Goal: Task Accomplishment & Management: Manage account settings

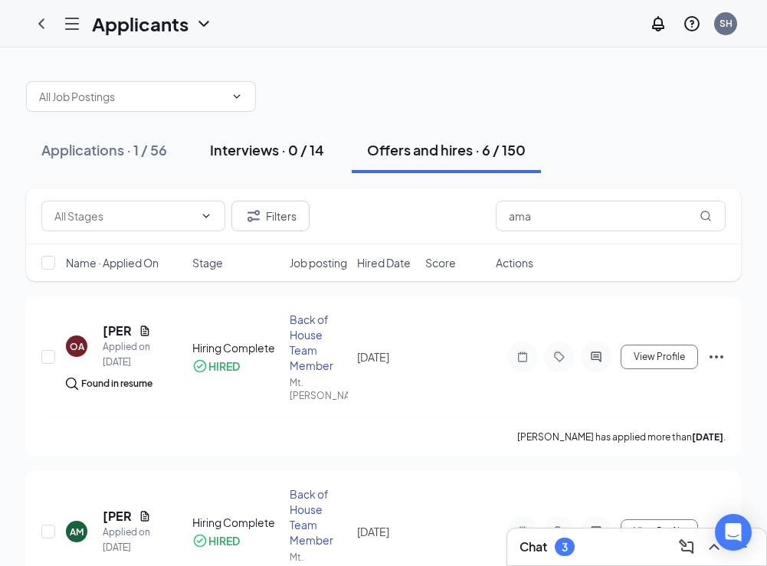
drag, startPoint x: 230, startPoint y: 145, endPoint x: 261, endPoint y: 153, distance: 31.8
click at [230, 145] on div "Interviews · 0 / 14" at bounding box center [267, 149] width 114 height 19
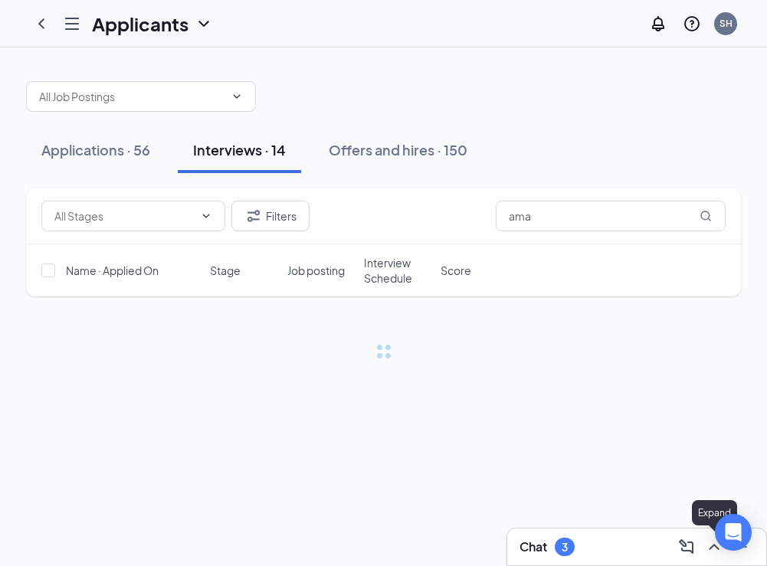
click at [710, 543] on icon "ChevronUp" at bounding box center [714, 547] width 18 height 18
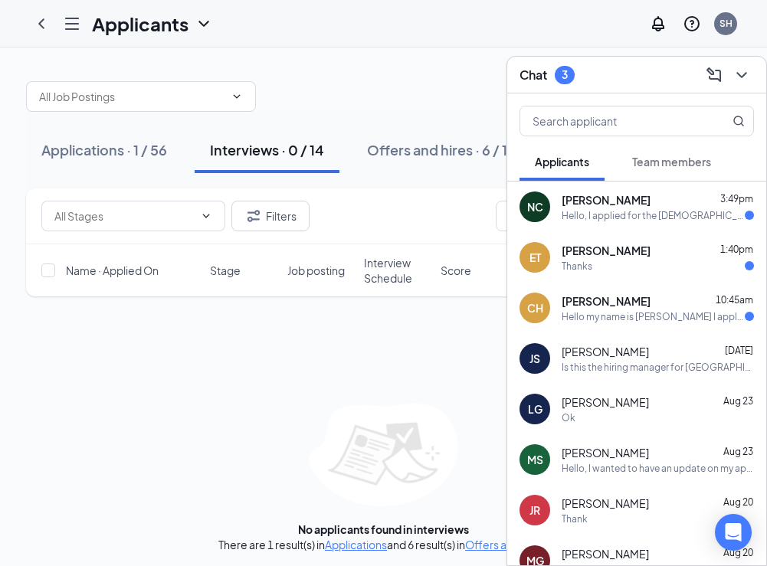
click at [594, 319] on div "Hello my name is [PERSON_NAME] I applied online for a position. I received an e…" at bounding box center [653, 316] width 183 height 13
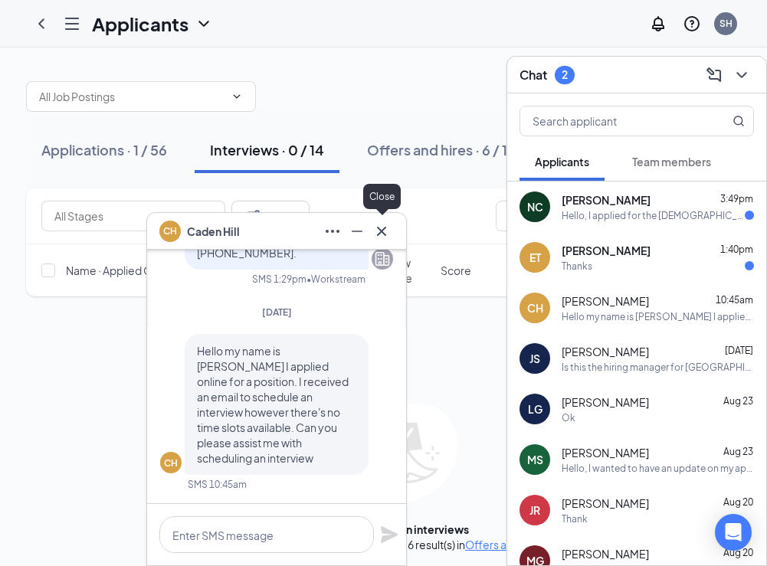
click at [388, 231] on icon "Cross" at bounding box center [381, 231] width 18 height 18
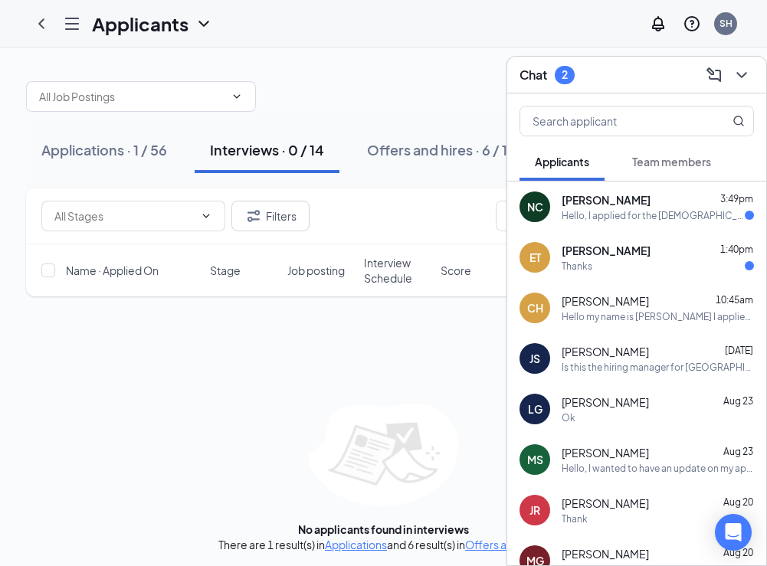
click at [438, 355] on div "Filters ama Name · Applied On Stage Job posting Interview Schedule Score No app…" at bounding box center [383, 371] width 715 height 364
click at [105, 153] on div "Applications · 1 / 56" at bounding box center [104, 149] width 126 height 19
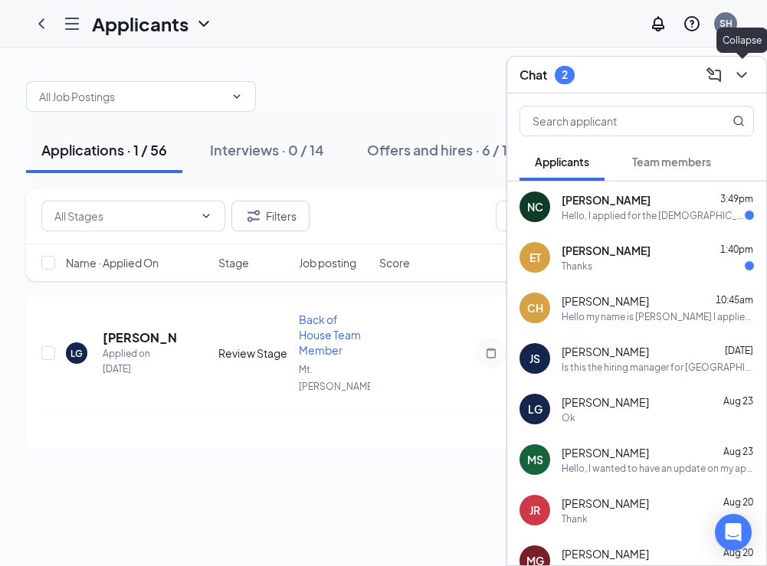
click at [747, 73] on icon "ChevronDown" at bounding box center [742, 75] width 18 height 18
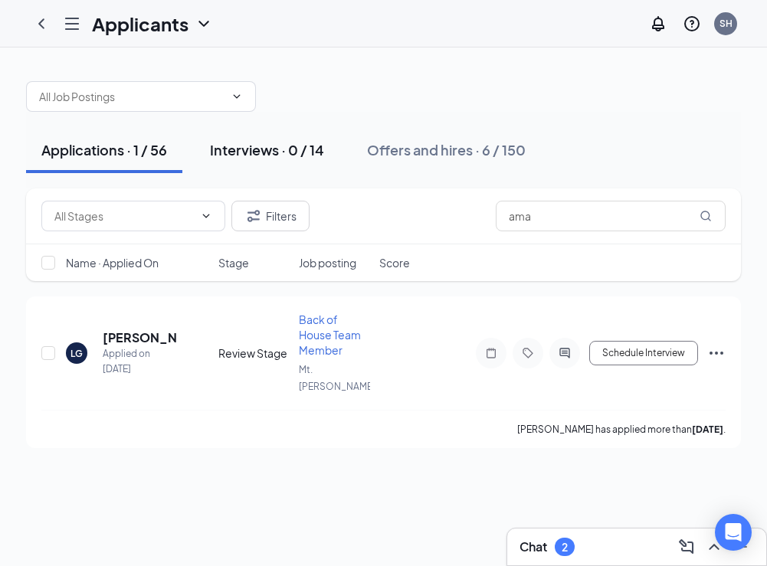
click at [279, 149] on div "Interviews · 0 / 14" at bounding box center [267, 149] width 114 height 19
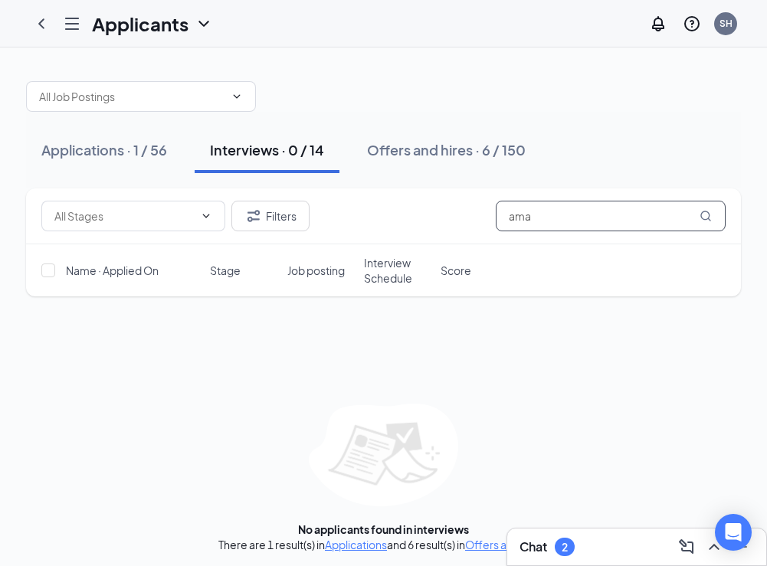
drag, startPoint x: 573, startPoint y: 218, endPoint x: 376, endPoint y: 205, distance: 197.3
click at [380, 205] on div "Filters ama" at bounding box center [383, 216] width 684 height 31
type input "caden"
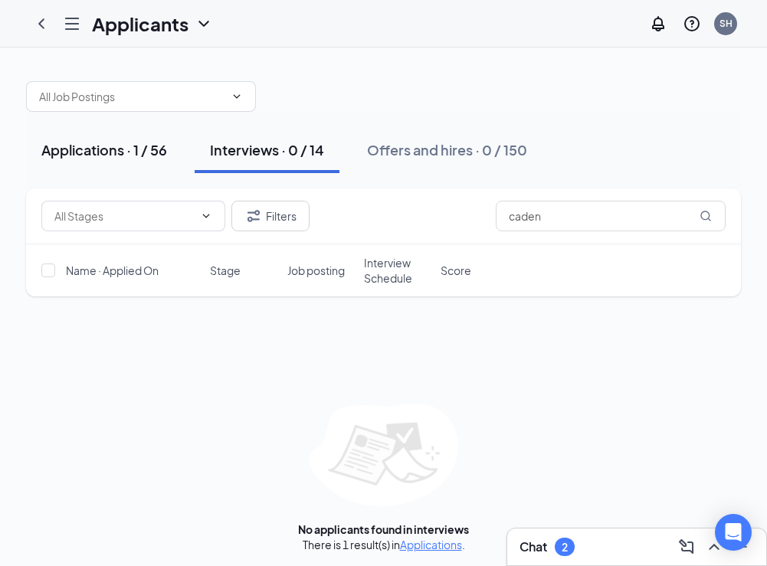
click at [78, 146] on div "Applications · 1 / 56" at bounding box center [104, 149] width 126 height 19
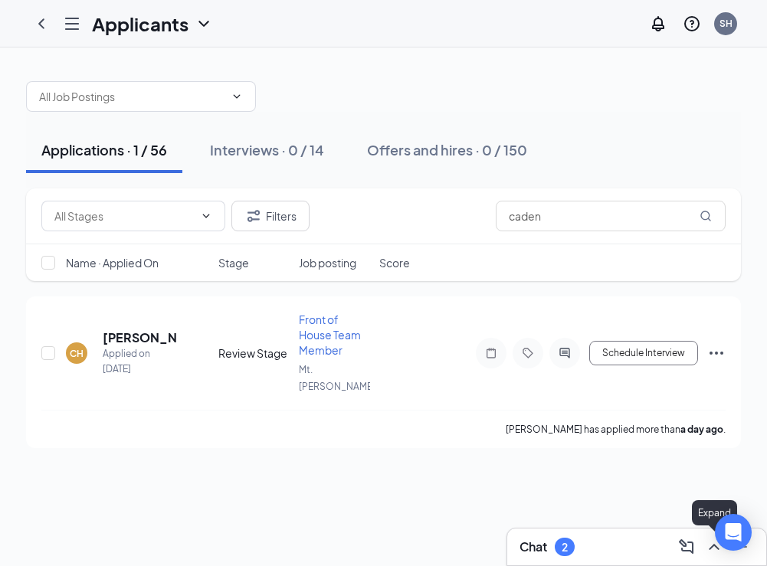
click at [714, 548] on icon "ChevronUp" at bounding box center [714, 547] width 18 height 18
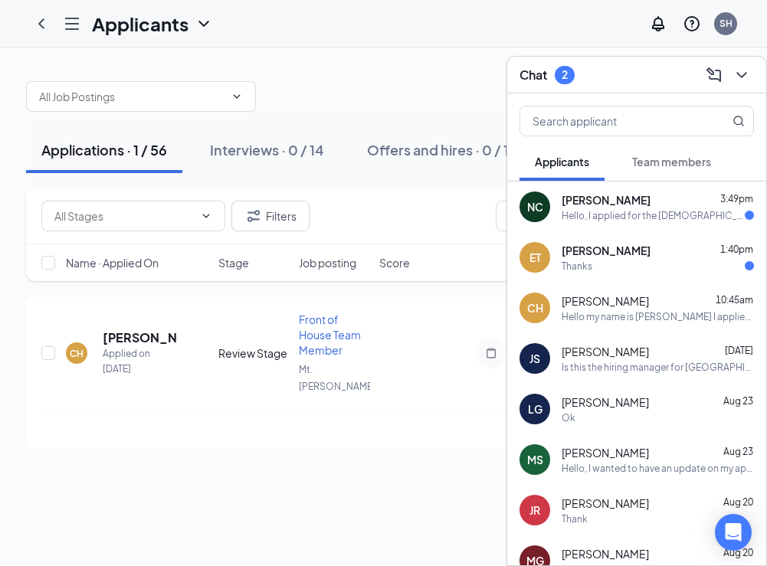
click at [651, 303] on div "[PERSON_NAME] 10:45am" at bounding box center [658, 301] width 192 height 15
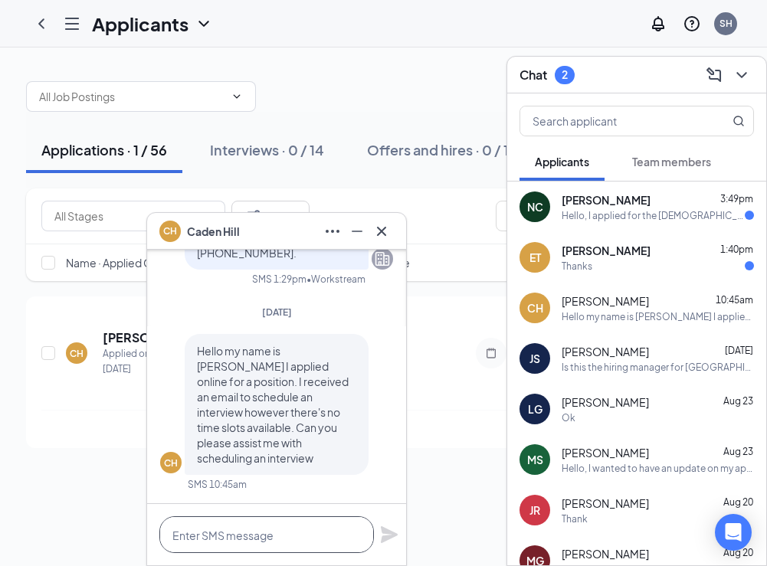
click at [314, 530] on textarea at bounding box center [266, 535] width 215 height 37
click at [388, 231] on icon "Cross" at bounding box center [381, 231] width 18 height 18
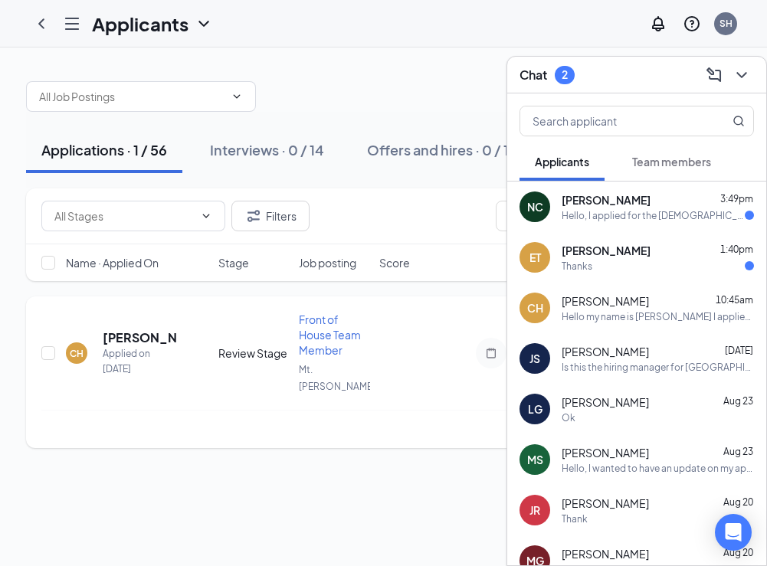
click at [192, 415] on div "[PERSON_NAME] has applied more than a day ago ." at bounding box center [383, 429] width 684 height 38
click at [749, 71] on icon "ChevronDown" at bounding box center [742, 75] width 18 height 18
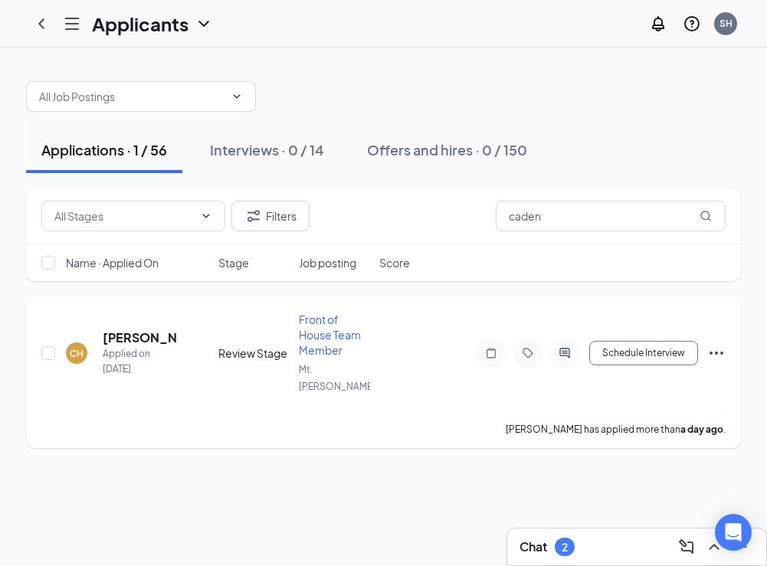
click at [136, 320] on div "CH [PERSON_NAME] Applied on [DATE] Review Stage Front of House Team Member Mt. …" at bounding box center [383, 361] width 684 height 98
click at [137, 330] on h5 "[PERSON_NAME]" at bounding box center [140, 338] width 74 height 17
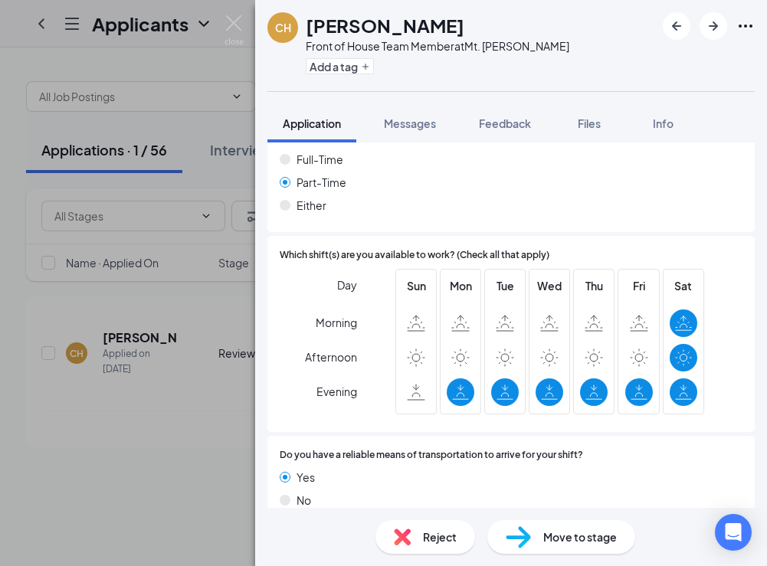
scroll to position [943, 0]
click at [237, 23] on img at bounding box center [234, 30] width 19 height 30
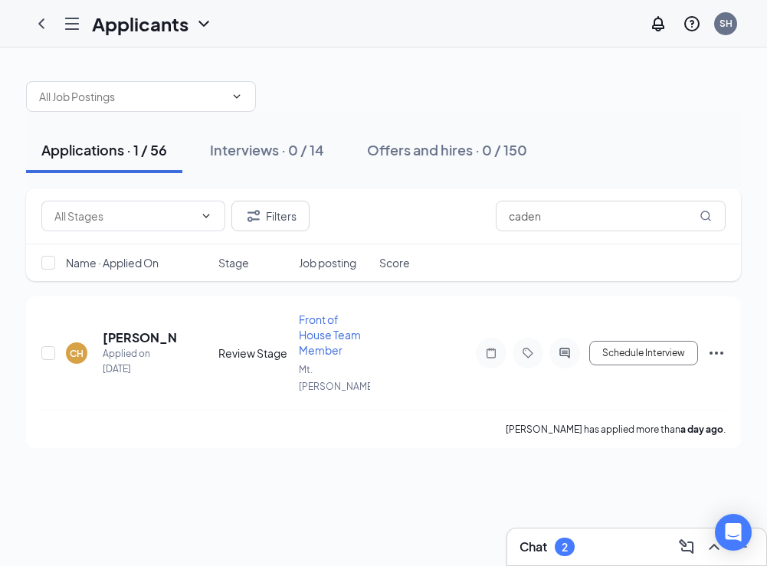
click at [624, 548] on div "Chat 2" at bounding box center [637, 547] width 235 height 25
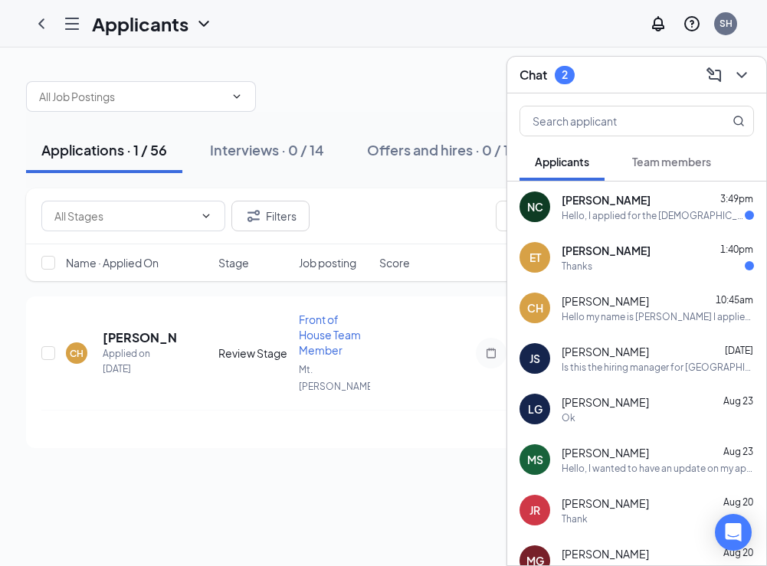
click at [593, 318] on div "Hello my name is [PERSON_NAME] I applied online for a position. I received an e…" at bounding box center [658, 316] width 192 height 13
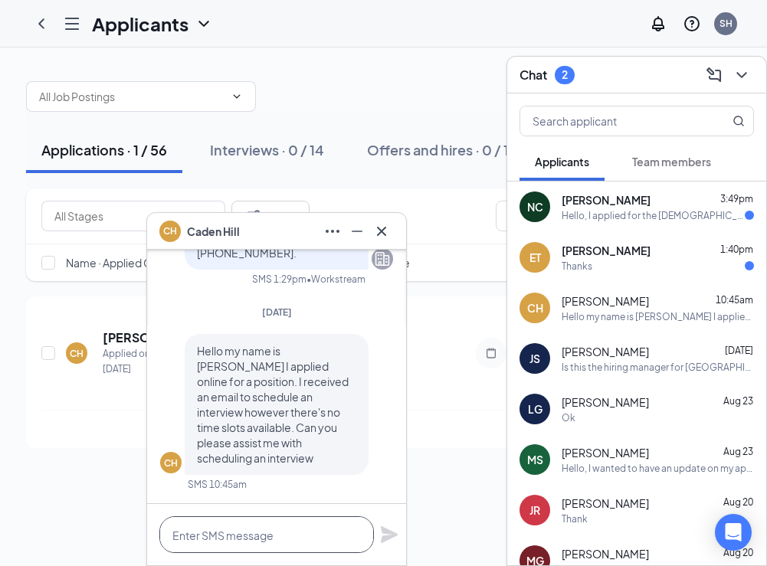
click at [274, 542] on textarea at bounding box center [266, 535] width 215 height 37
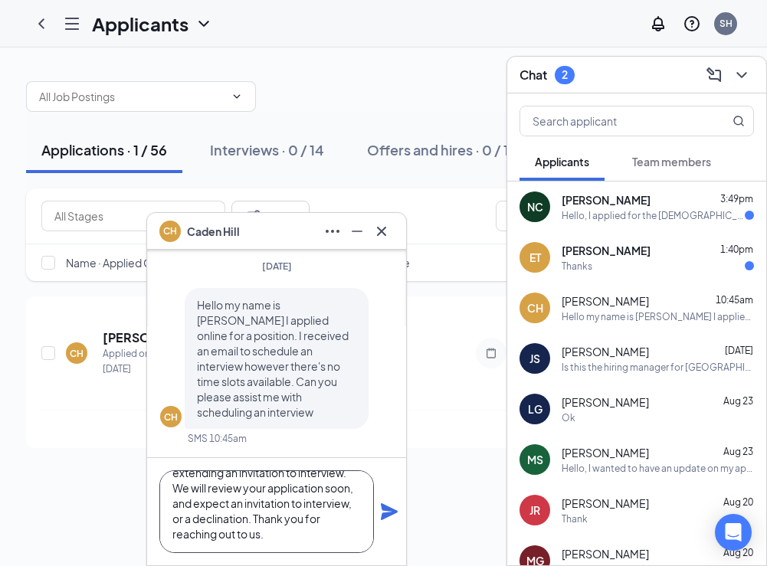
scroll to position [63, 0]
type textarea "Good afternoon Although I do see you have applied, we have not moved forward wi…"
click at [388, 506] on icon "Plane" at bounding box center [389, 512] width 18 height 18
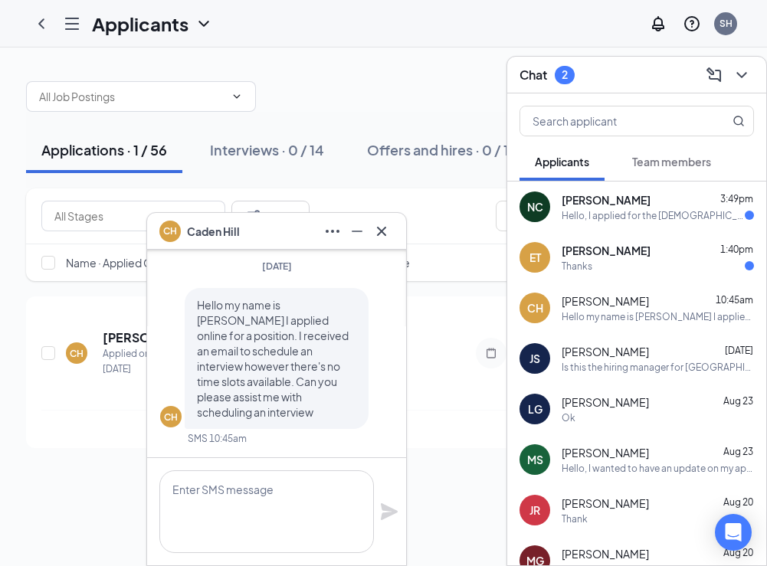
scroll to position [0, 0]
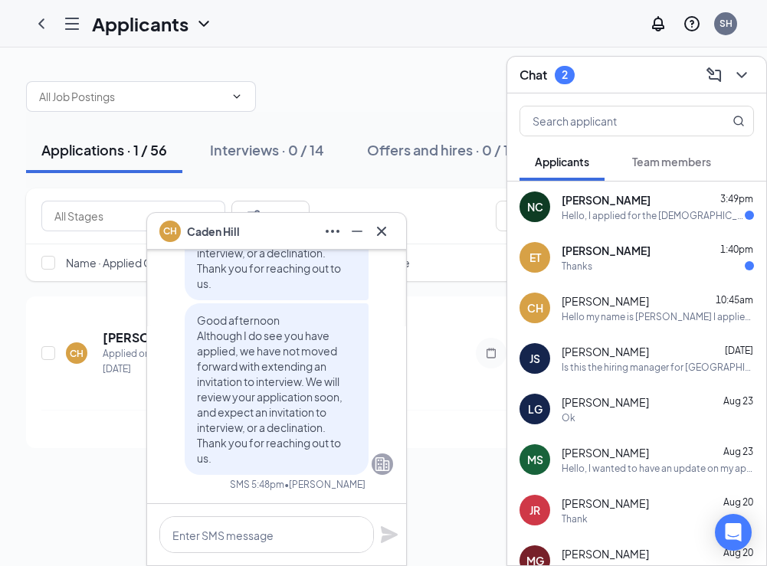
click at [387, 231] on icon "Cross" at bounding box center [381, 231] width 18 height 18
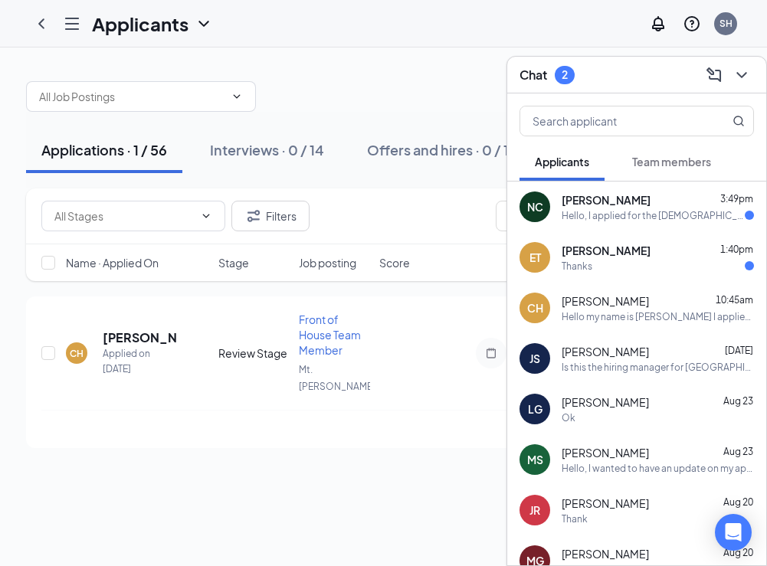
click at [603, 272] on div "Thanks" at bounding box center [658, 266] width 192 height 13
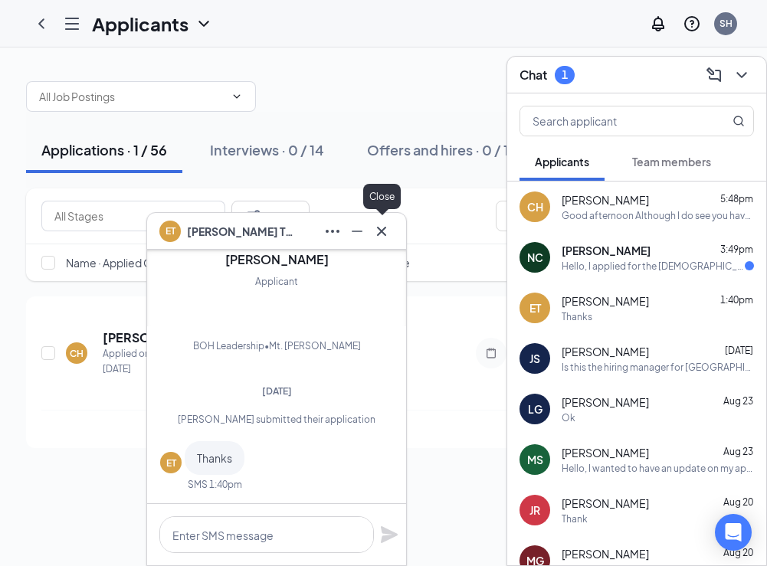
click at [389, 235] on icon "Cross" at bounding box center [381, 231] width 18 height 18
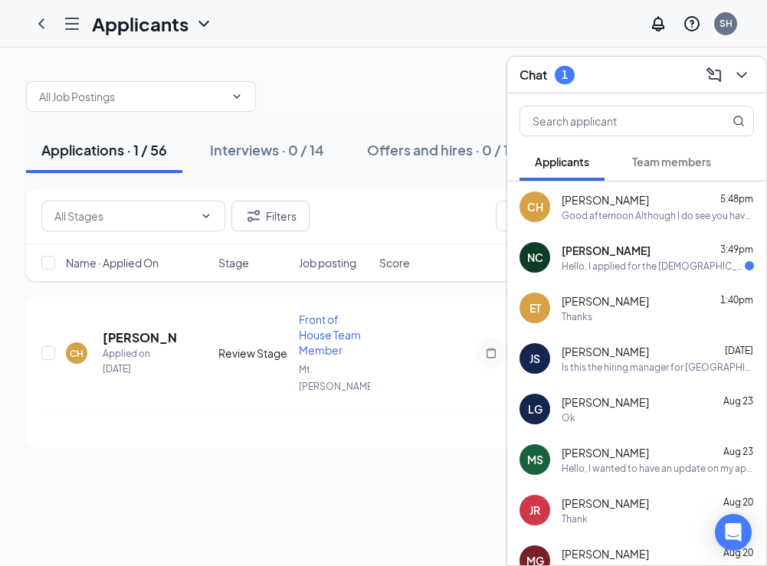
click at [591, 230] on div "CH [PERSON_NAME] 5:48pm Good afternoon Although I do see you have applied, we h…" at bounding box center [636, 207] width 259 height 51
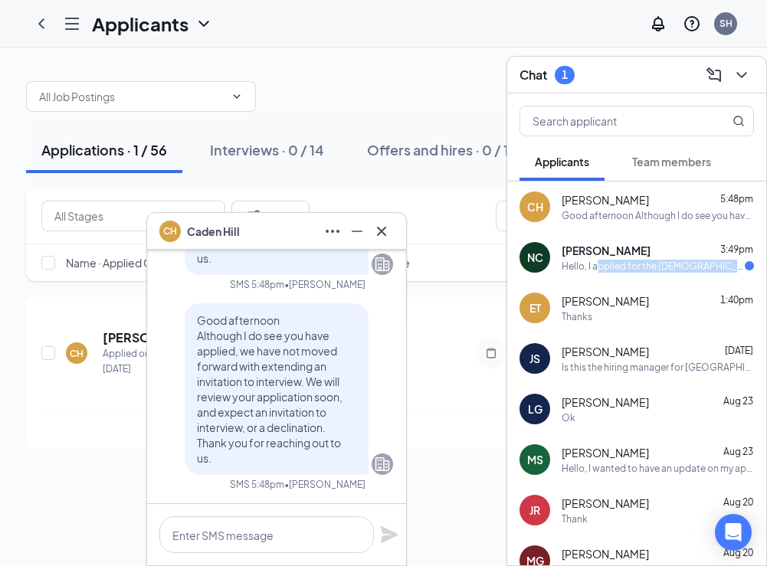
click at [595, 272] on div "Hello, I applied for the [DEMOGRAPHIC_DATA]-fil-a's front and back of house pos…" at bounding box center [653, 266] width 183 height 13
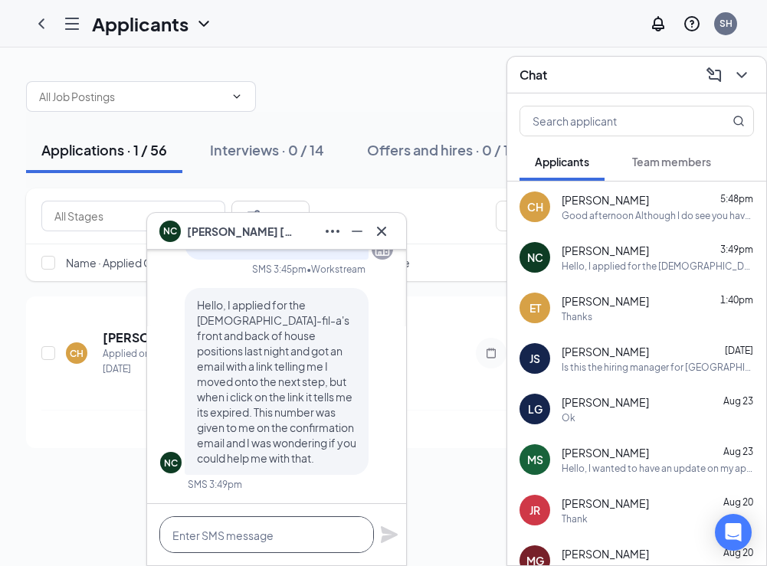
click at [319, 534] on textarea at bounding box center [266, 535] width 215 height 37
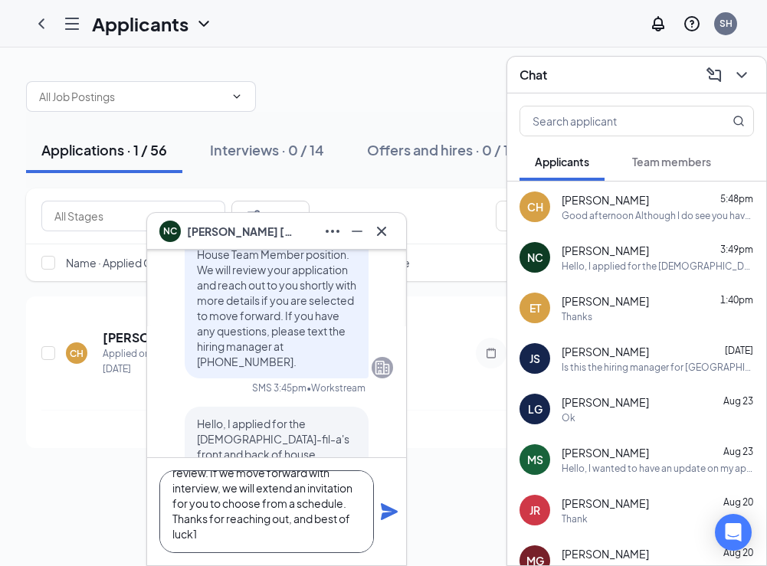
scroll to position [78, 0]
type textarea "Good afternoon. Although we see your application in, we have not yet reviewed y…"
click at [387, 492] on div "Good afternoon. Although we see your application in, we have not yet reviewed y…" at bounding box center [276, 511] width 259 height 107
click at [389, 508] on icon "Plane" at bounding box center [389, 511] width 17 height 17
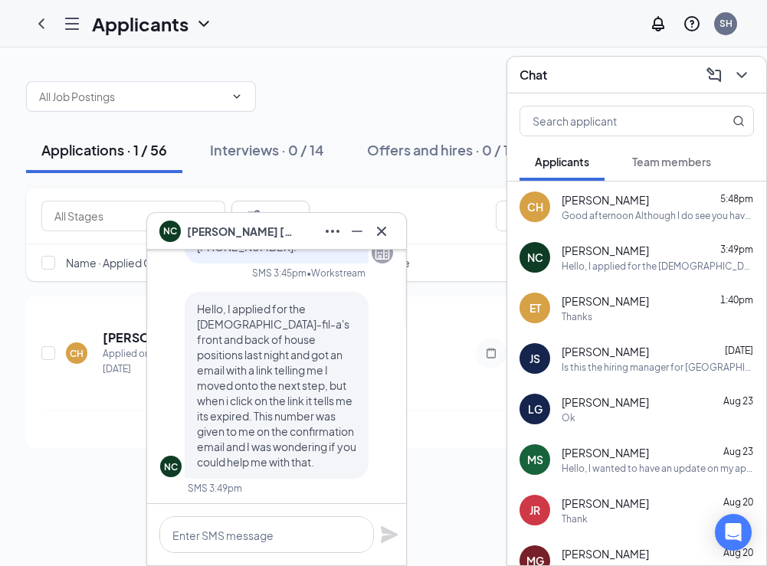
scroll to position [-379, 0]
click at [385, 235] on icon "Cross" at bounding box center [381, 230] width 9 height 9
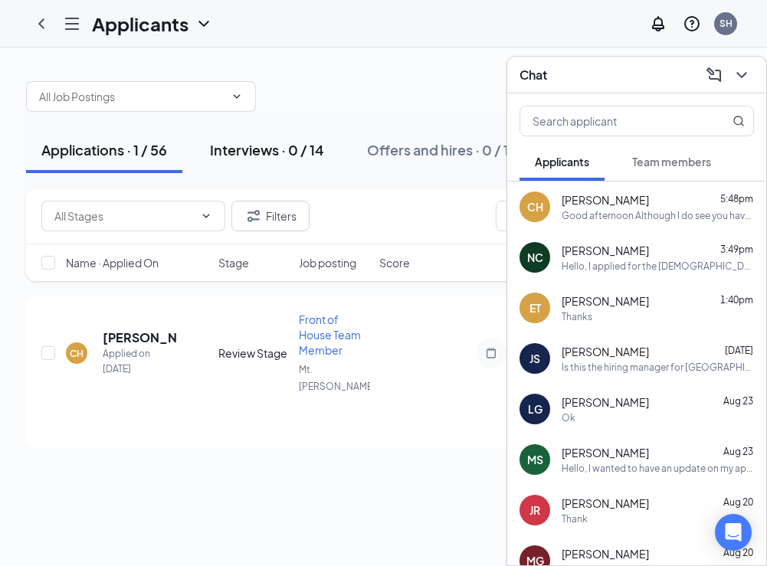
click at [290, 147] on div "Interviews · 0 / 14" at bounding box center [267, 149] width 114 height 19
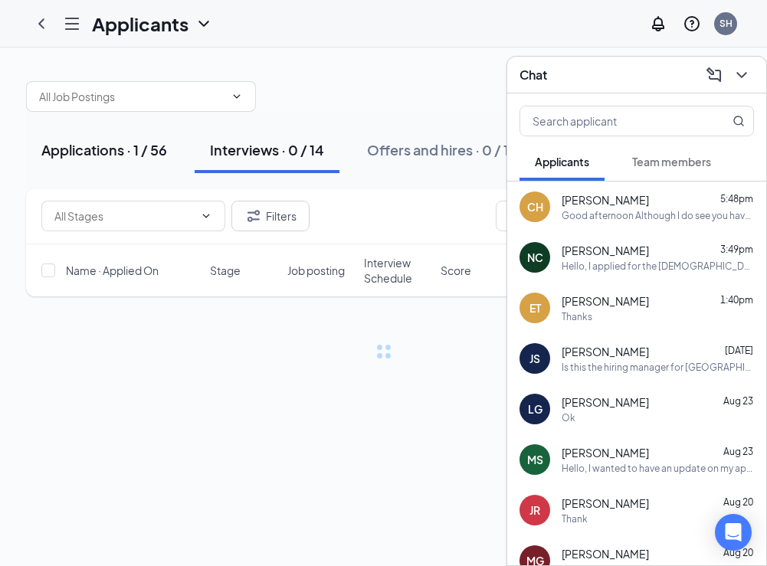
click at [158, 150] on div "Applications · 1 / 56" at bounding box center [104, 149] width 126 height 19
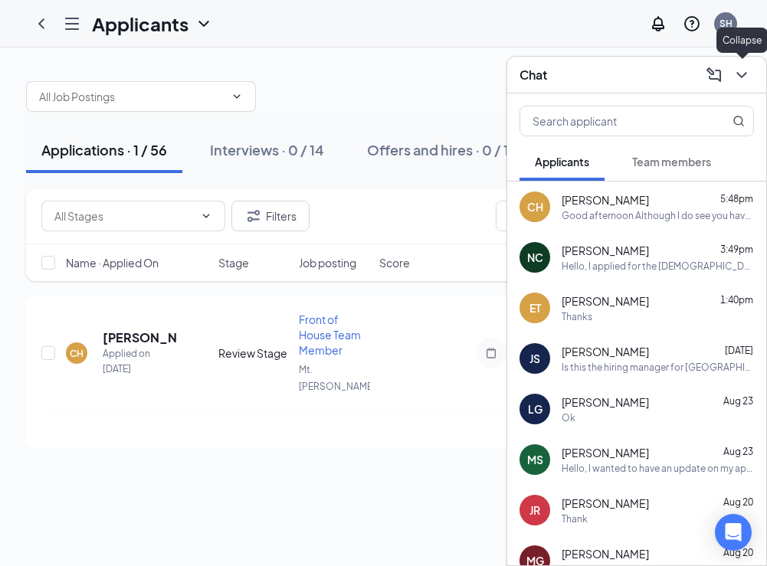
click at [740, 78] on icon "ChevronDown" at bounding box center [742, 75] width 18 height 18
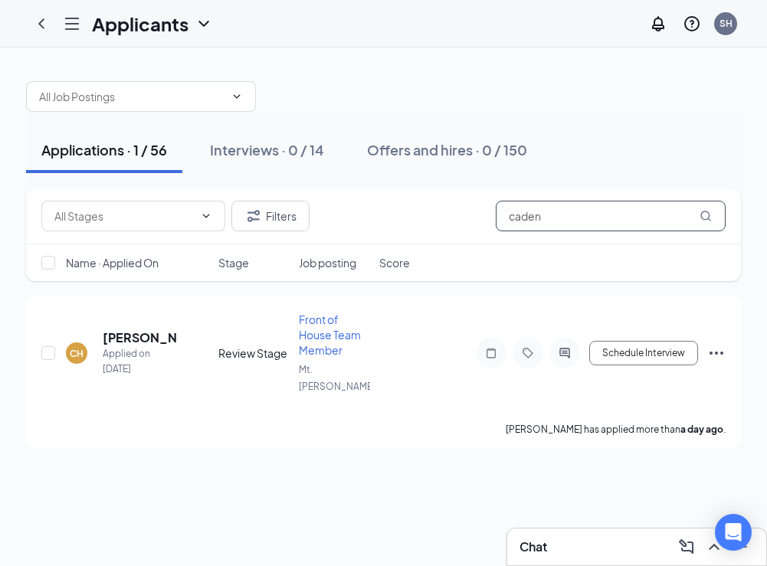
drag, startPoint x: 651, startPoint y: 230, endPoint x: 446, endPoint y: 217, distance: 205.8
click at [448, 217] on div "Filters caden" at bounding box center [383, 216] width 684 height 31
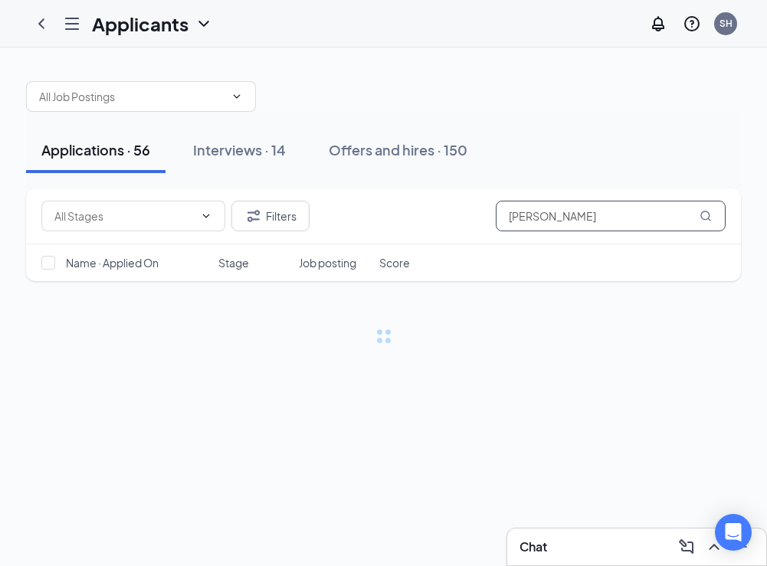
type input "[PERSON_NAME]"
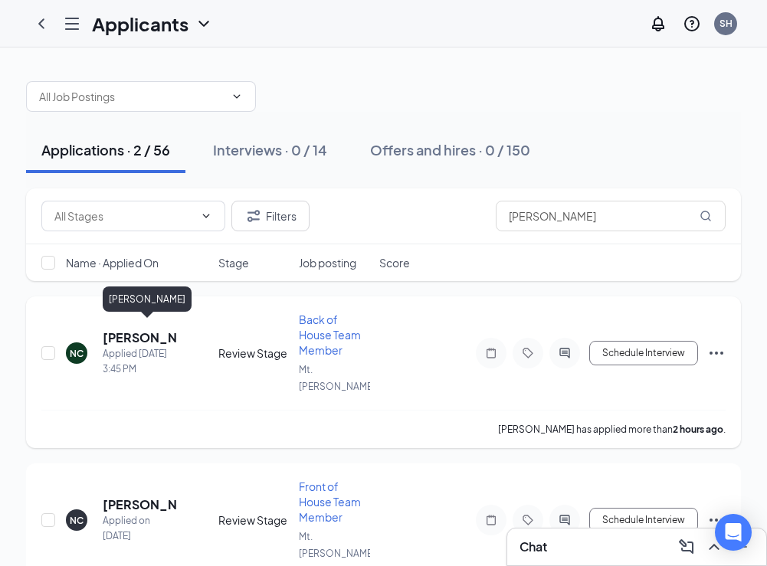
click at [116, 330] on h5 "[PERSON_NAME]" at bounding box center [140, 338] width 74 height 17
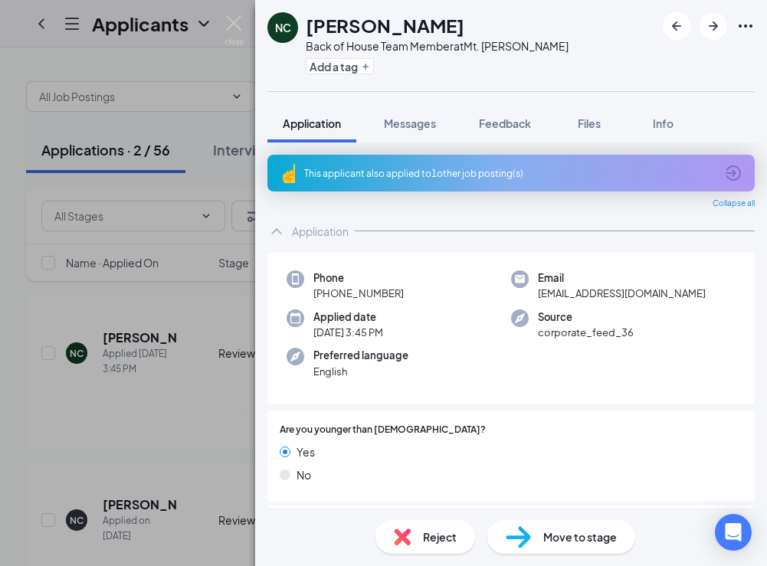
scroll to position [25, 0]
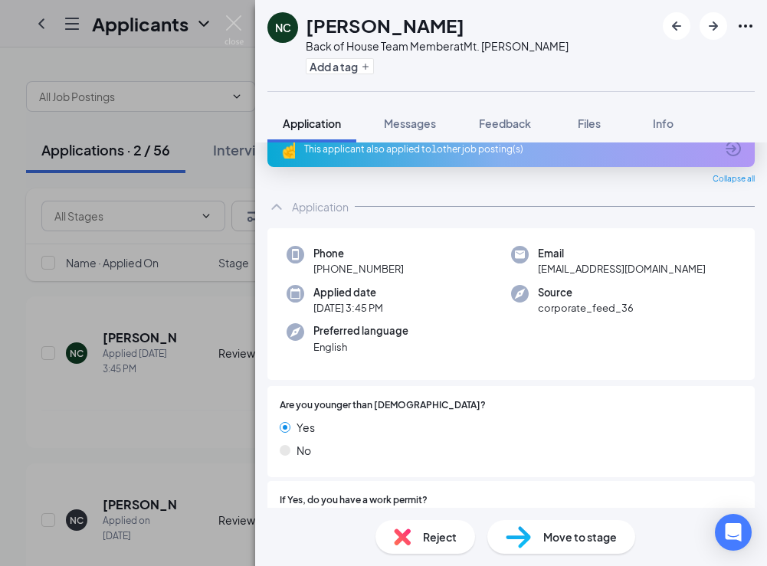
click at [237, 420] on div "NC [PERSON_NAME] Back of House Team Member at Mt. [PERSON_NAME] Add a tag Appli…" at bounding box center [383, 283] width 767 height 566
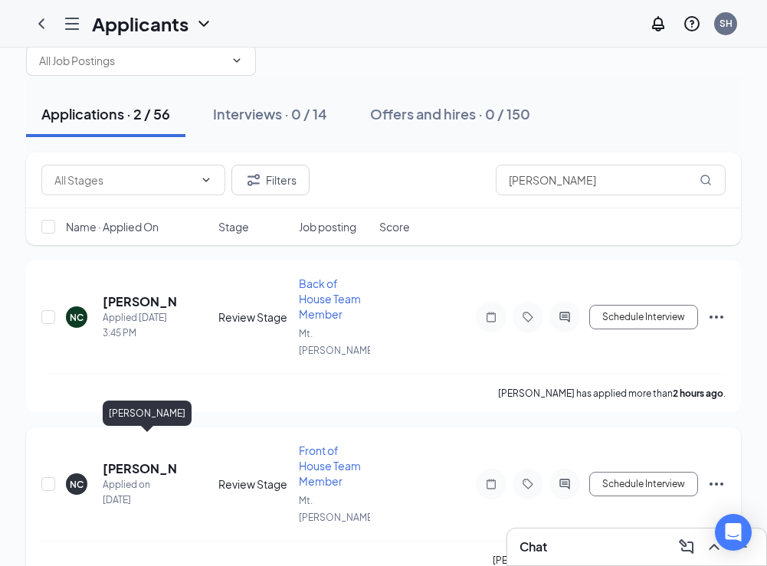
scroll to position [34, 0]
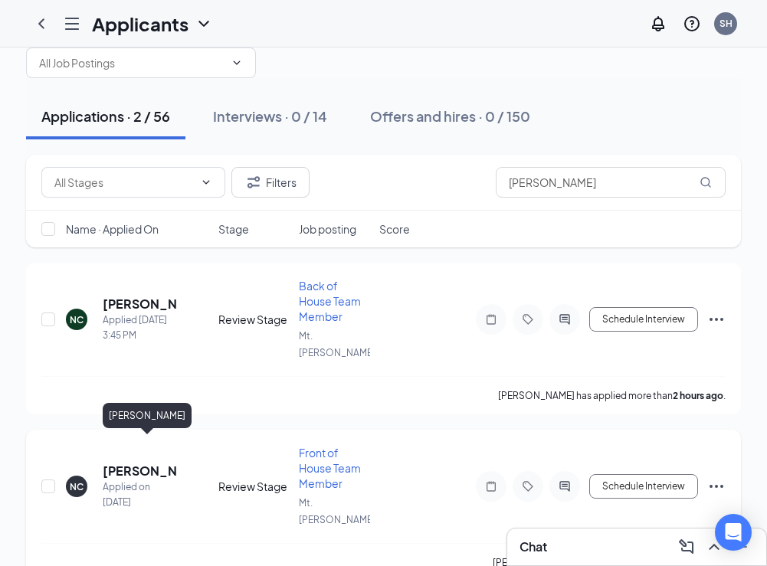
click at [143, 463] on h5 "[PERSON_NAME]" at bounding box center [140, 471] width 74 height 17
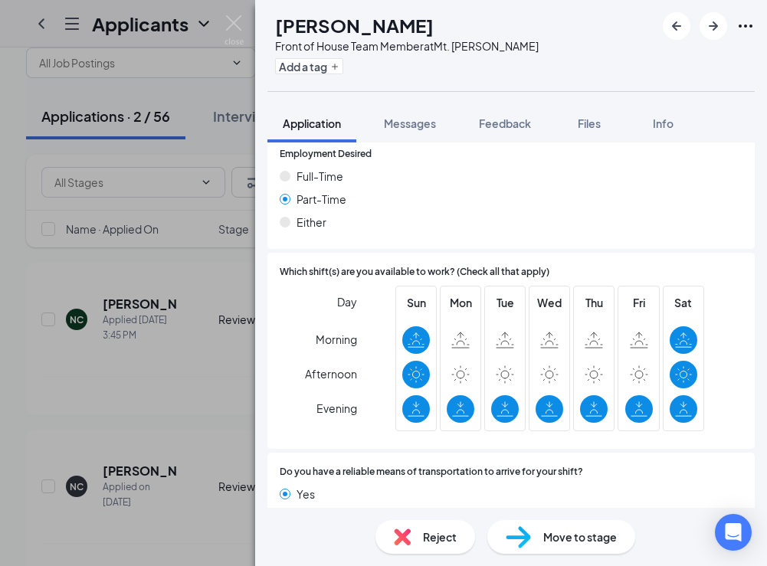
scroll to position [986, 0]
click at [238, 32] on img at bounding box center [234, 30] width 19 height 30
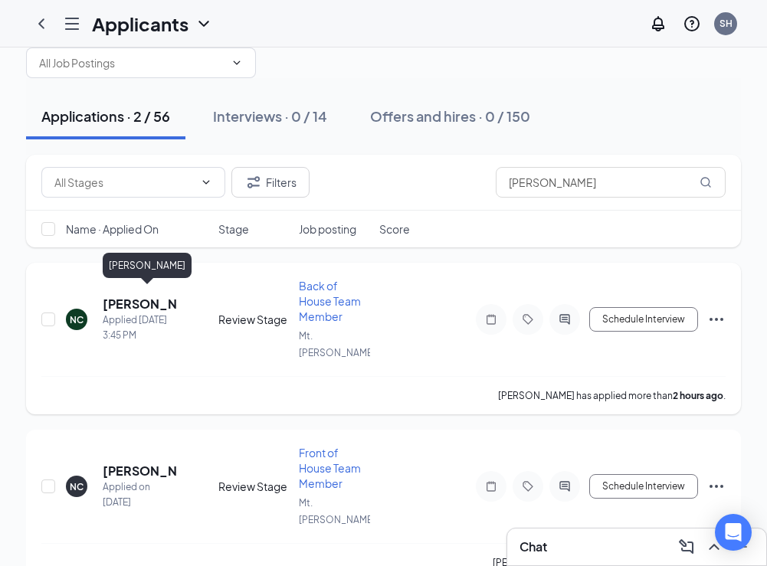
click at [116, 296] on h5 "[PERSON_NAME]" at bounding box center [140, 304] width 74 height 17
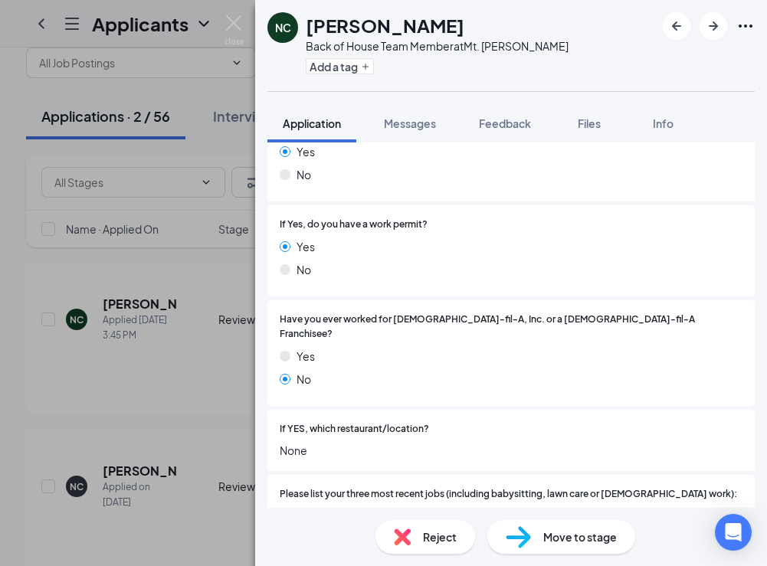
scroll to position [229, 0]
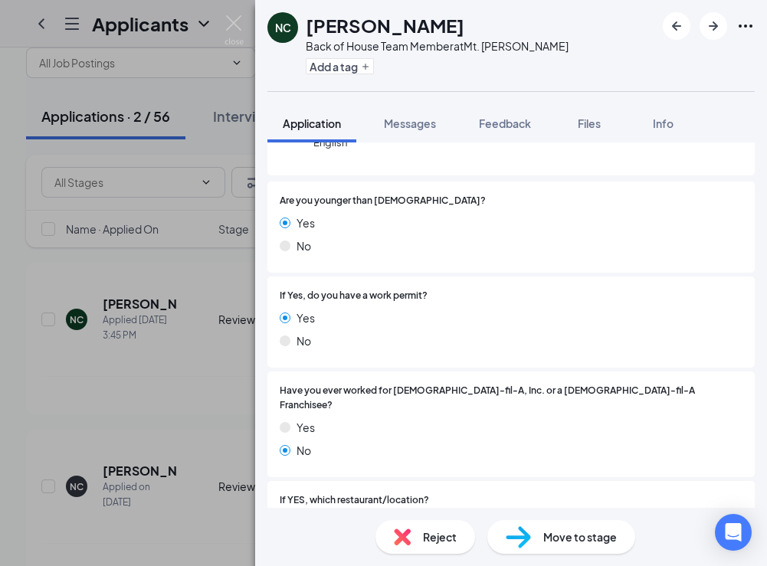
click at [226, 31] on img at bounding box center [234, 30] width 19 height 30
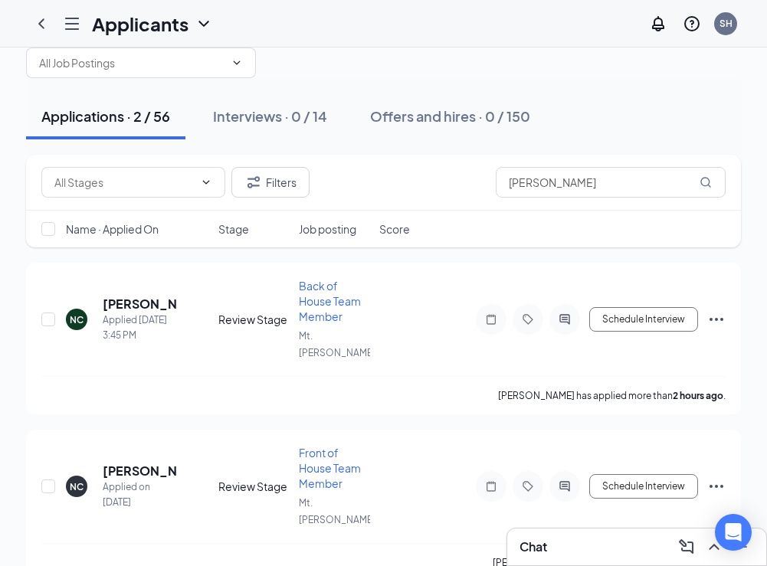
click at [99, 121] on div "Applications · 2 / 56" at bounding box center [105, 116] width 129 height 19
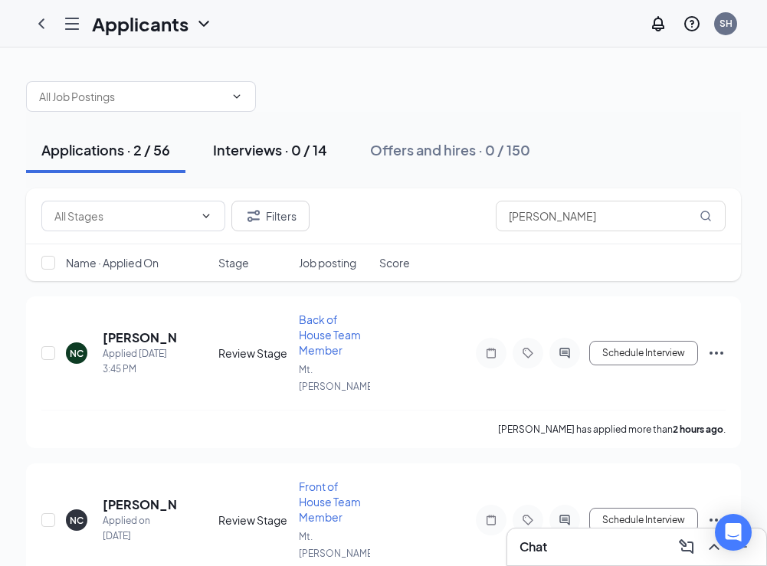
click at [282, 155] on div "Interviews · 0 / 14" at bounding box center [270, 149] width 114 height 19
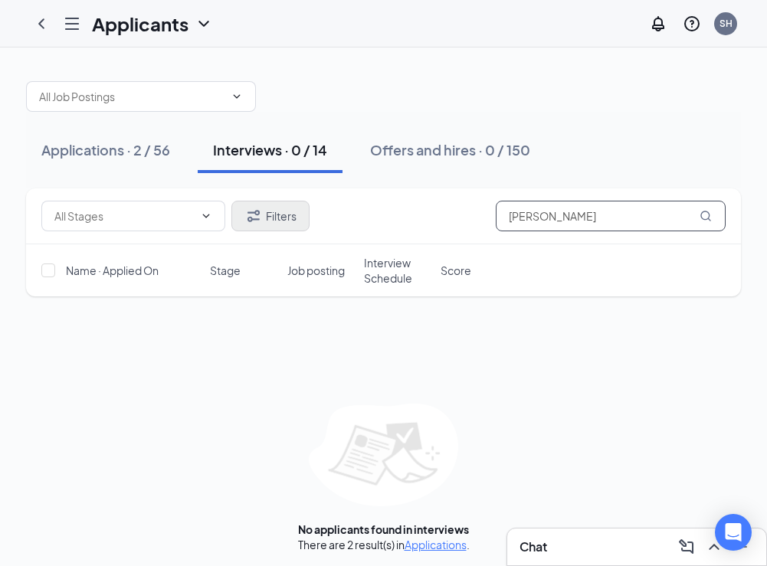
drag, startPoint x: 597, startPoint y: 217, endPoint x: 307, endPoint y: 201, distance: 290.9
click at [307, 201] on div "Filters [PERSON_NAME]" at bounding box center [383, 216] width 684 height 31
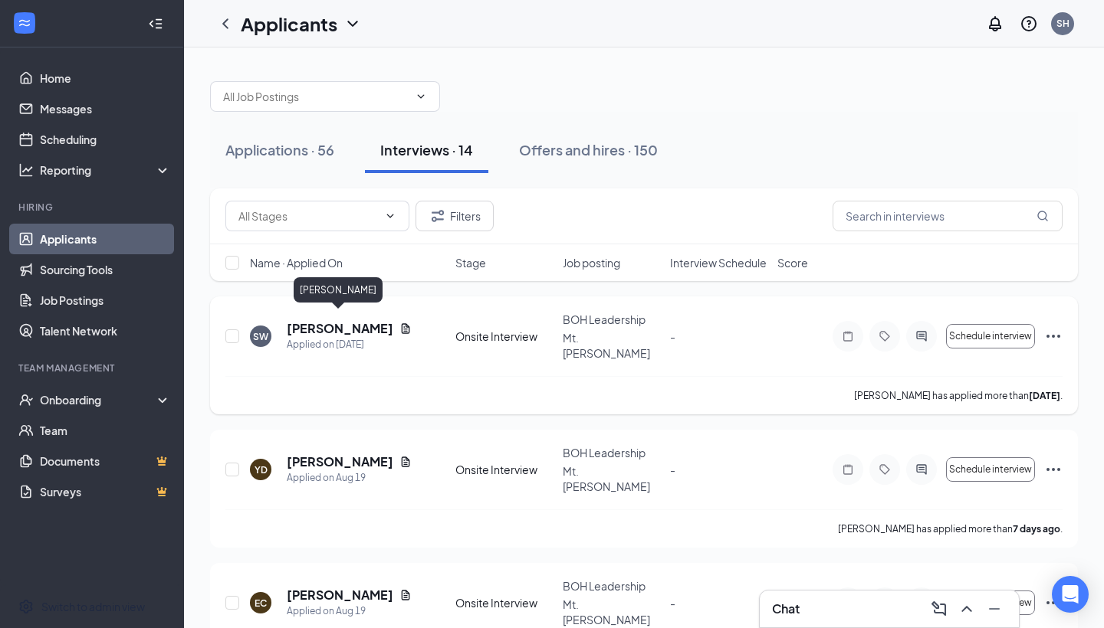
click at [374, 320] on h5 "[PERSON_NAME]" at bounding box center [340, 328] width 107 height 17
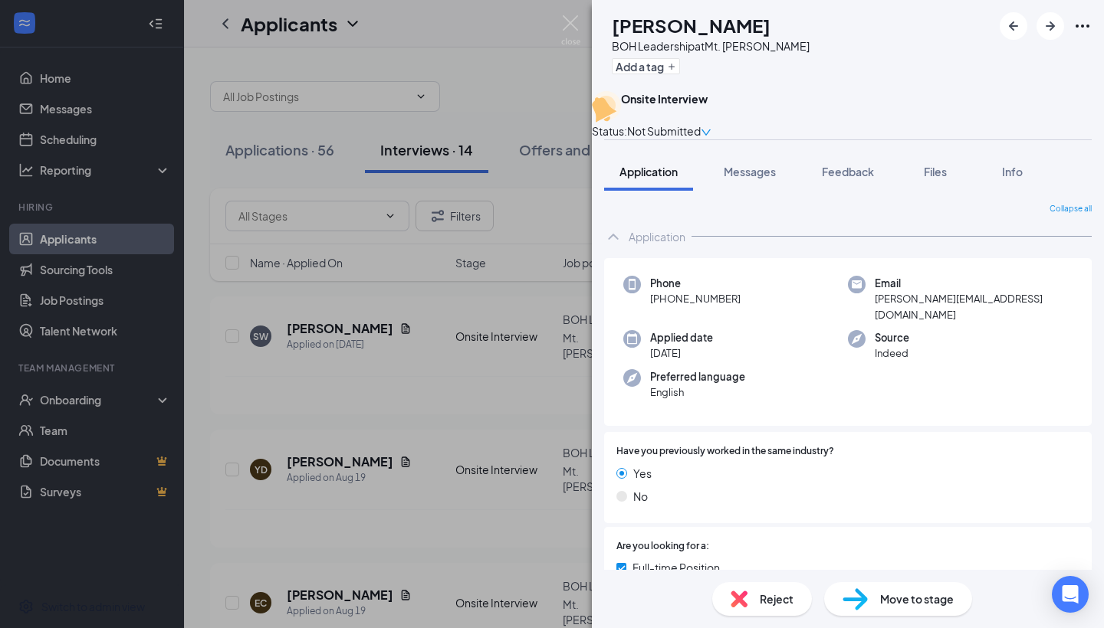
click at [758, 566] on div "Reject" at bounding box center [762, 599] width 100 height 34
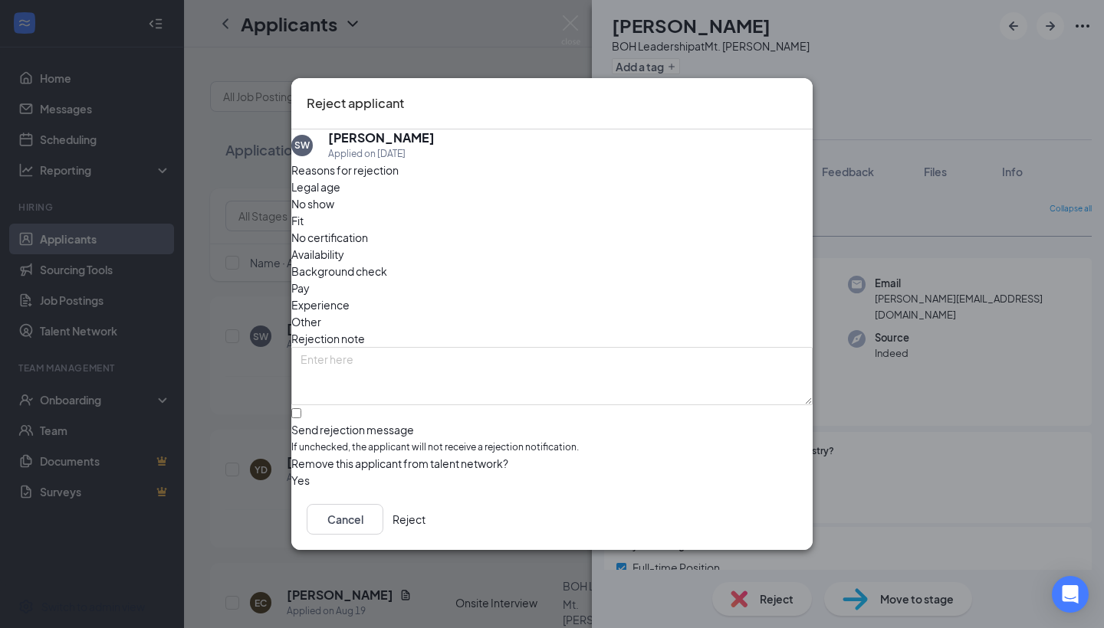
click at [321, 313] on span "Other" at bounding box center [306, 321] width 30 height 17
click at [301, 408] on input "Send rejection message If unchecked, the applicant will not receive a rejection…" at bounding box center [296, 413] width 10 height 10
checkbox input "true"
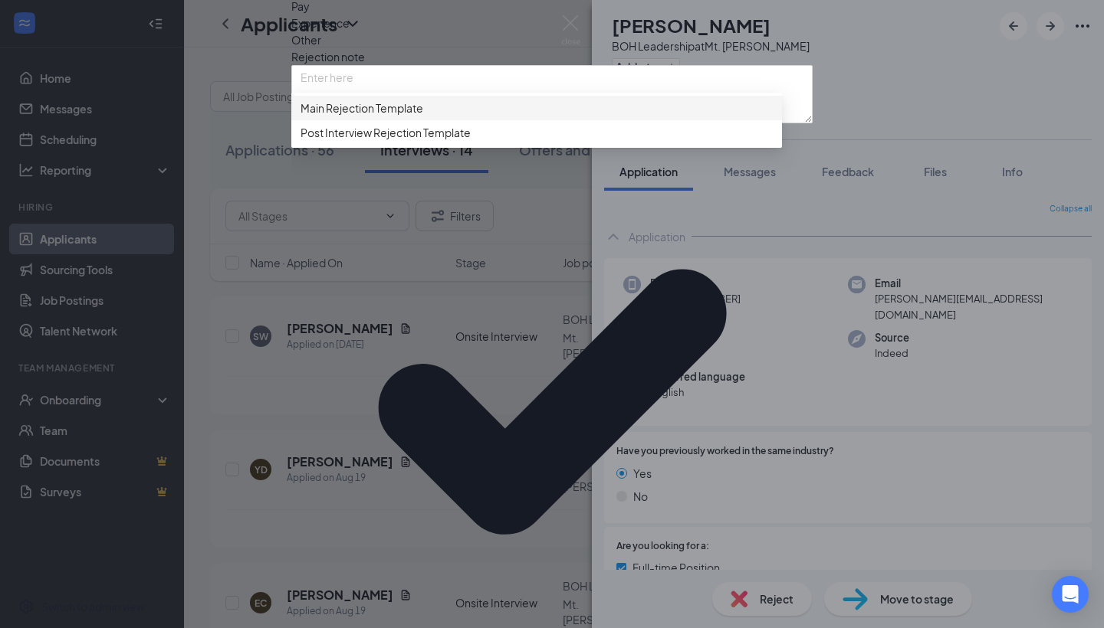
click at [349, 116] on span "Main Rejection Template" at bounding box center [361, 108] width 123 height 17
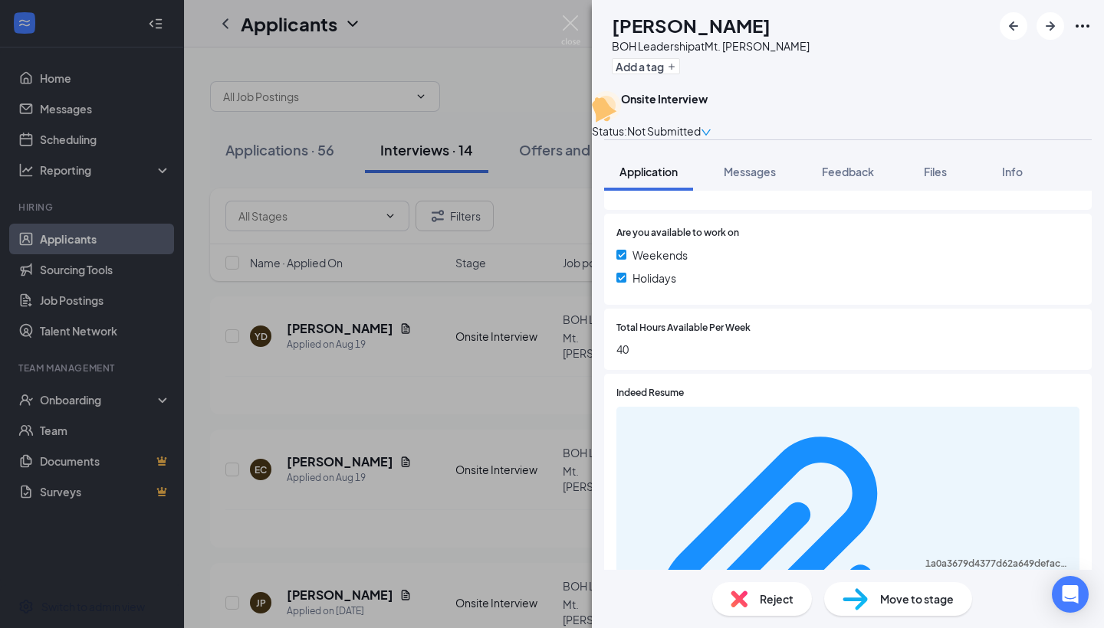
scroll to position [533, 0]
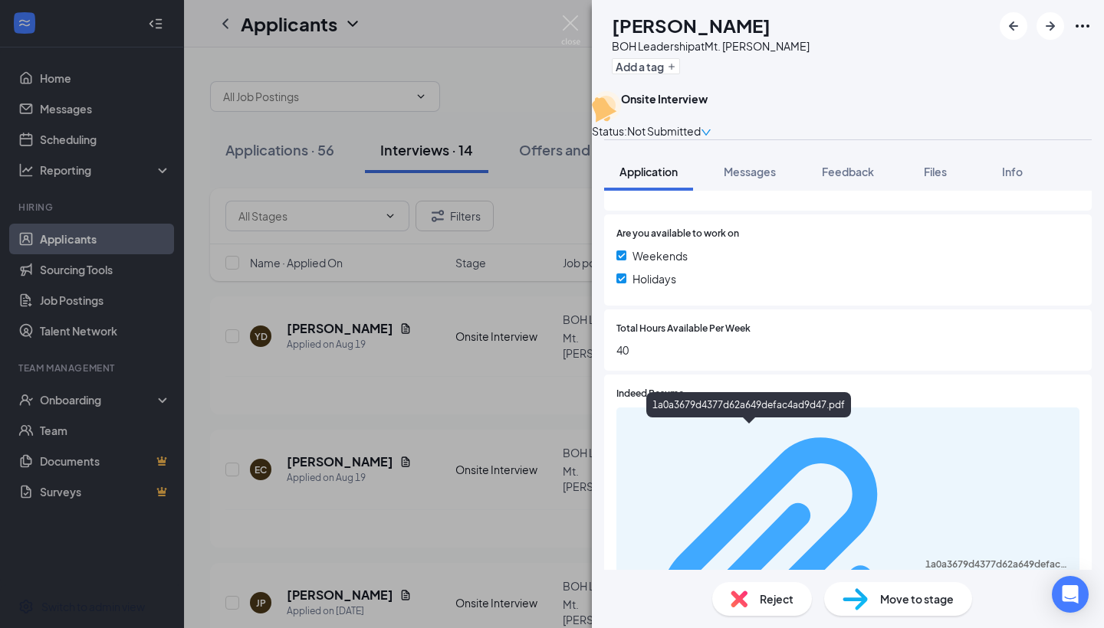
click at [766, 559] on div "1a0a3679d4377d62a649defac4ad9d47.pdf" at bounding box center [997, 565] width 145 height 12
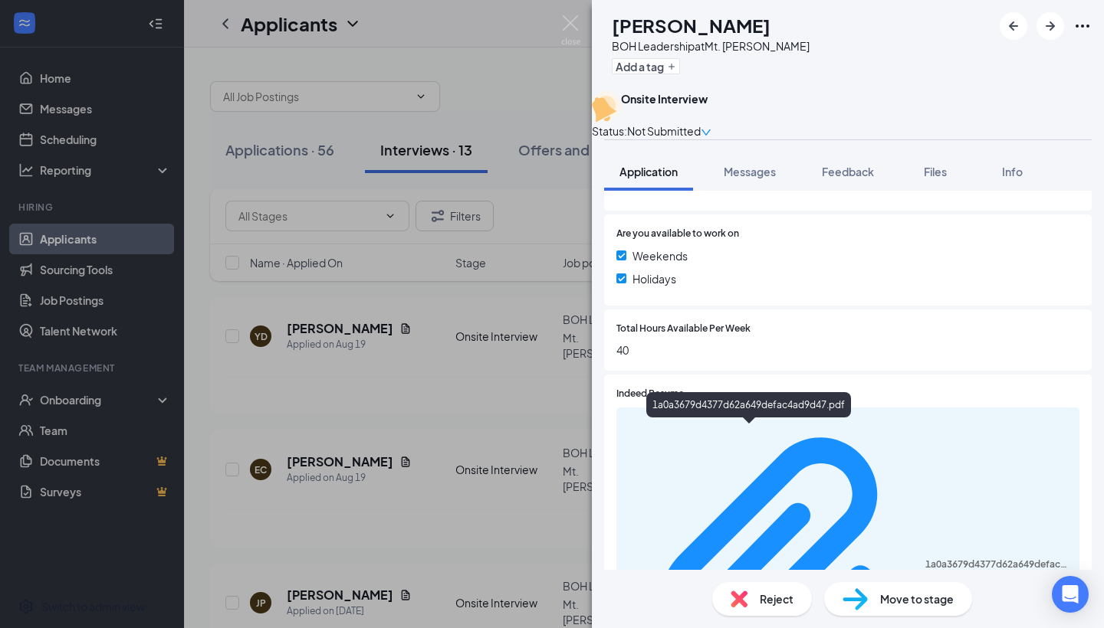
scroll to position [526, 0]
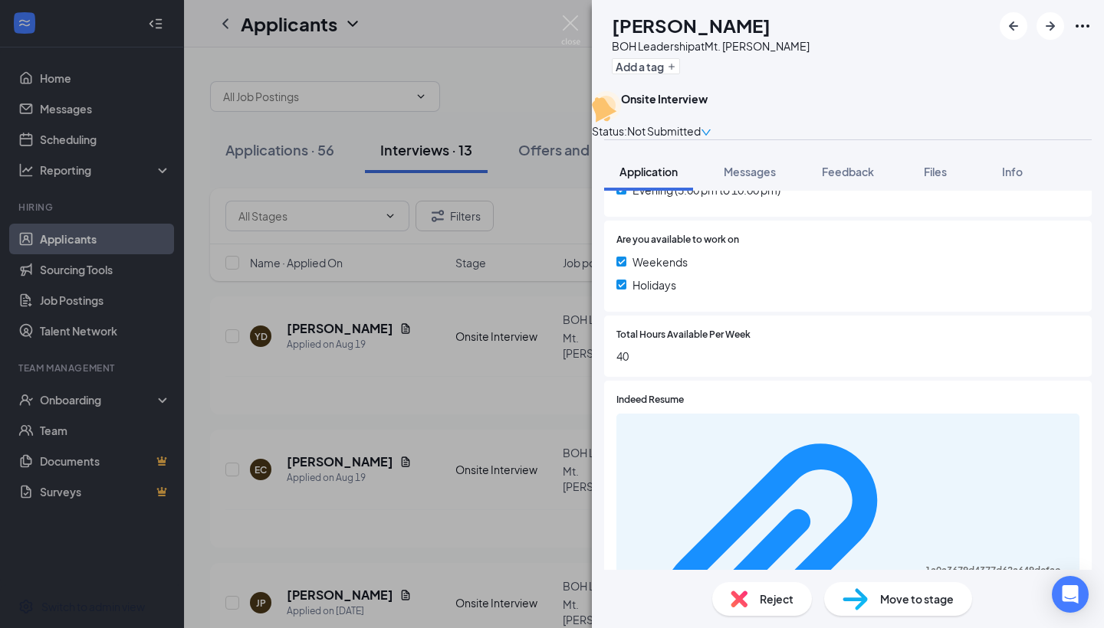
click at [733, 566] on div "Reject" at bounding box center [762, 599] width 100 height 34
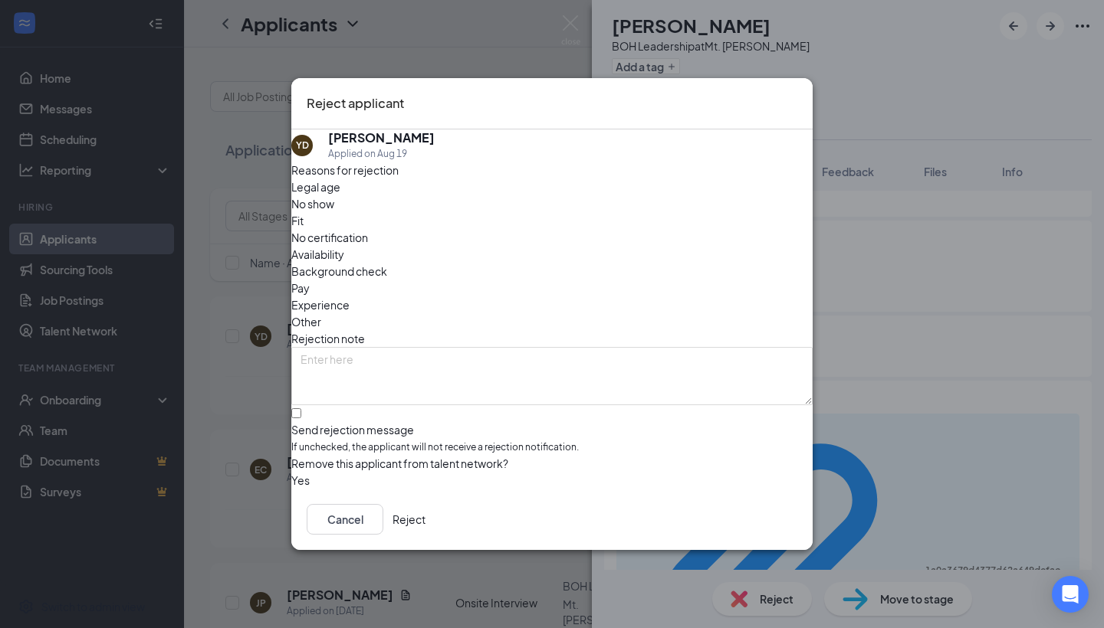
click at [321, 313] on span "Other" at bounding box center [306, 321] width 30 height 17
click at [318, 422] on div at bounding box center [551, 422] width 521 height 0
click at [301, 408] on input "Send rejection message If unchecked, the applicant will not receive a rejection…" at bounding box center [296, 413] width 10 height 10
checkbox input "true"
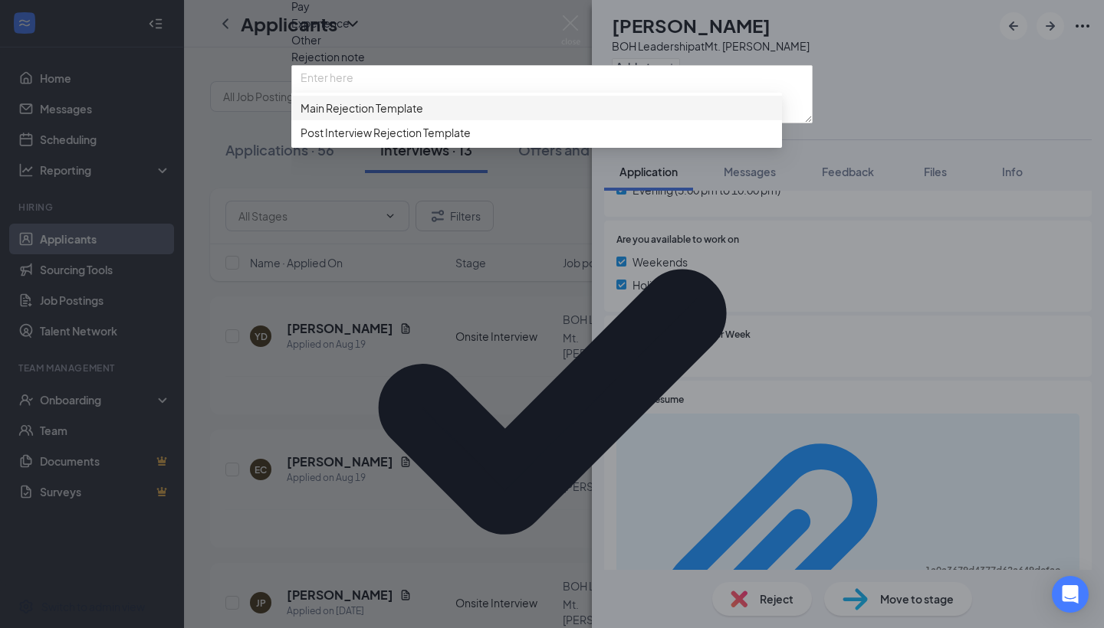
click at [367, 116] on span "Main Rejection Template" at bounding box center [361, 108] width 123 height 17
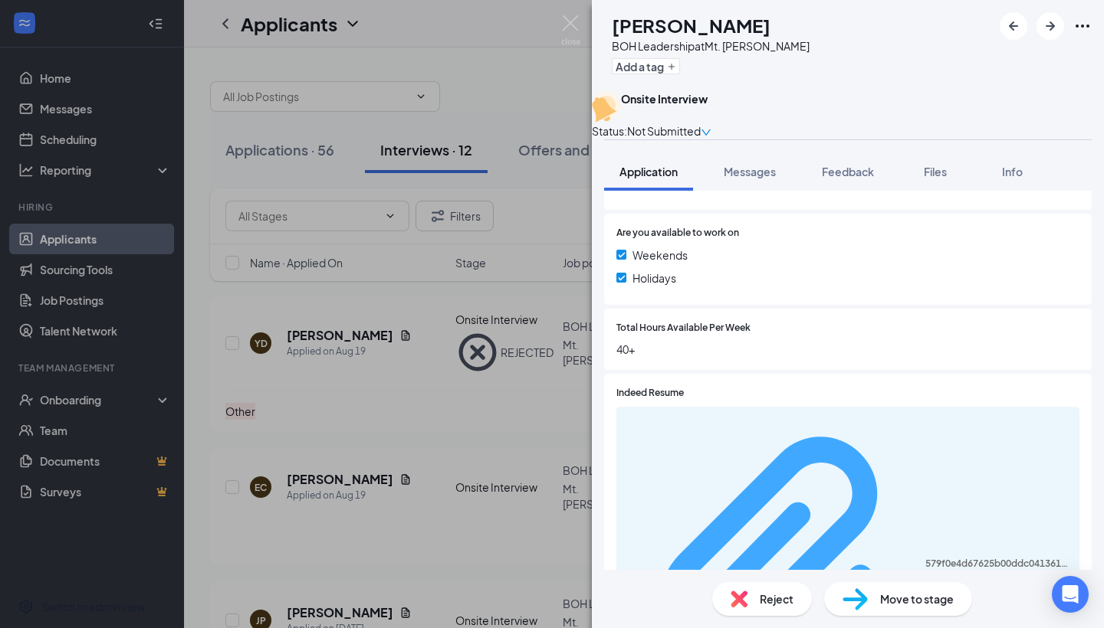
scroll to position [533, 0]
click at [766, 559] on div "579f0e4d67625b00ddc0413610b71703.pdf" at bounding box center [997, 565] width 145 height 12
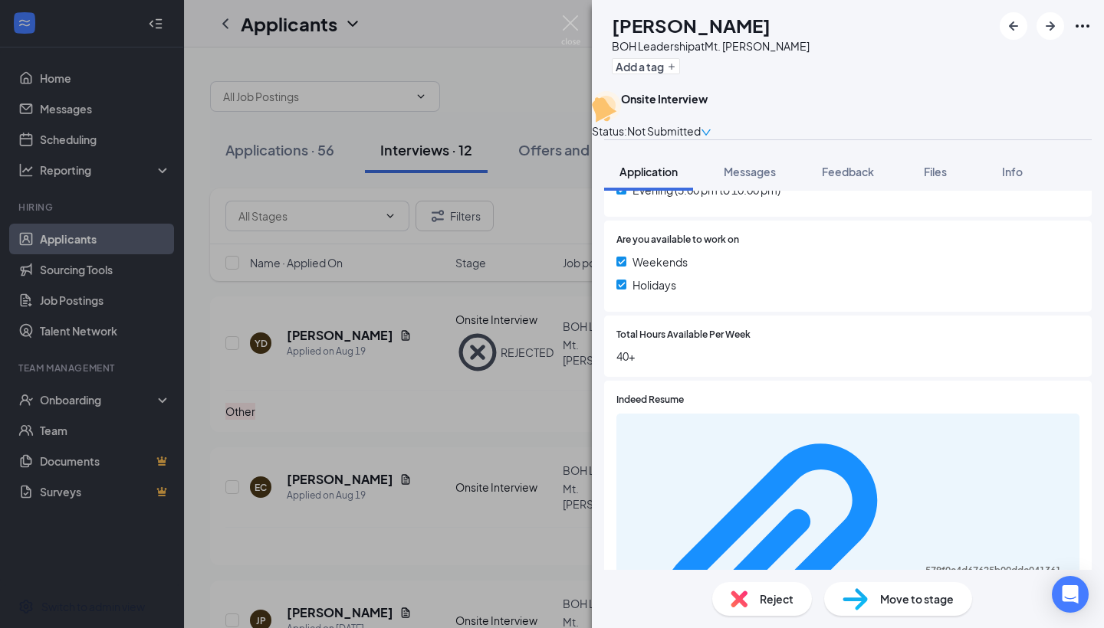
click at [744, 566] on div "Reject" at bounding box center [762, 599] width 100 height 34
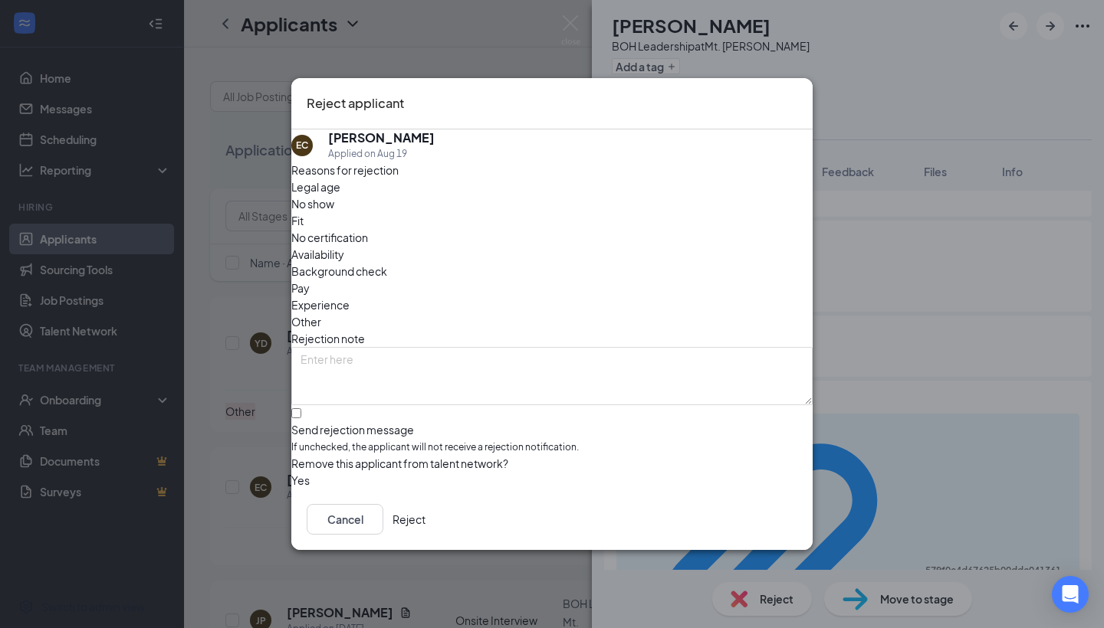
click at [594, 313] on div "Other" at bounding box center [551, 321] width 521 height 17
click at [320, 422] on div at bounding box center [551, 422] width 521 height 0
click at [301, 408] on input "Send rejection message If unchecked, the applicant will not receive a rejection…" at bounding box center [296, 413] width 10 height 10
checkbox input "true"
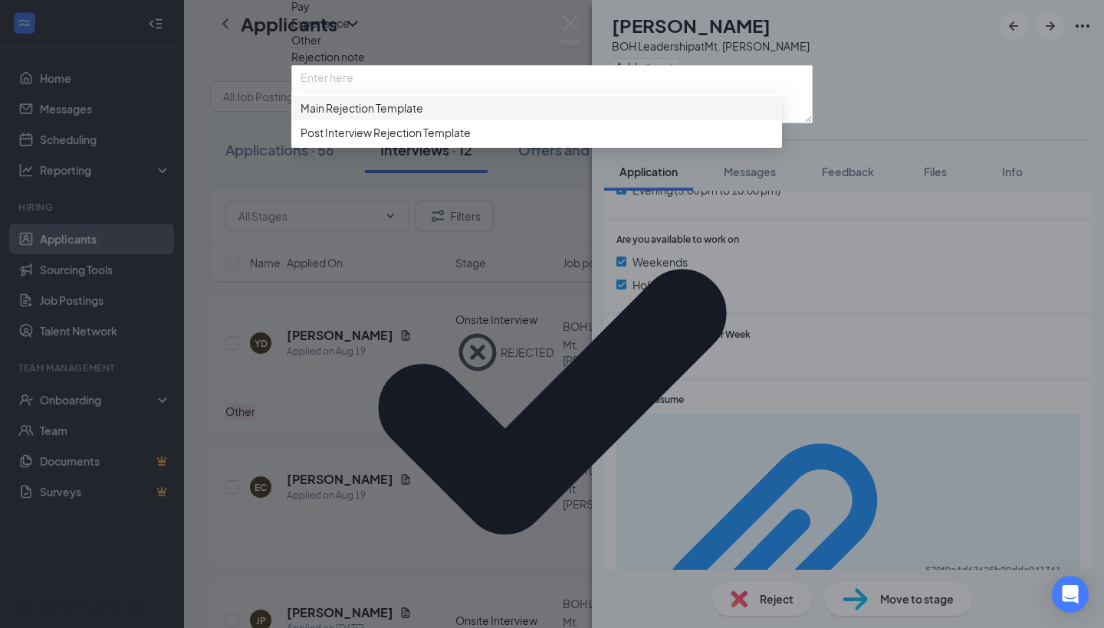
click at [364, 116] on span "Main Rejection Template" at bounding box center [361, 108] width 123 height 17
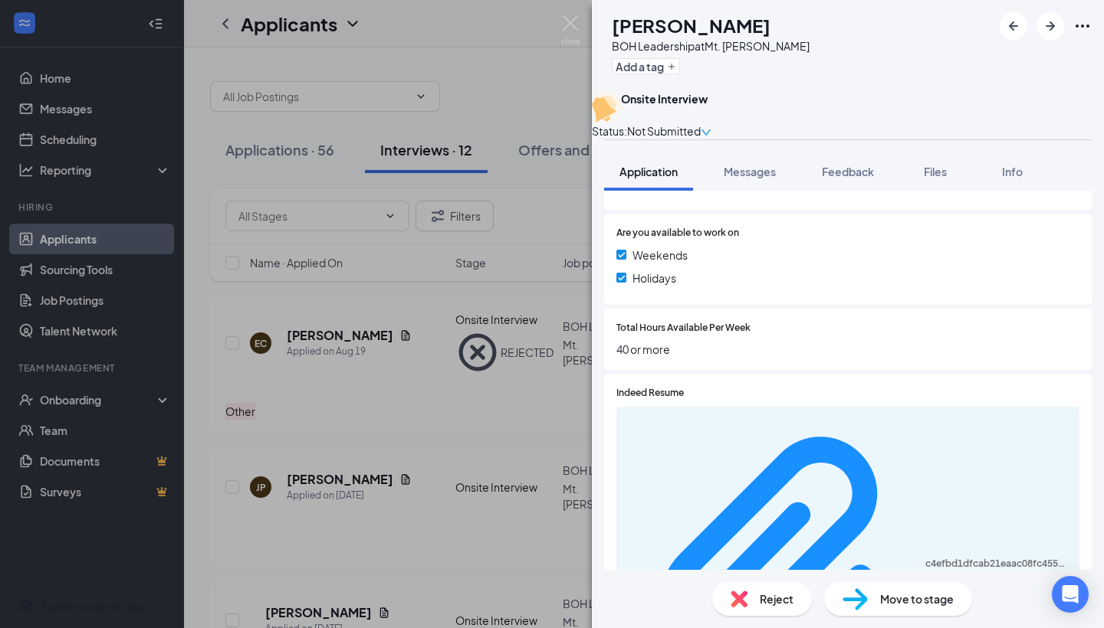
scroll to position [533, 0]
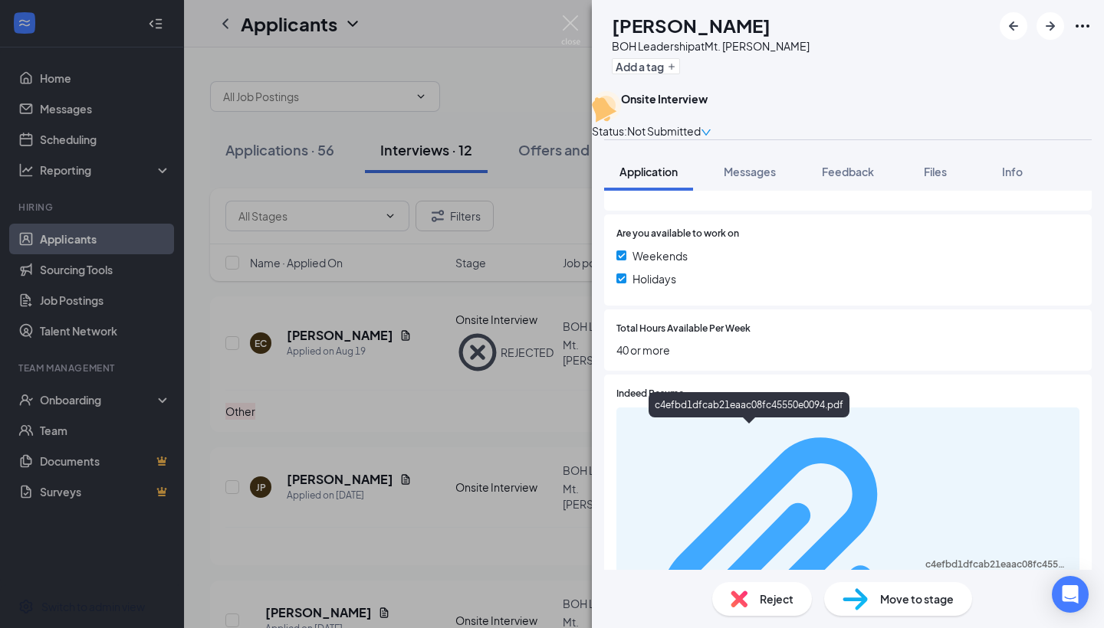
click at [766, 559] on div "c4efbd1dfcab21eaac08fc45550e0094.pdf" at bounding box center [997, 565] width 145 height 12
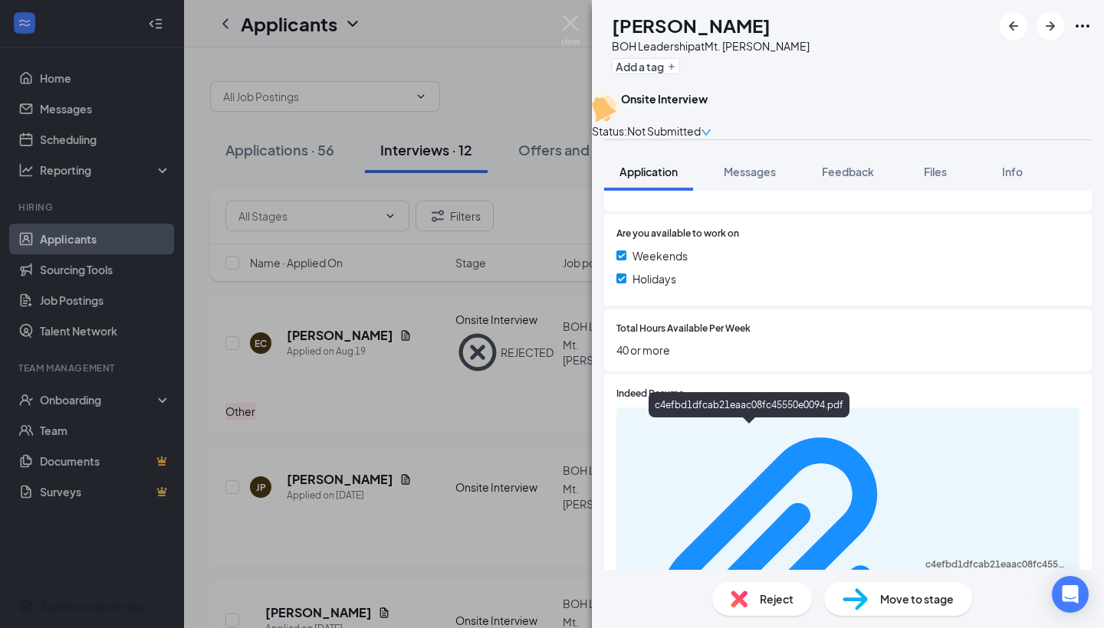
scroll to position [526, 0]
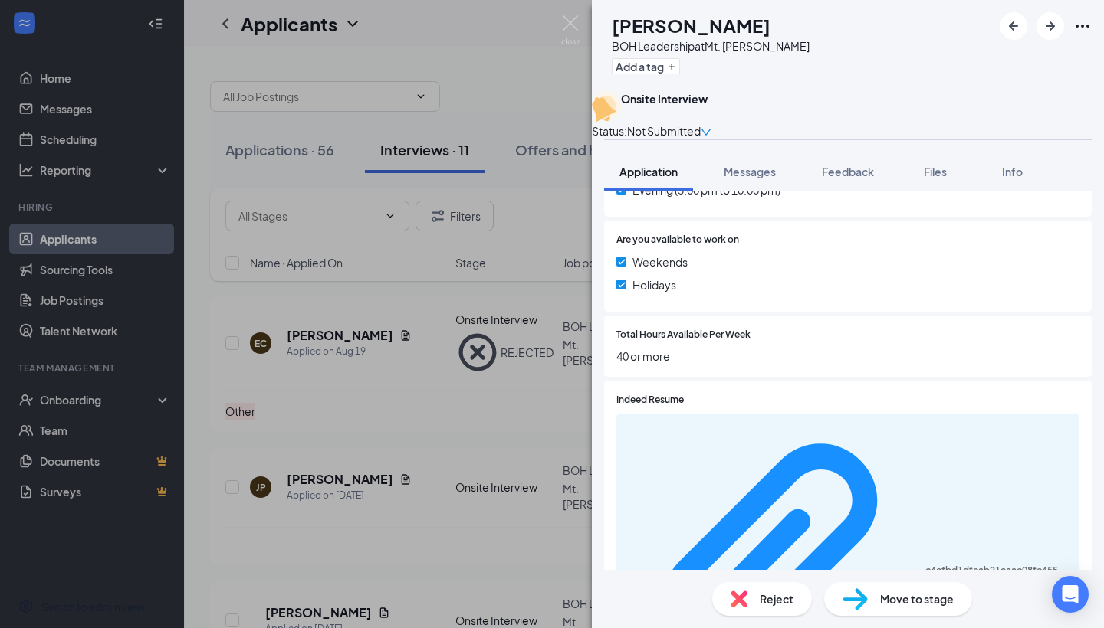
click at [740, 566] on img at bounding box center [738, 599] width 17 height 17
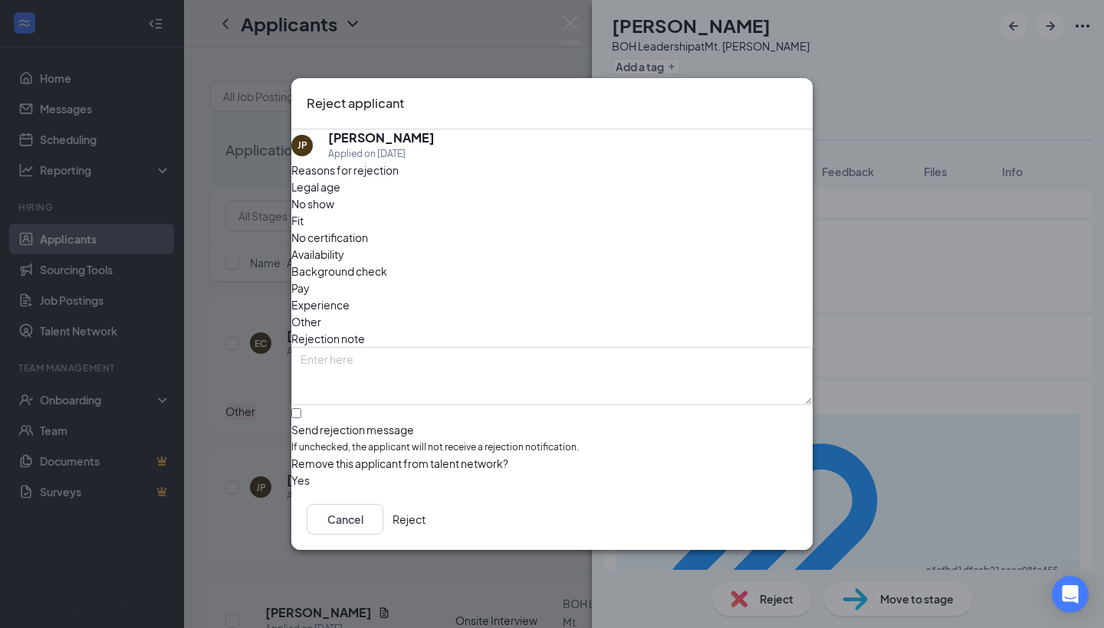
click at [321, 313] on span "Other" at bounding box center [306, 321] width 30 height 17
click at [317, 422] on div at bounding box center [551, 422] width 521 height 0
click at [301, 408] on input "Send rejection message If unchecked, the applicant will not receive a rejection…" at bounding box center [296, 413] width 10 height 10
checkbox input "true"
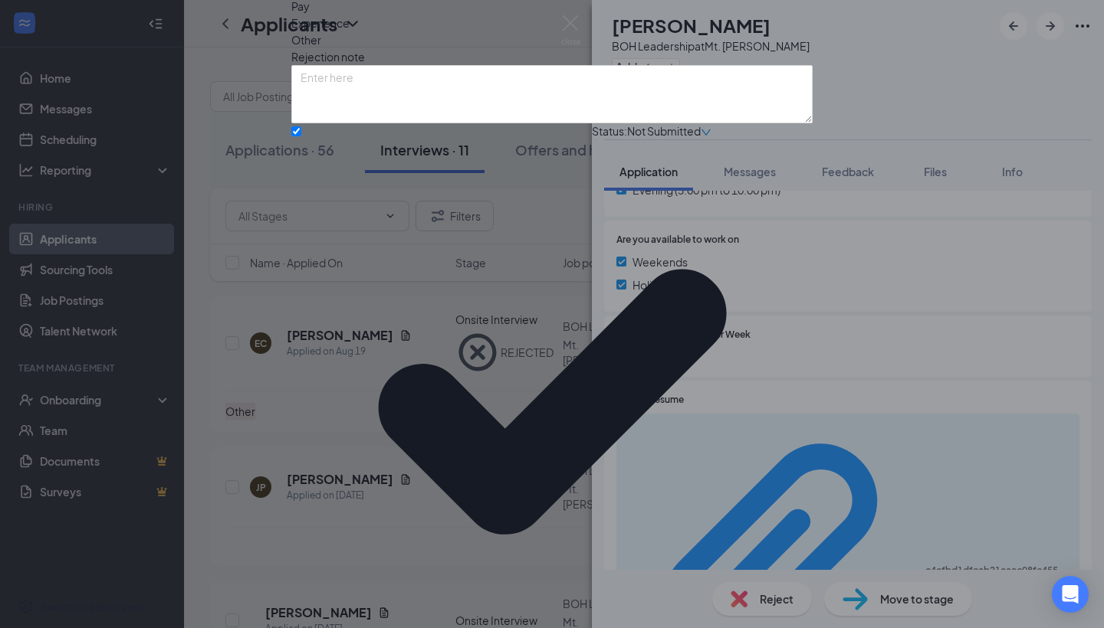
click at [333, 428] on div "Reasons for rejection Legal age No show Fit No certification Availability Backg…" at bounding box center [551, 333] width 521 height 907
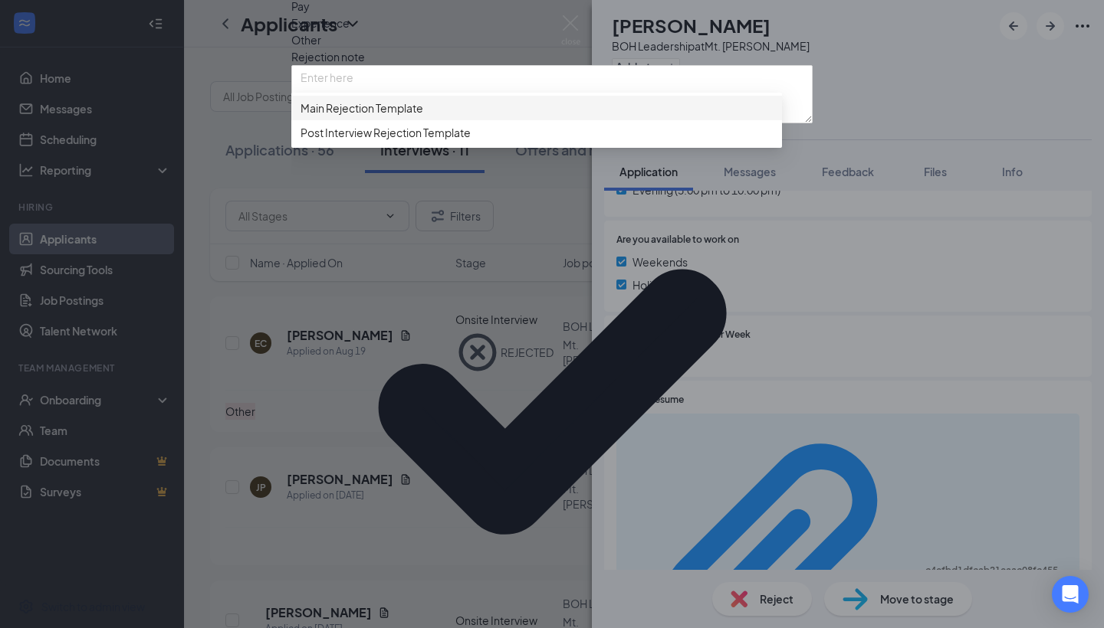
click at [336, 116] on span "Main Rejection Template" at bounding box center [361, 108] width 123 height 17
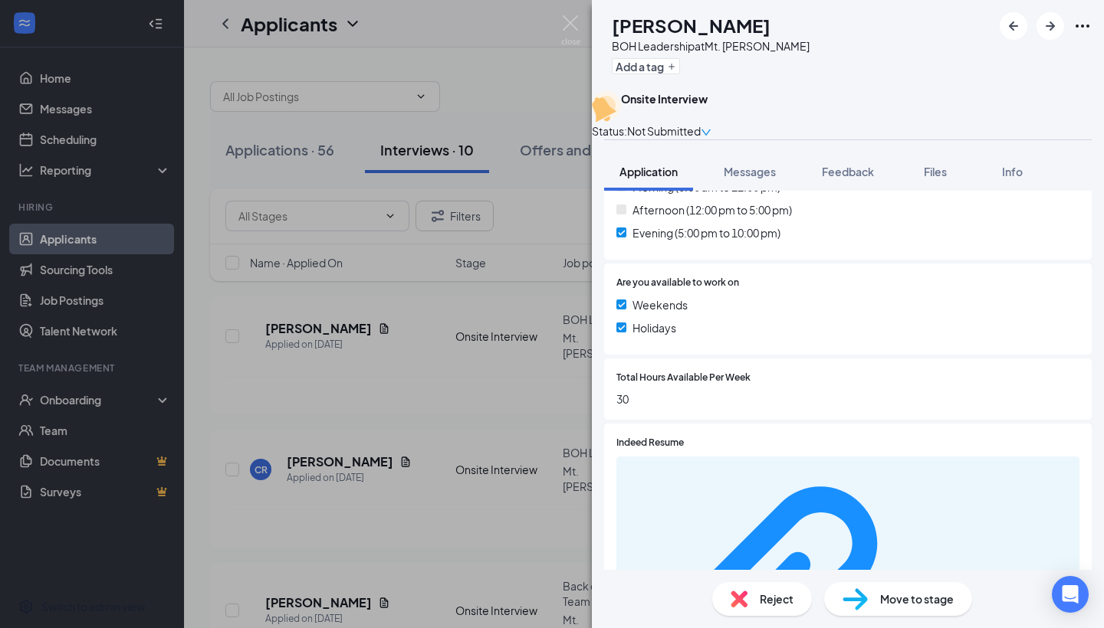
scroll to position [500, 0]
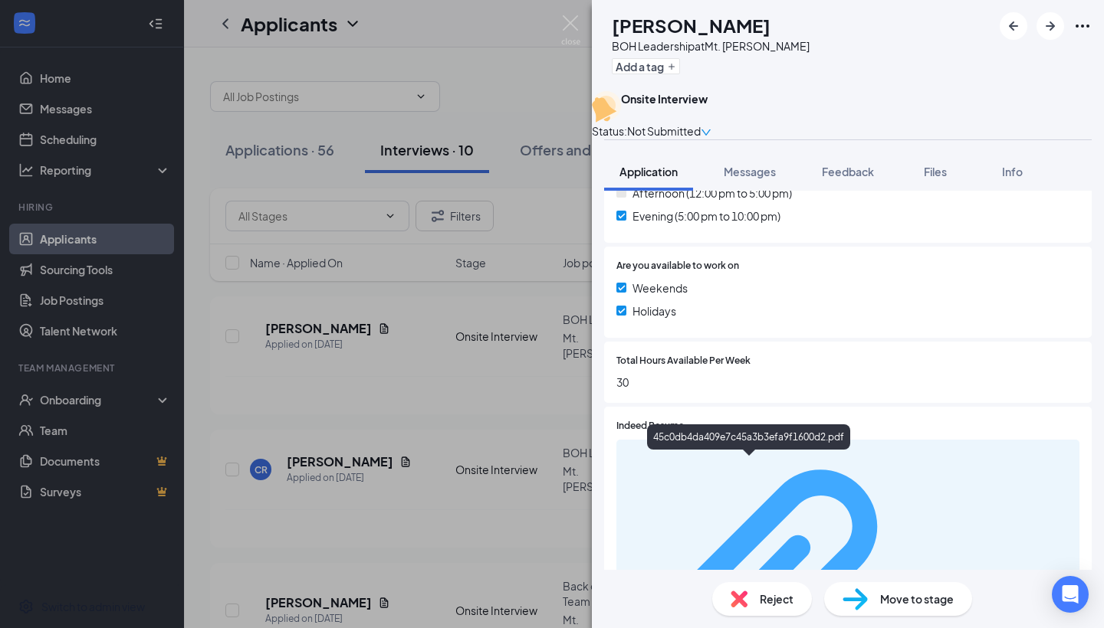
click at [766, 566] on div "45c0db4da409e7c45a3b3efa9f1600d2.pdf" at bounding box center [997, 597] width 145 height 12
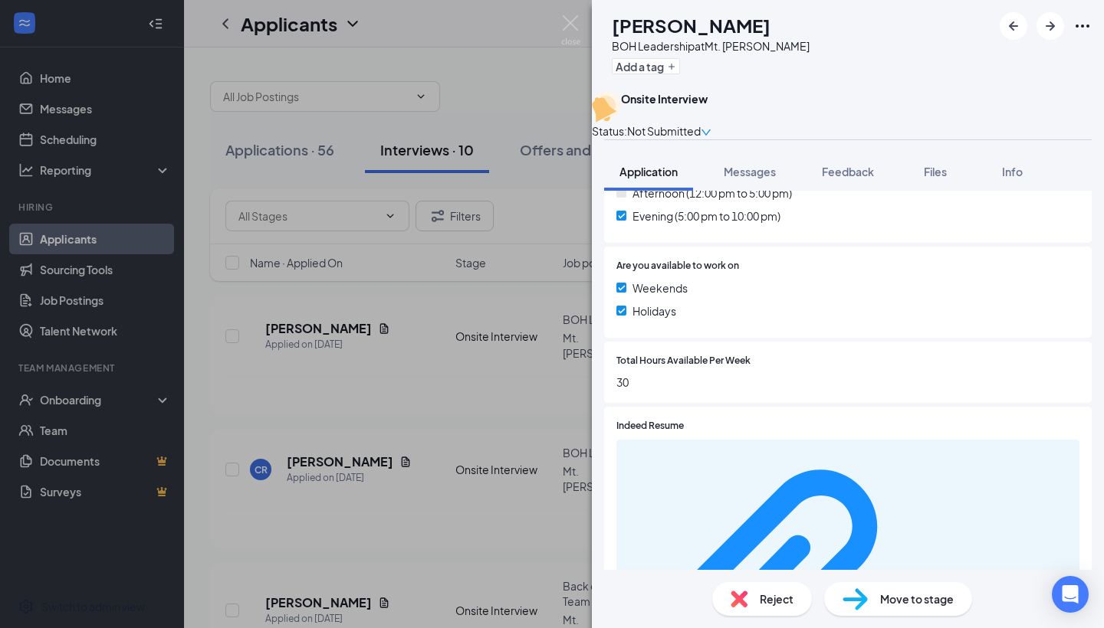
click at [766, 566] on span "Reject" at bounding box center [776, 599] width 34 height 17
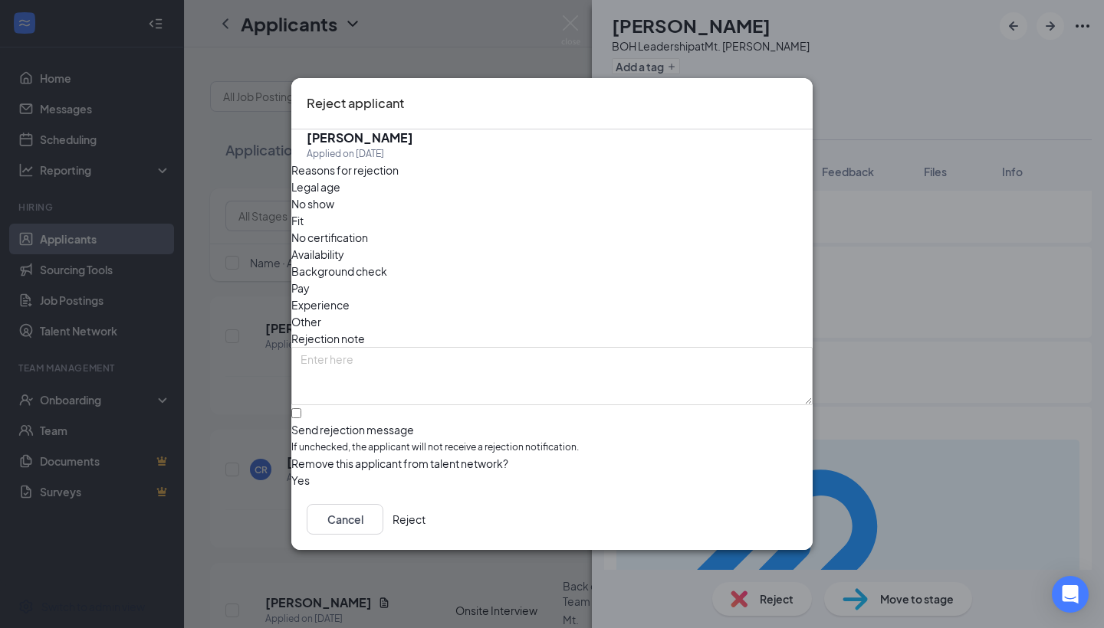
click at [321, 313] on span "Other" at bounding box center [306, 321] width 30 height 17
click at [308, 422] on div at bounding box center [551, 422] width 521 height 0
click at [301, 408] on input "Send rejection message If unchecked, the applicant will not receive a rejection…" at bounding box center [296, 413] width 10 height 10
checkbox input "true"
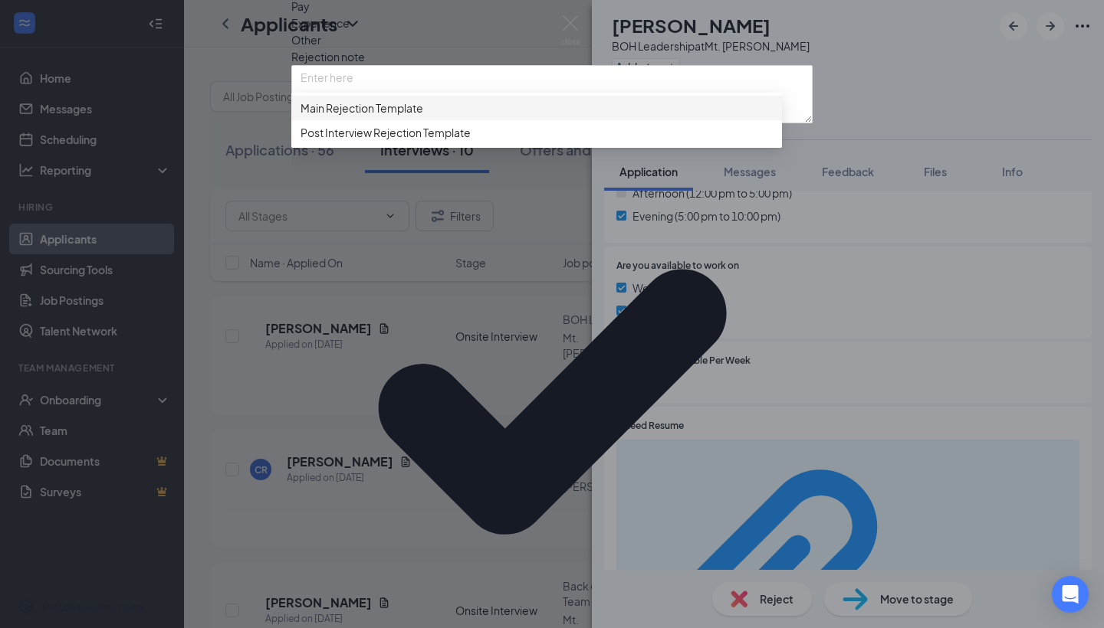
click at [359, 116] on span "Main Rejection Template" at bounding box center [361, 108] width 123 height 17
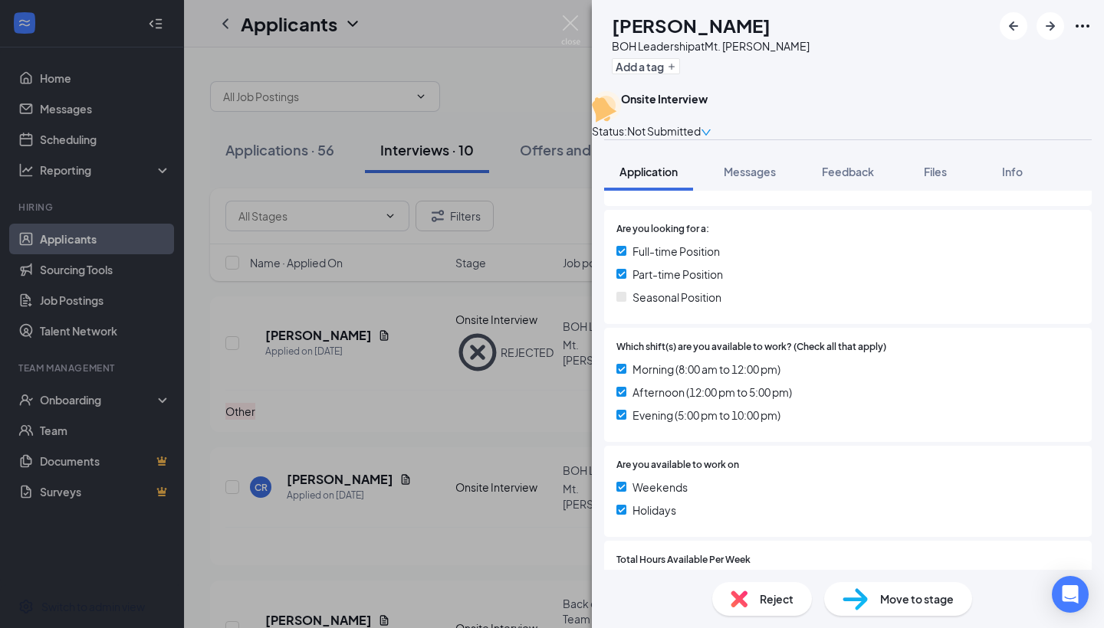
scroll to position [497, 0]
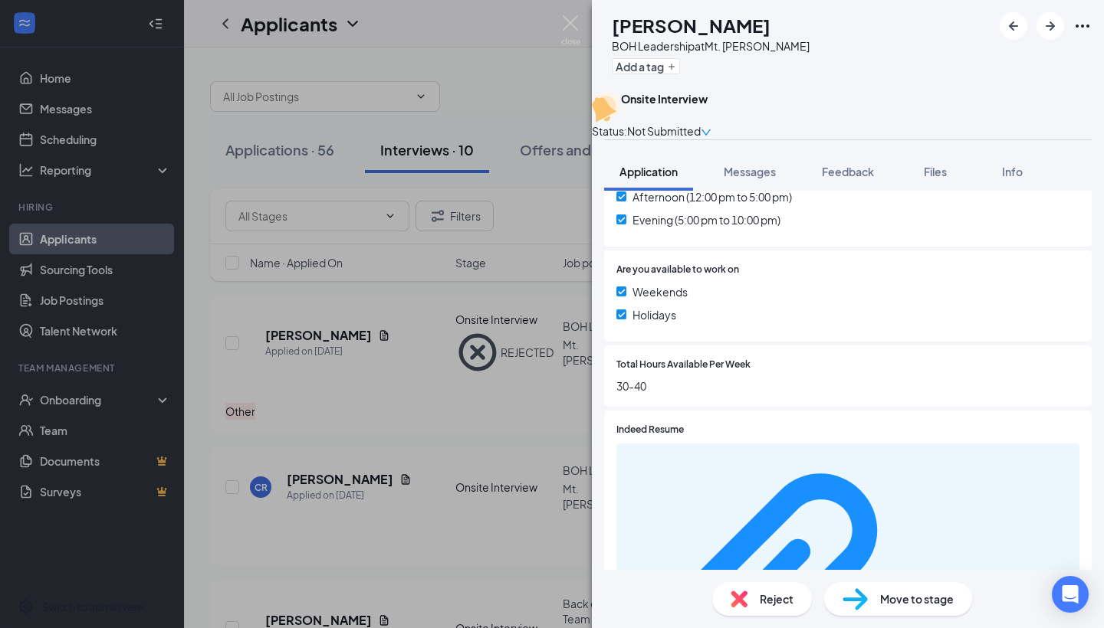
click at [719, 460] on div "b1bb0633944aa3ed4b4cf2c5443f208b.pdf" at bounding box center [847, 602] width 463 height 316
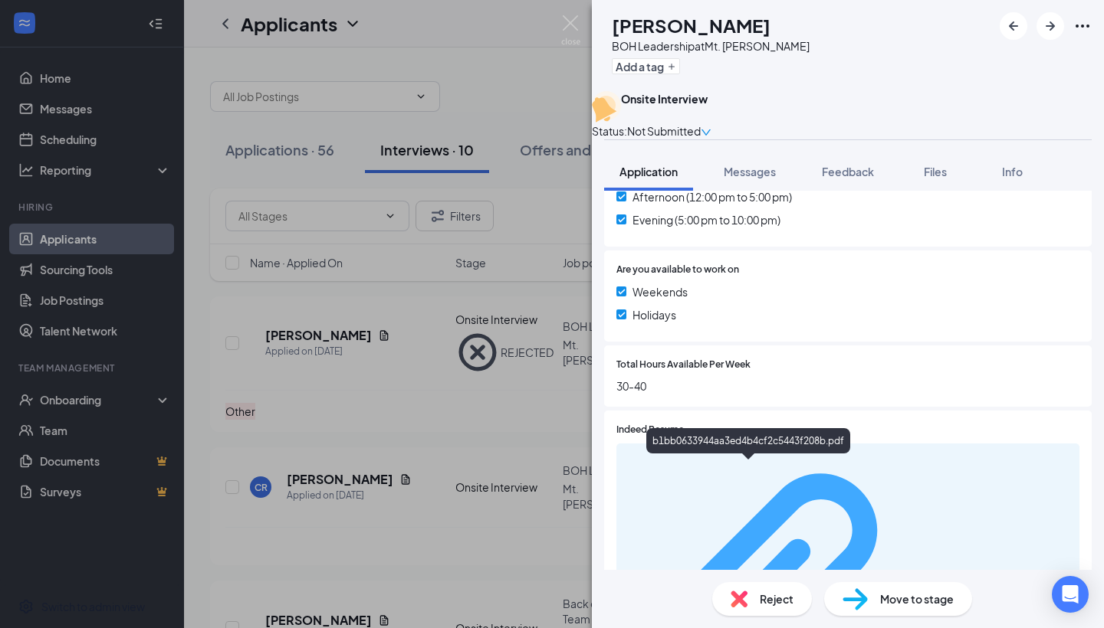
click at [766, 566] on div "b1bb0633944aa3ed4b4cf2c5443f208b.pdf" at bounding box center [997, 601] width 145 height 12
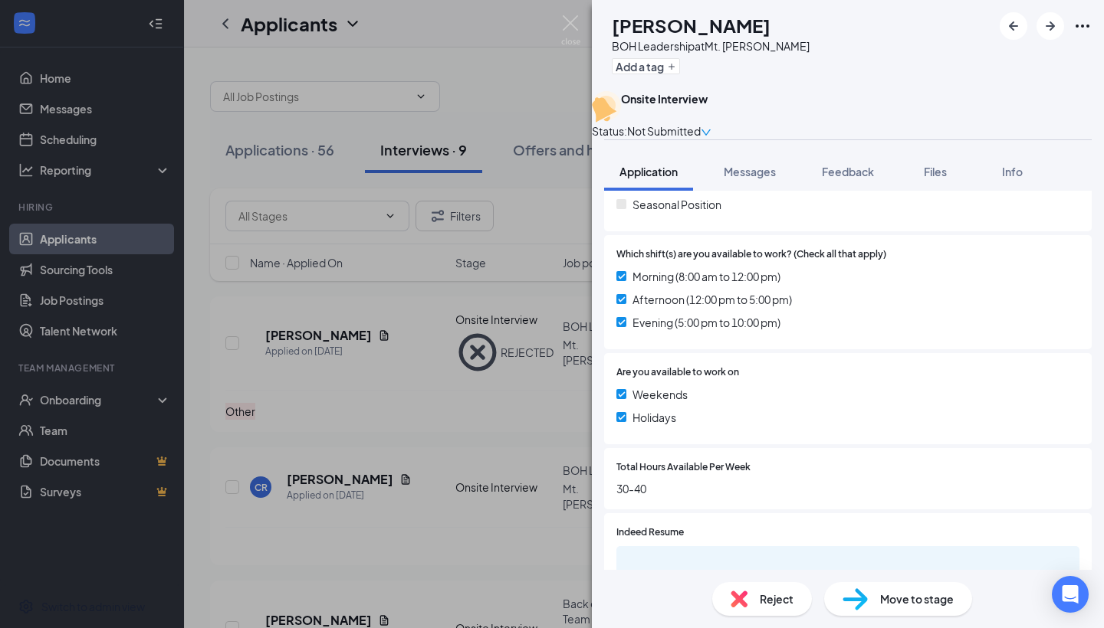
scroll to position [387, 0]
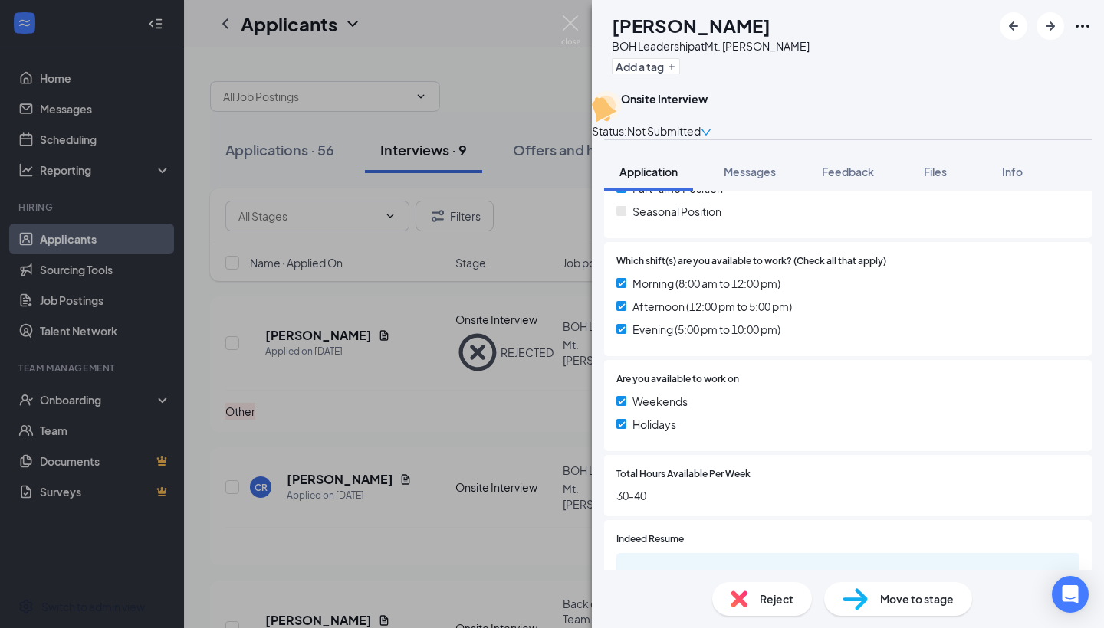
click at [766, 566] on span "Move to stage" at bounding box center [917, 599] width 74 height 17
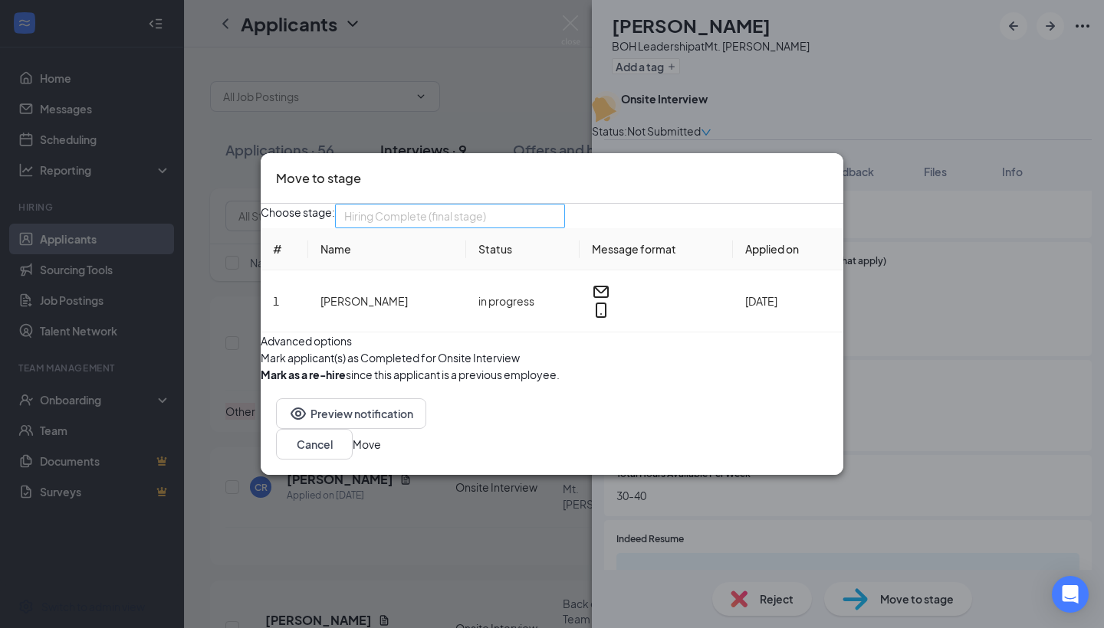
click at [520, 205] on span "Hiring Complete (final stage)" at bounding box center [443, 225] width 198 height 41
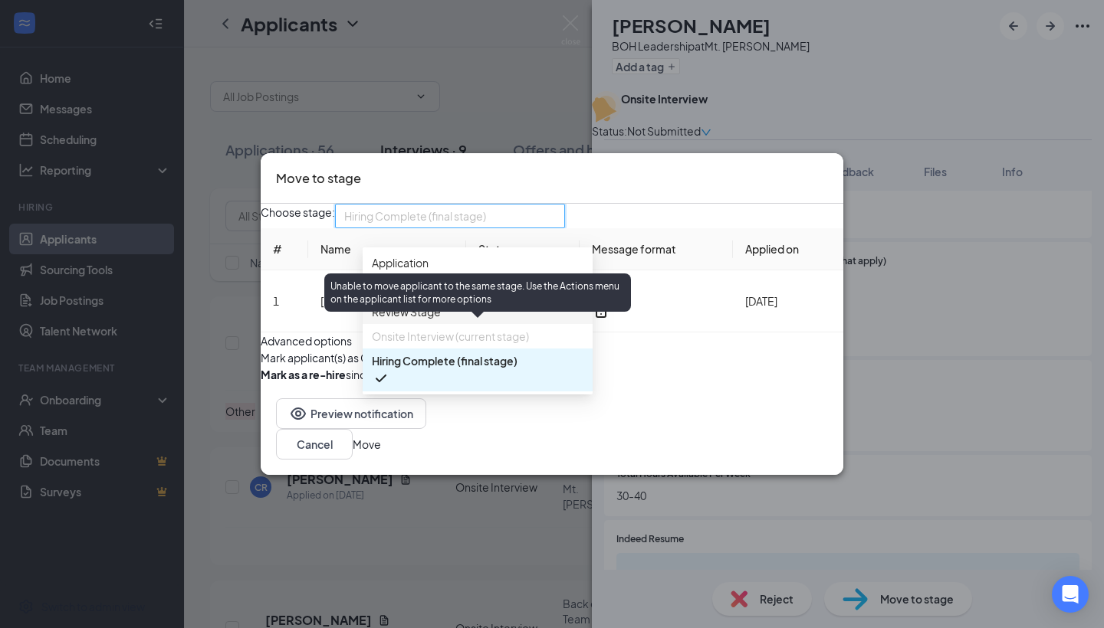
click at [464, 333] on span "Onsite Interview (current stage)" at bounding box center [450, 336] width 157 height 17
click at [432, 328] on span "Onsite Interview (current stage)" at bounding box center [450, 336] width 157 height 17
click at [438, 298] on div "Unable to move applicant to the same stage. Use the Actions menu on the applica…" at bounding box center [477, 293] width 307 height 38
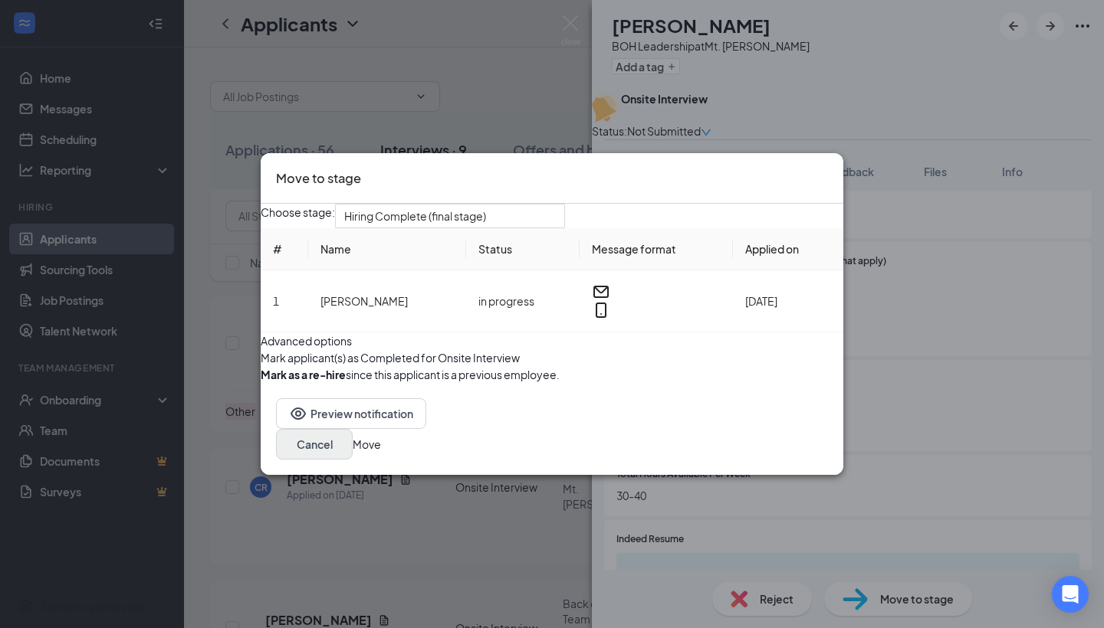
click at [353, 460] on button "Cancel" at bounding box center [314, 444] width 77 height 31
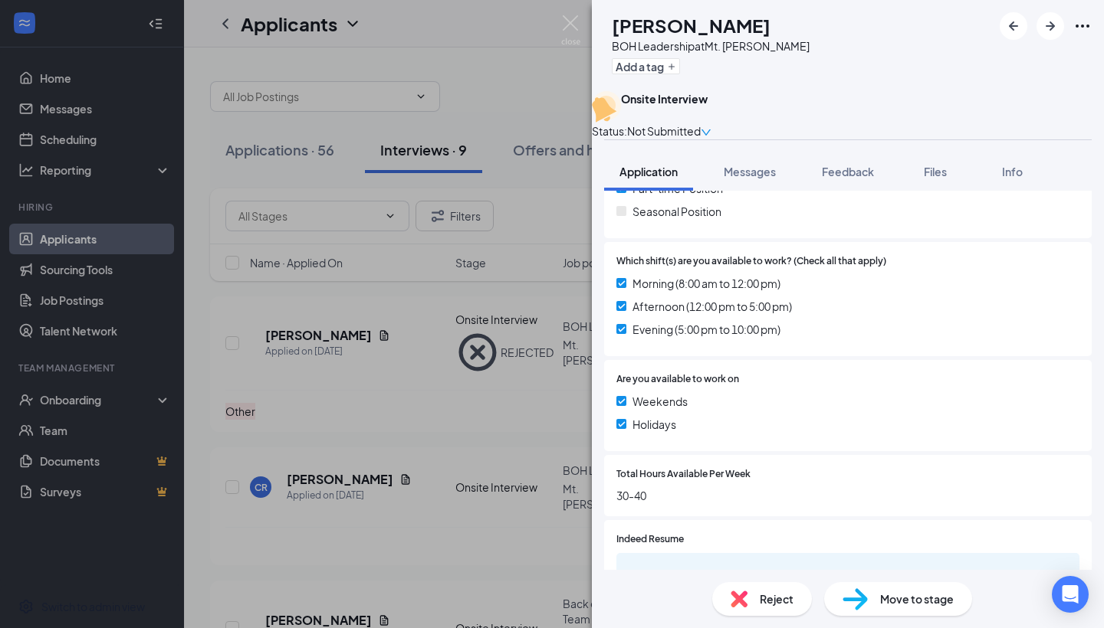
click at [766, 25] on icon "Ellipses" at bounding box center [1082, 26] width 14 height 3
click at [766, 46] on div "[PERSON_NAME] [PERSON_NAME] Leadership at Mt. [PERSON_NAME] Add a tag" at bounding box center [848, 45] width 512 height 91
click at [704, 42] on div "BOH Leadership at Mt. [PERSON_NAME]" at bounding box center [711, 45] width 198 height 15
click at [706, 107] on div "Onsite Interview" at bounding box center [664, 98] width 87 height 15
click at [700, 123] on span "Not Submitted" at bounding box center [664, 131] width 74 height 17
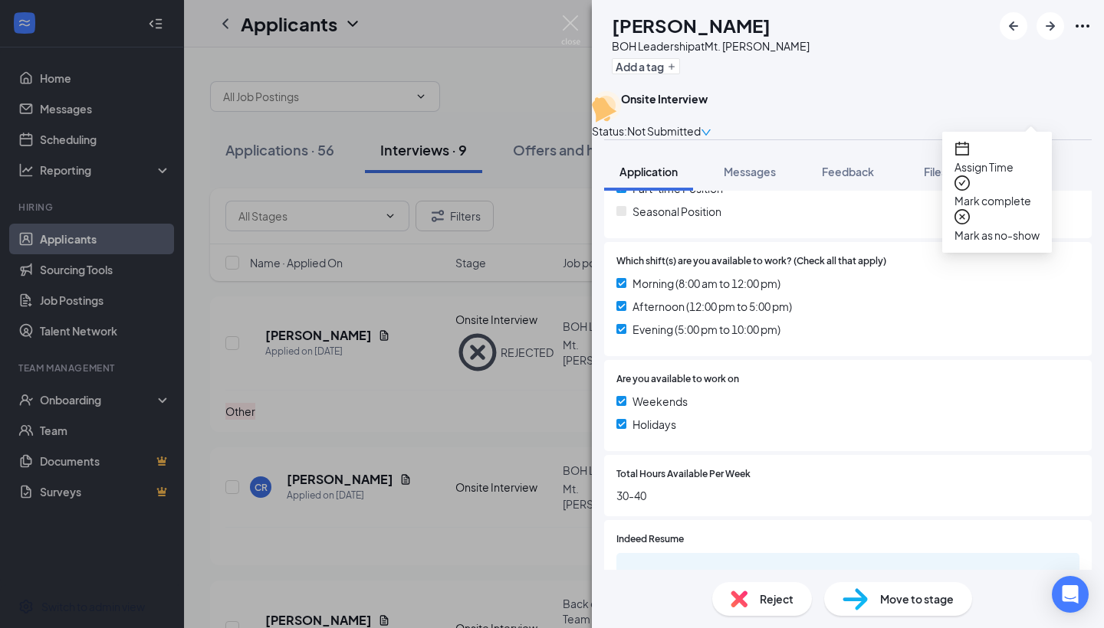
click at [766, 159] on span "Assign Time" at bounding box center [996, 167] width 85 height 17
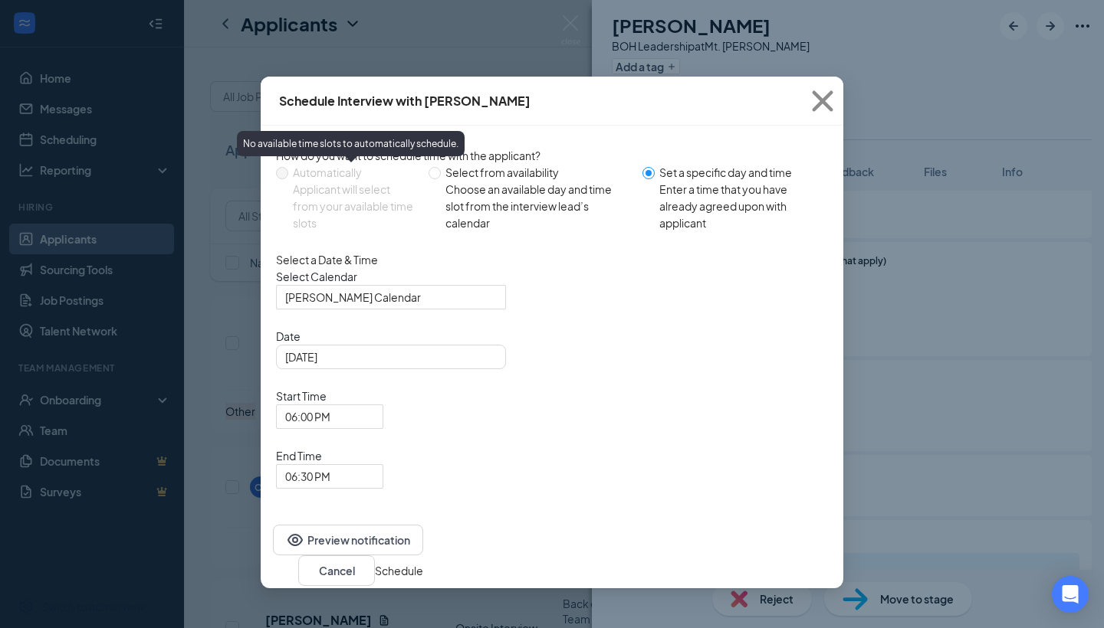
click at [317, 168] on div "Automatically" at bounding box center [354, 172] width 123 height 17
click at [288, 164] on div "How do you want to schedule time with the applicant? Automatically Applicant wi…" at bounding box center [552, 193] width 552 height 92
click at [479, 309] on span "[PERSON_NAME] Calendar" at bounding box center [391, 297] width 212 height 23
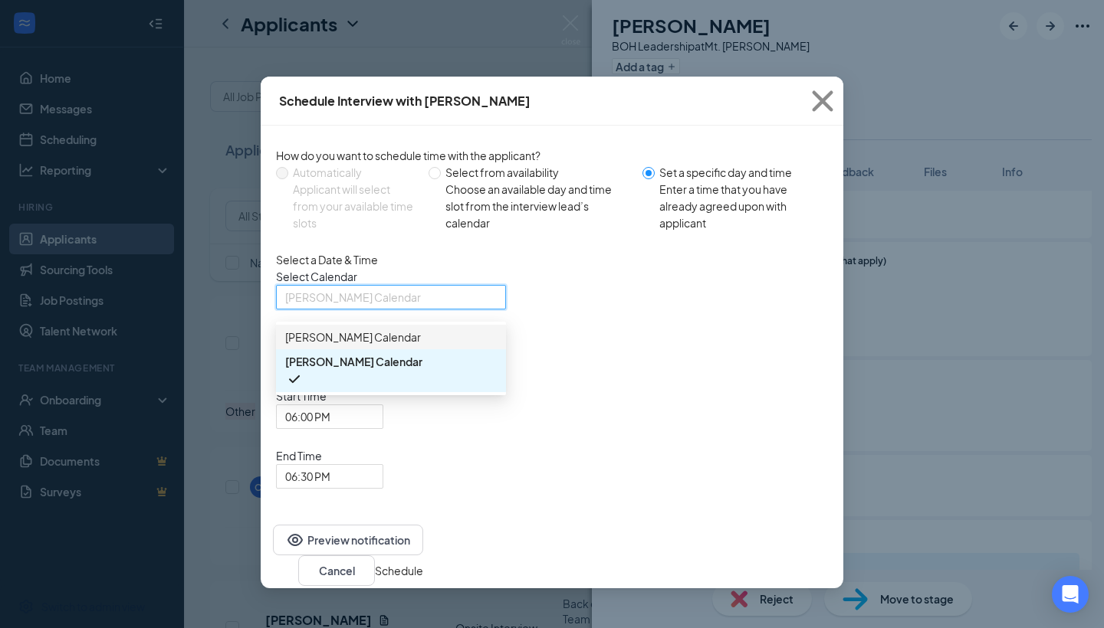
click at [440, 346] on span "[PERSON_NAME] Calendar" at bounding box center [391, 337] width 212 height 17
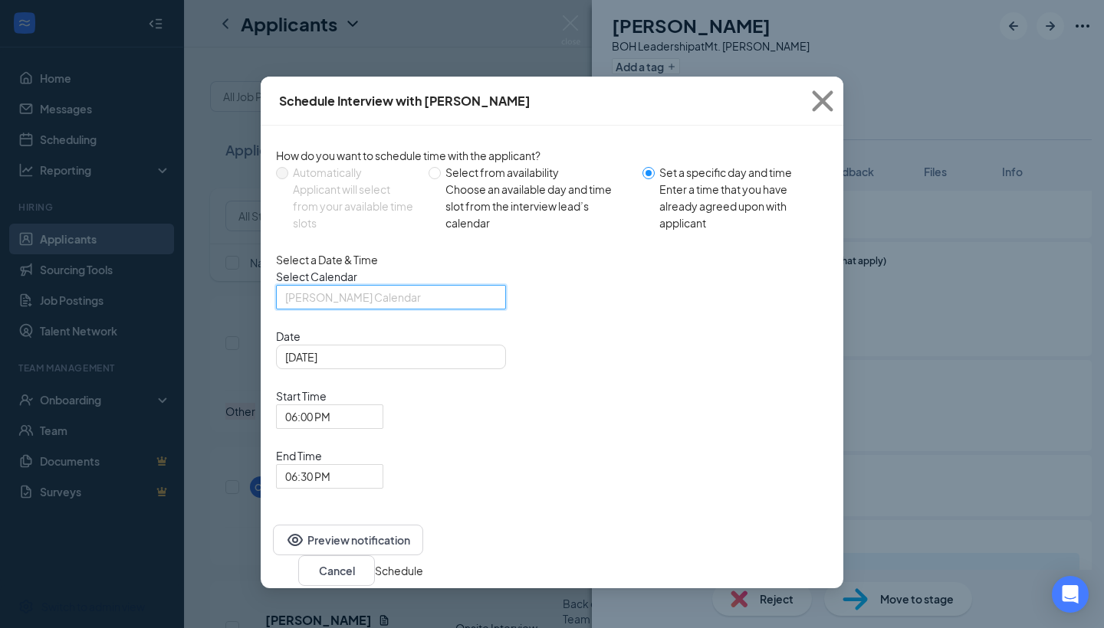
click at [492, 309] on span "[PERSON_NAME] Calendar" at bounding box center [391, 297] width 212 height 23
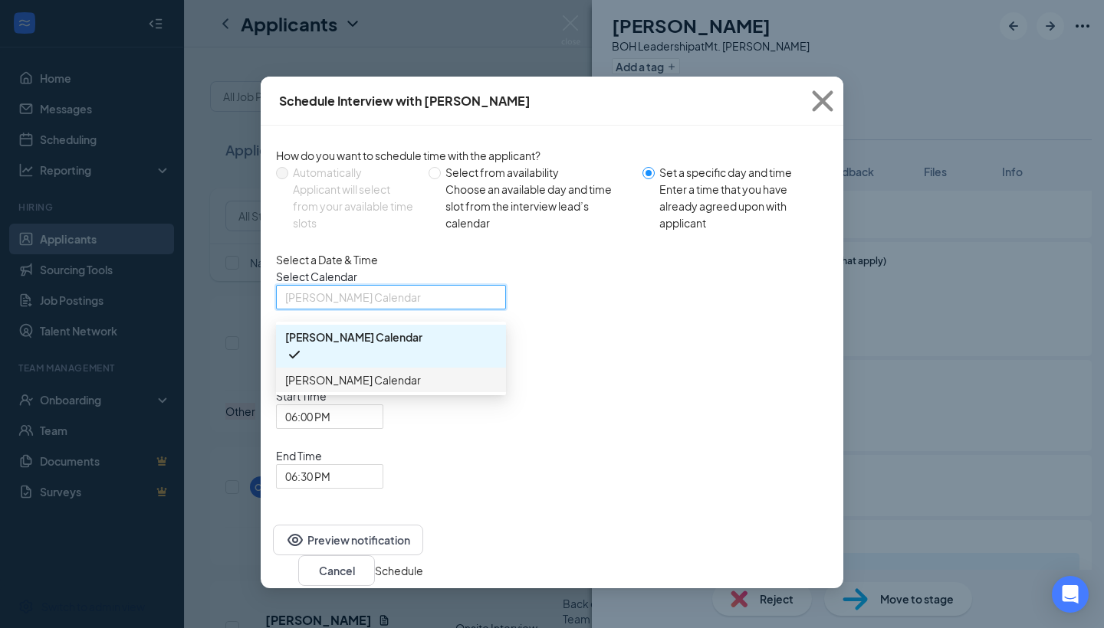
click at [420, 389] on span "[PERSON_NAME] Calendar" at bounding box center [391, 380] width 212 height 17
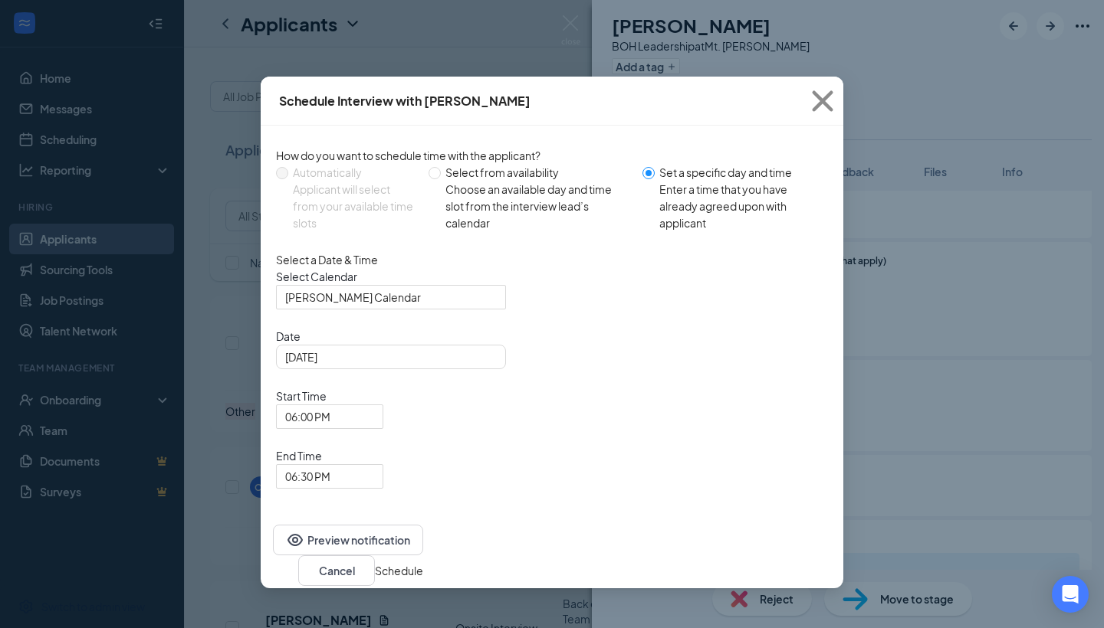
click at [508, 277] on div "Select a Date & Time Select Calendar [PERSON_NAME] Calendar 115954 116119 [PERS…" at bounding box center [552, 370] width 552 height 238
click at [440, 173] on span at bounding box center [434, 173] width 12 height 12
click at [440, 173] on input "Select from availability Choose an available day and time slot from the intervi…" at bounding box center [434, 173] width 12 height 12
radio input "true"
radio input "false"
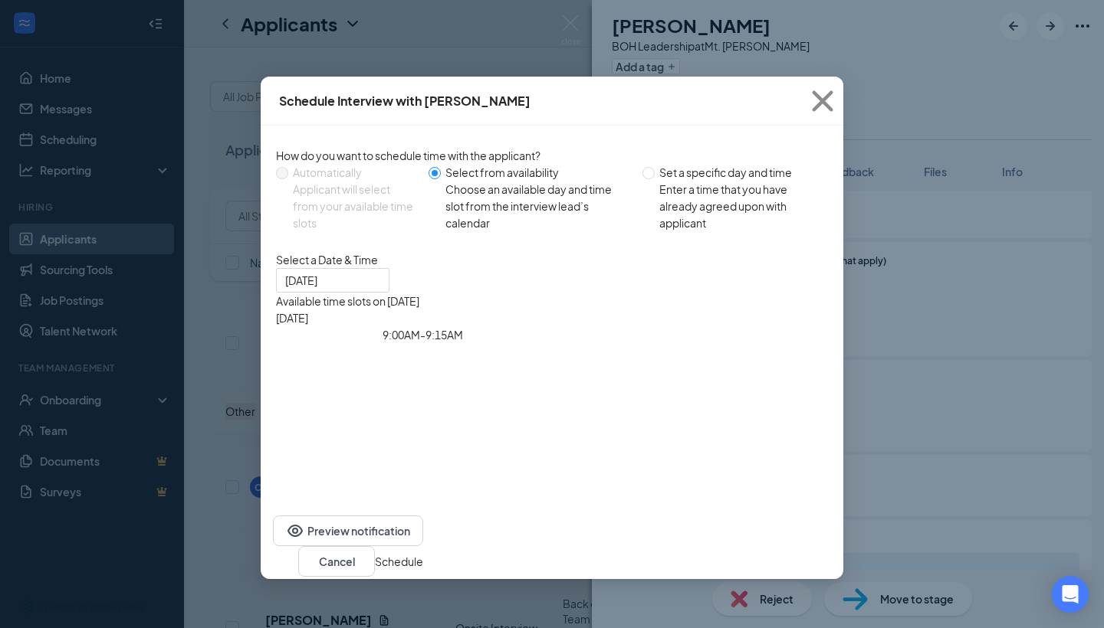
type input "[DATE]"
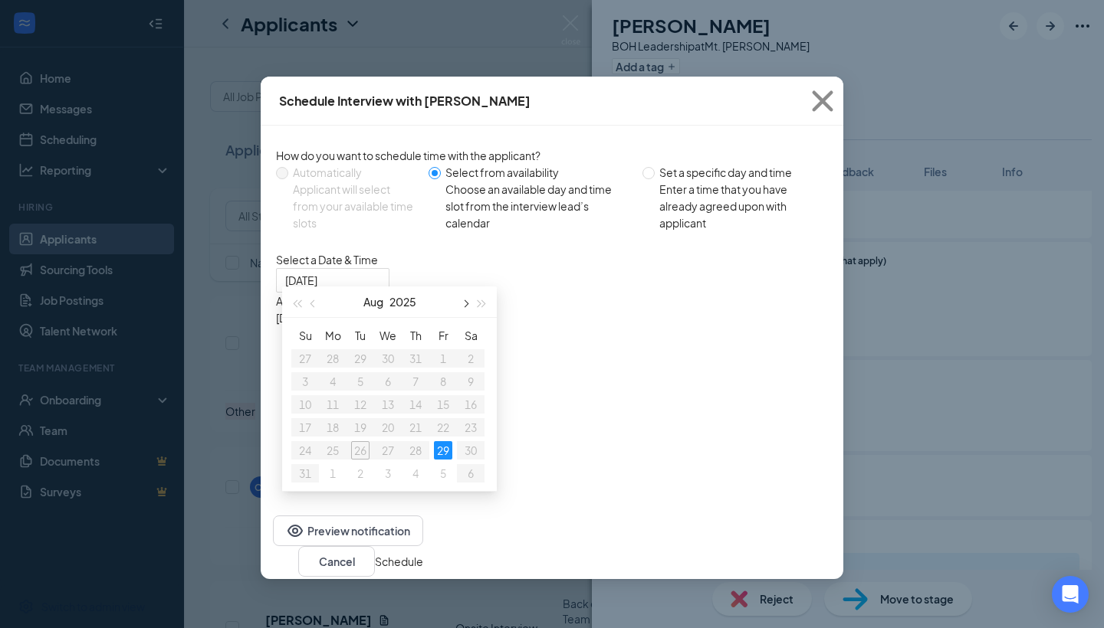
click at [465, 302] on span "button" at bounding box center [465, 304] width 8 height 8
click at [316, 306] on span "button" at bounding box center [314, 304] width 8 height 8
click at [442, 447] on div "29" at bounding box center [443, 450] width 18 height 18
click at [569, 341] on div "9:00AM - 9:15AM" at bounding box center [423, 334] width 294 height 17
click at [423, 566] on button "Schedule" at bounding box center [399, 561] width 48 height 17
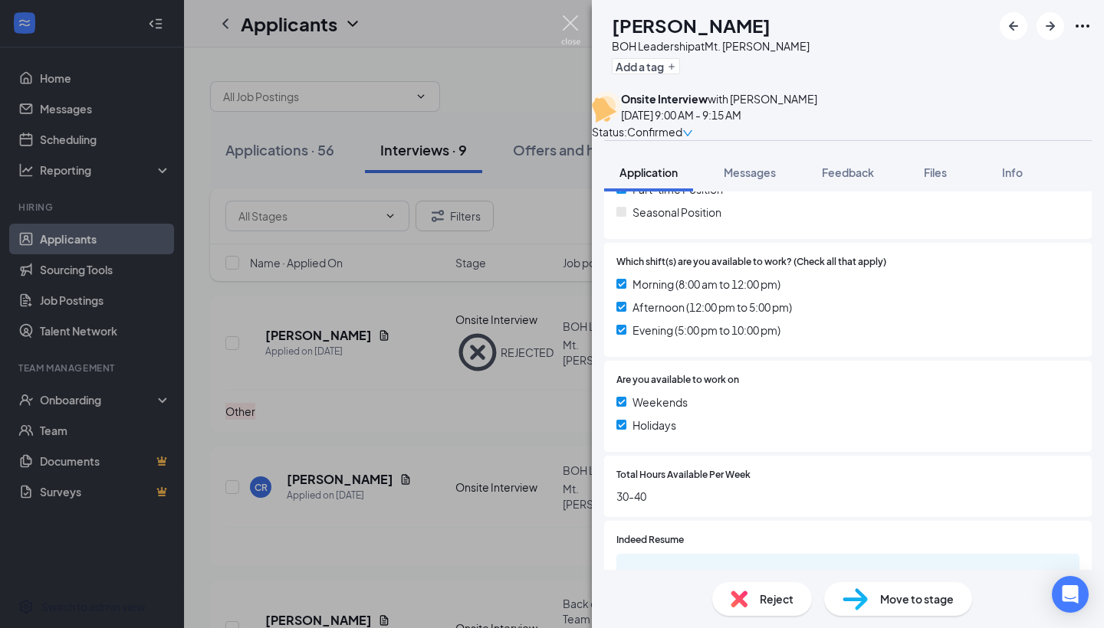
click at [569, 33] on img at bounding box center [570, 30] width 19 height 30
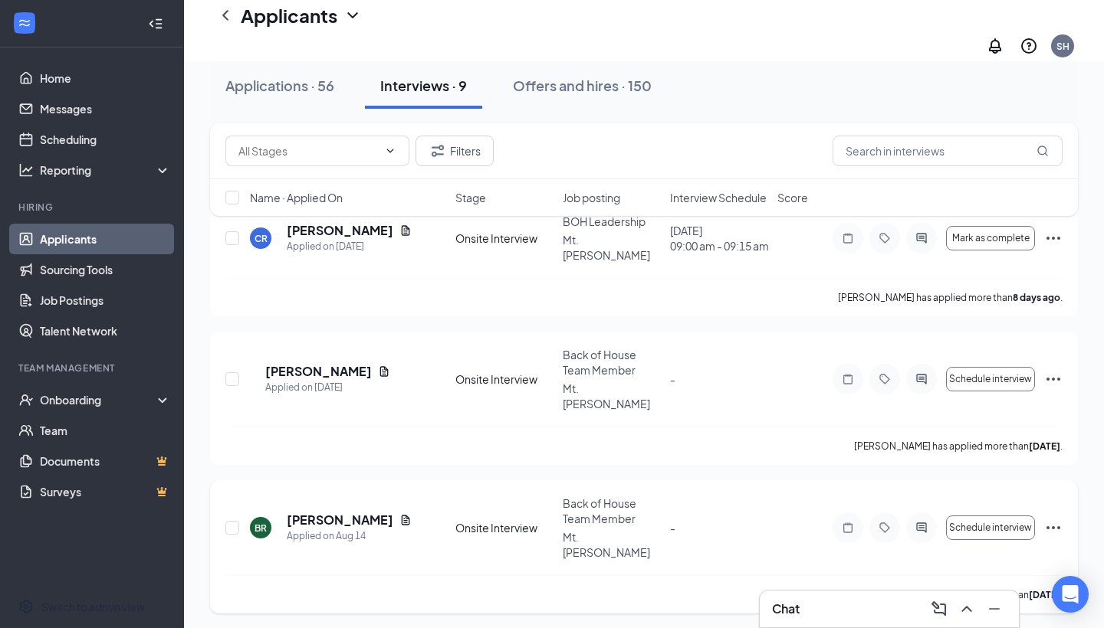
scroll to position [125, 0]
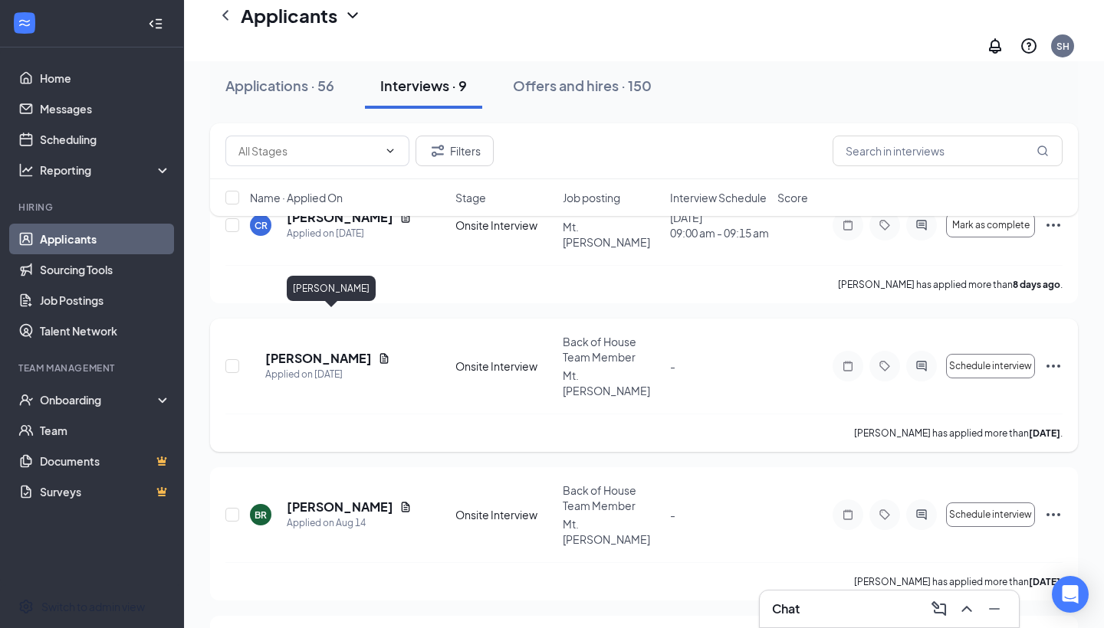
click at [326, 350] on h5 "[PERSON_NAME]" at bounding box center [318, 358] width 107 height 17
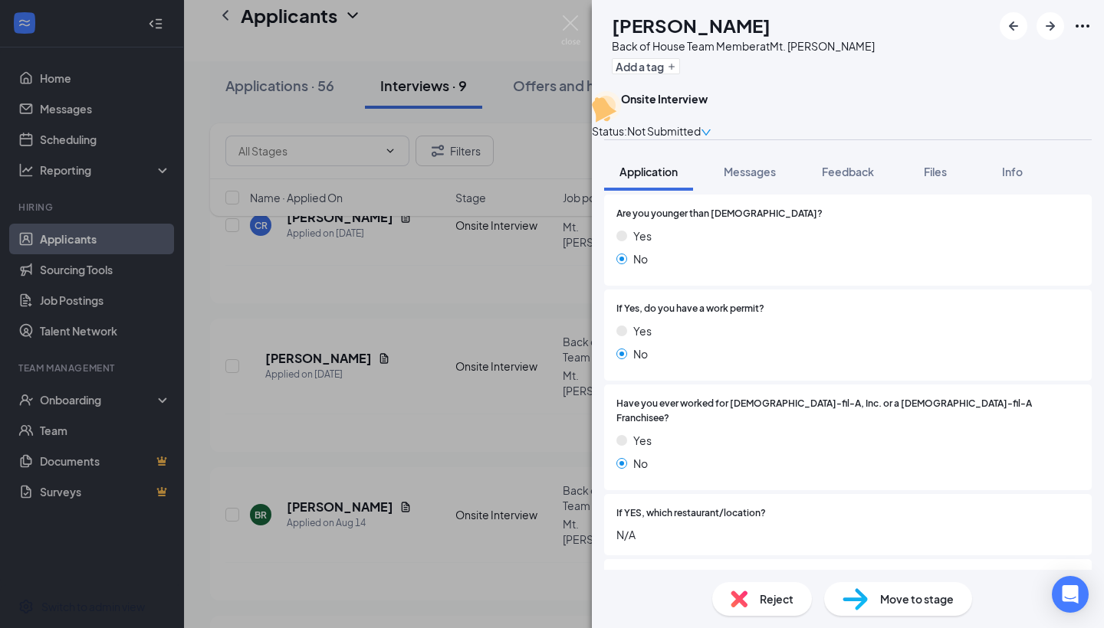
scroll to position [228, 0]
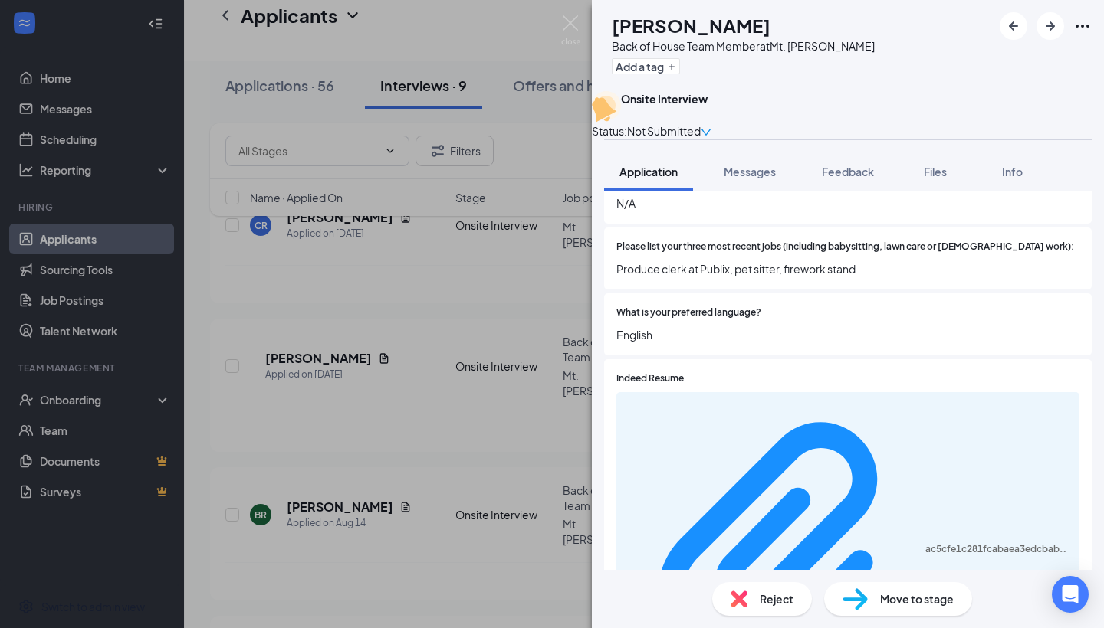
click at [744, 566] on img at bounding box center [738, 599] width 17 height 17
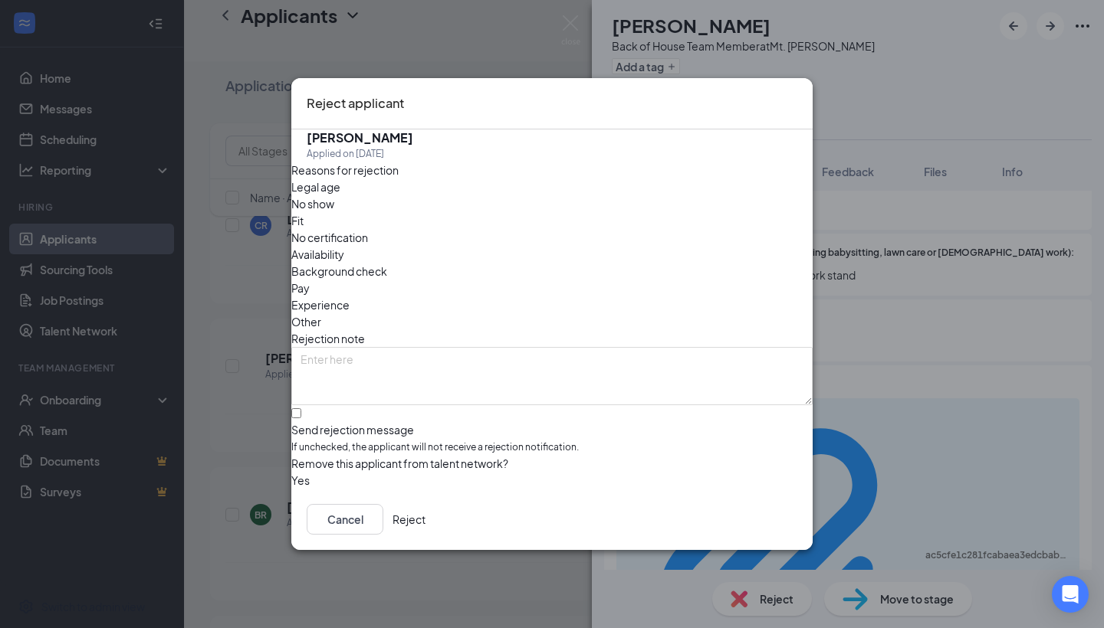
click at [321, 313] on span "Other" at bounding box center [306, 321] width 30 height 17
click at [316, 422] on div at bounding box center [551, 422] width 521 height 0
click at [301, 408] on input "Send rejection message If unchecked, the applicant will not receive a rejection…" at bounding box center [296, 413] width 10 height 10
checkbox input "true"
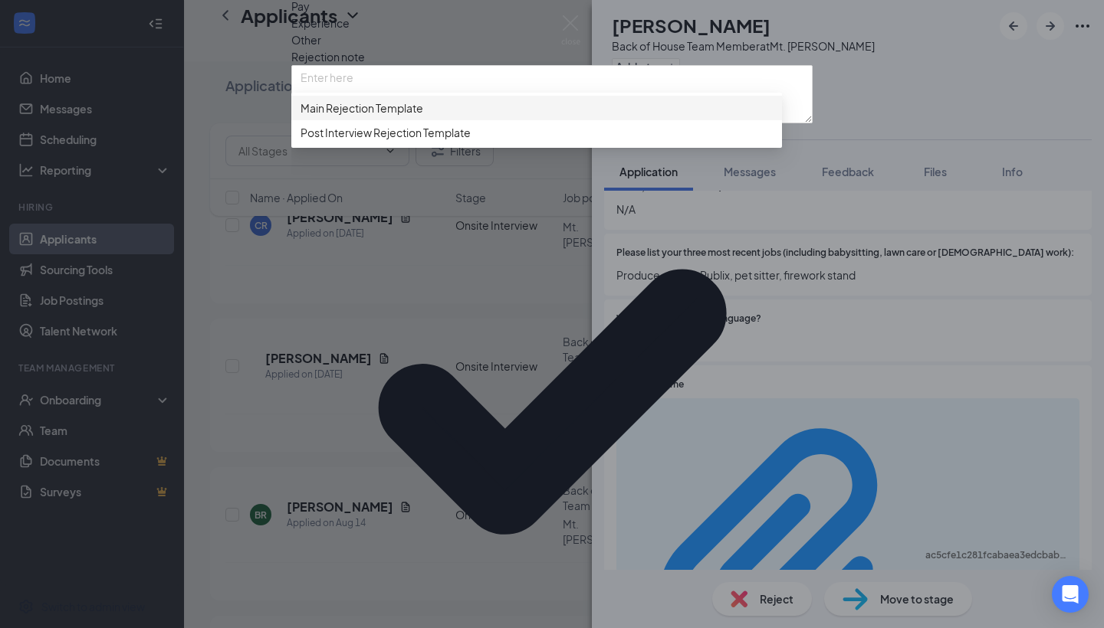
click at [361, 120] on div "Main Rejection Template" at bounding box center [536, 108] width 490 height 25
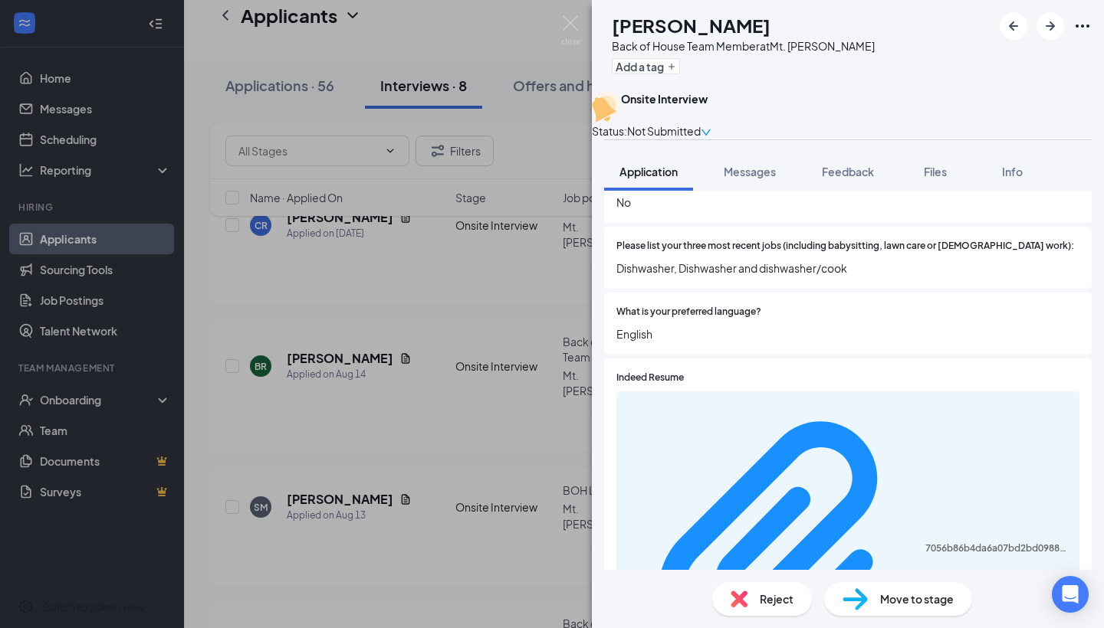
scroll to position [553, 0]
click at [576, 17] on img at bounding box center [570, 30] width 19 height 30
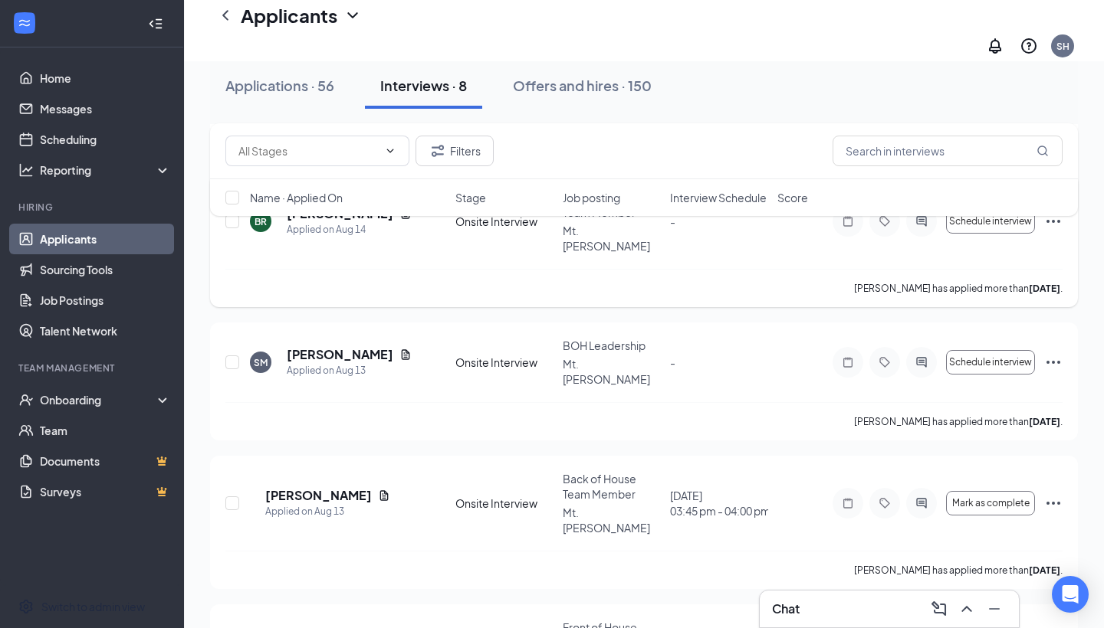
scroll to position [284, 0]
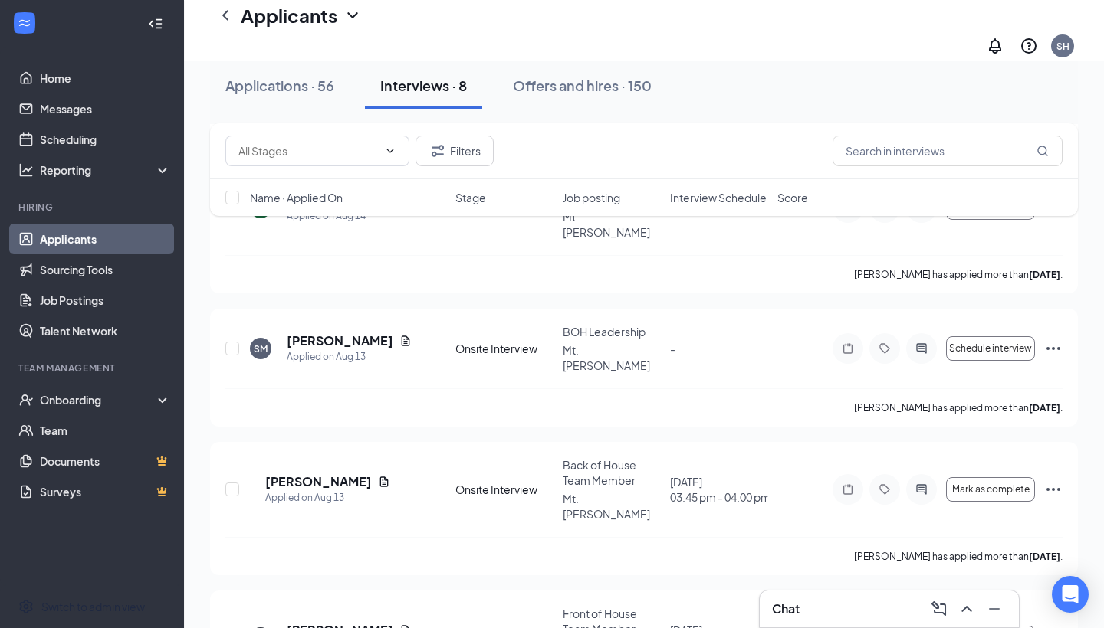
click at [693, 205] on span "Interview Schedule" at bounding box center [718, 197] width 97 height 15
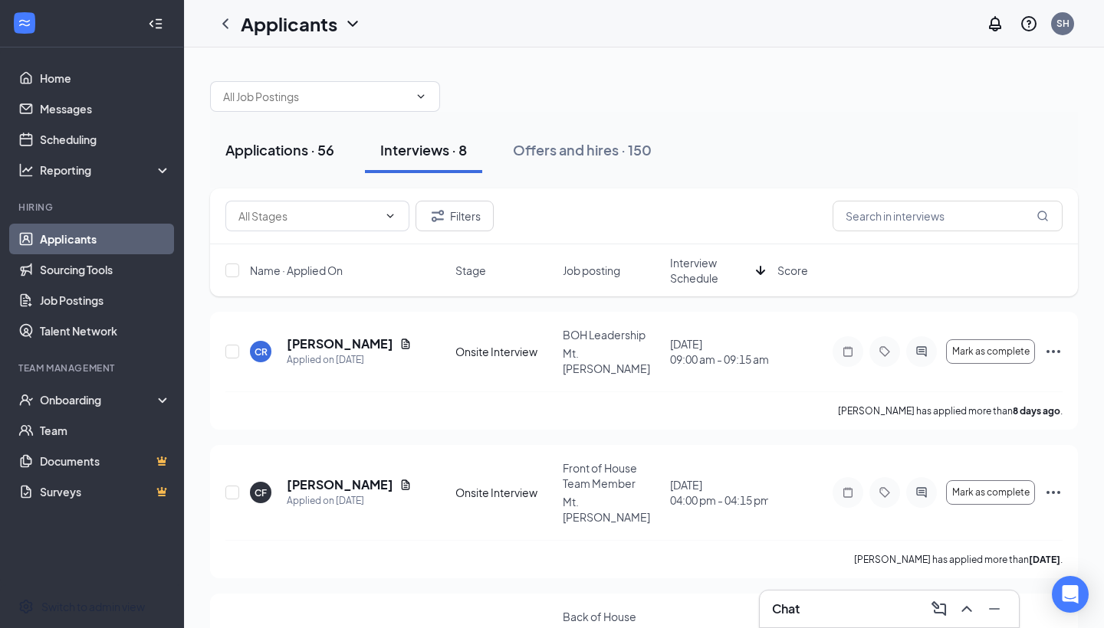
scroll to position [0, 0]
click at [257, 151] on div "Applications · 56" at bounding box center [279, 149] width 109 height 19
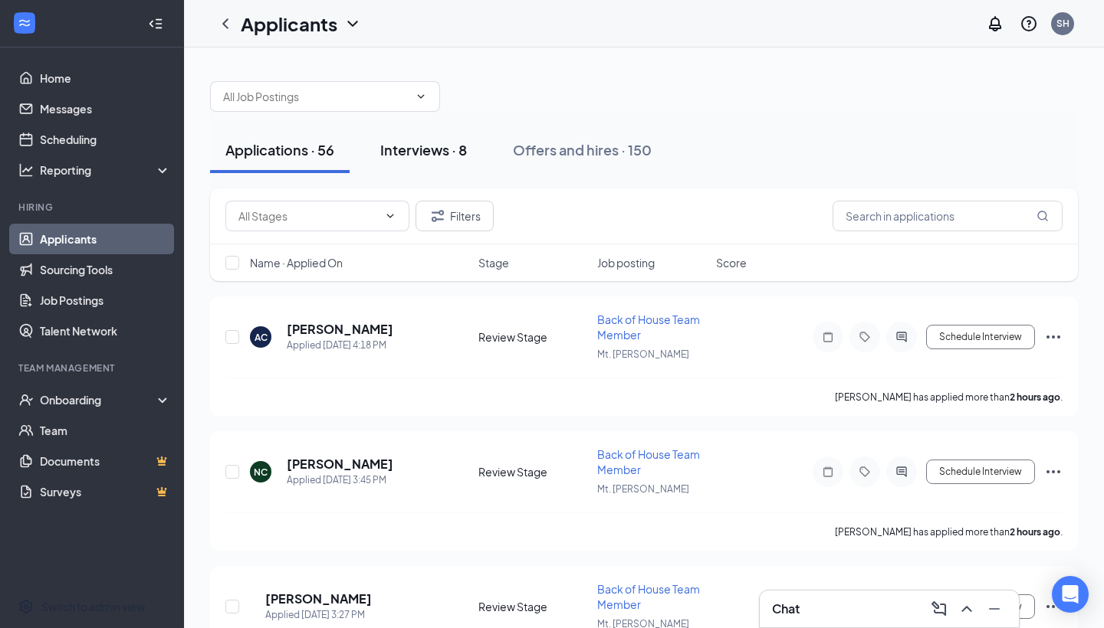
click at [392, 149] on div "Interviews · 8" at bounding box center [423, 149] width 87 height 19
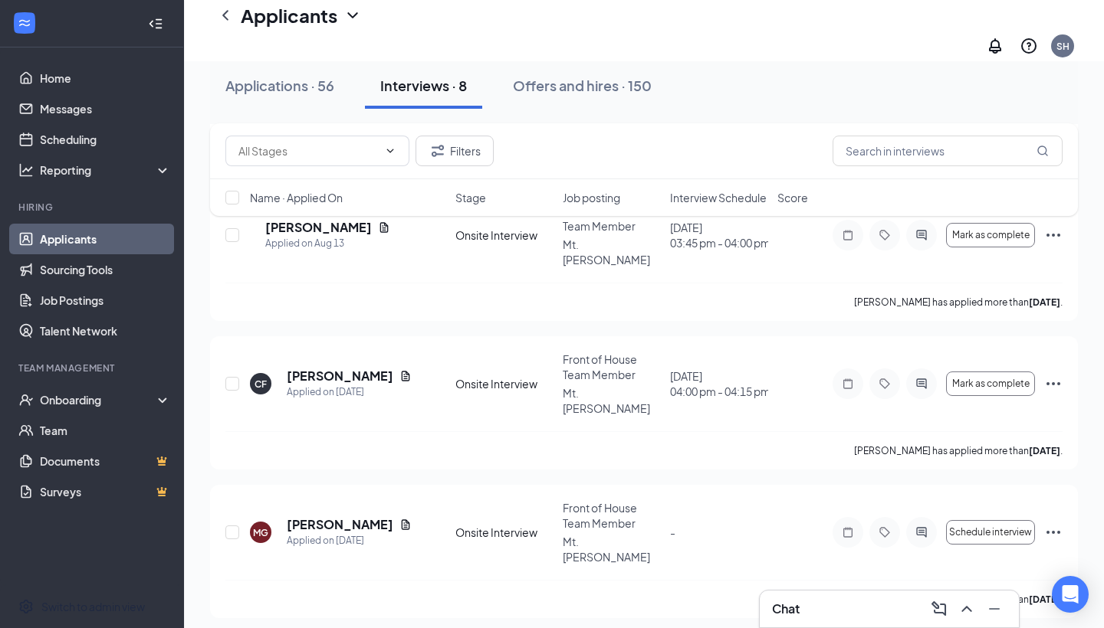
scroll to position [1681, 0]
click at [766, 159] on input "text" at bounding box center [947, 151] width 230 height 31
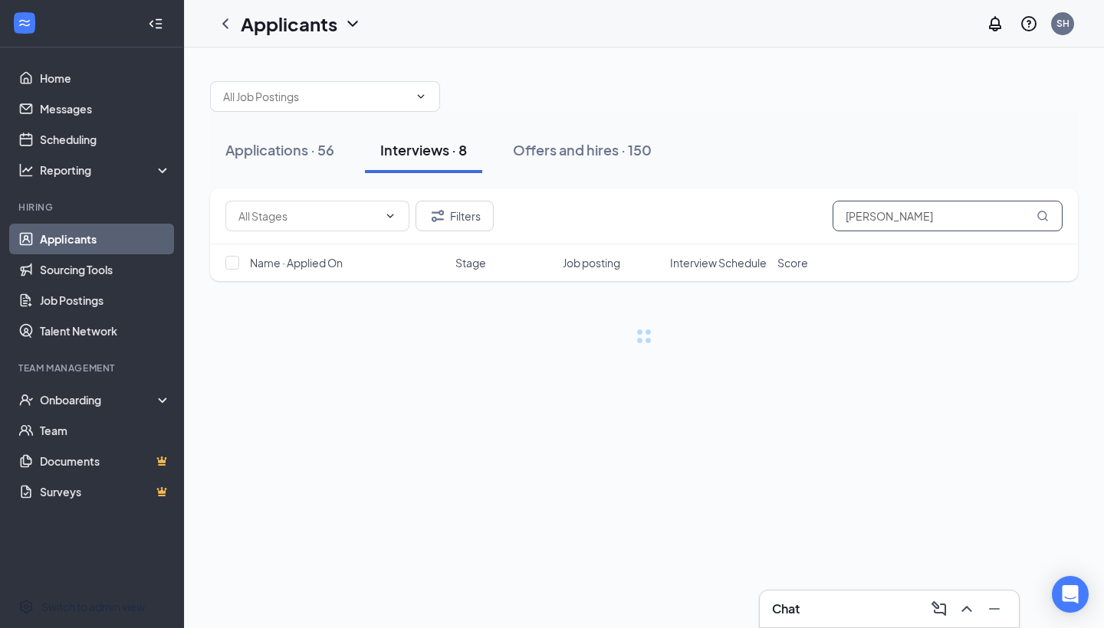
type input "[PERSON_NAME]"
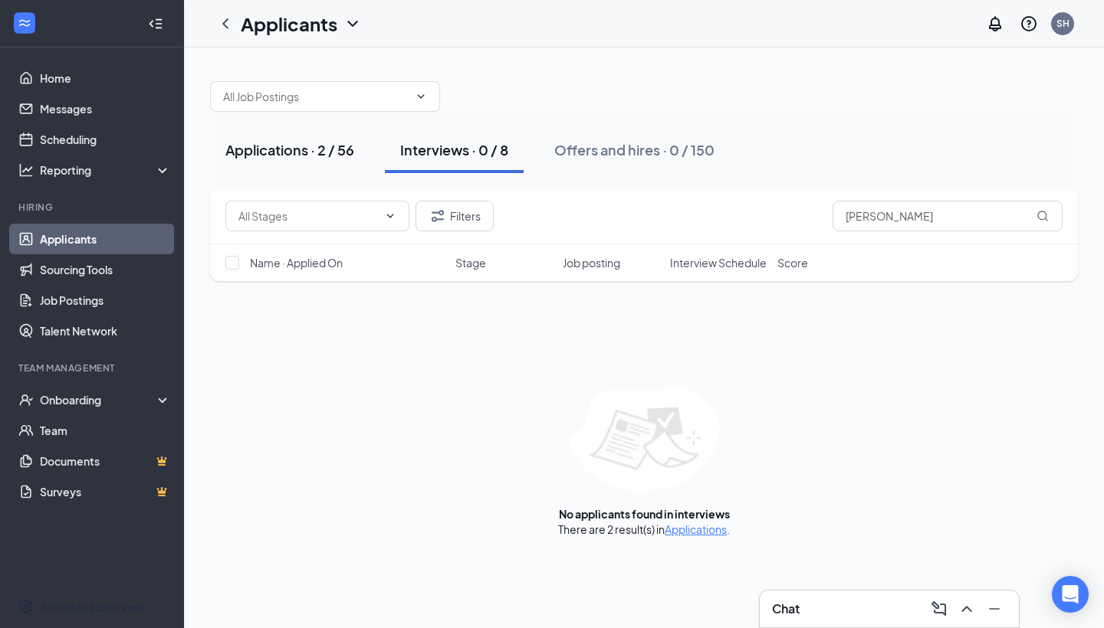
click at [327, 153] on div "Applications · 2 / 56" at bounding box center [289, 149] width 129 height 19
click at [291, 151] on div "Applications · 2 / 56" at bounding box center [289, 149] width 129 height 19
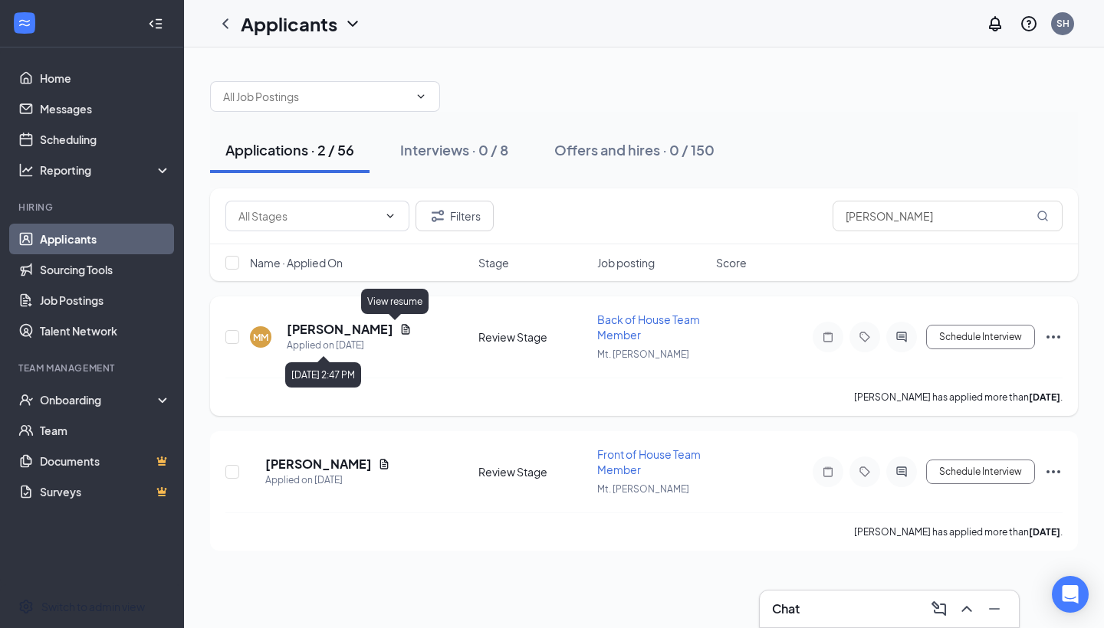
click at [402, 333] on icon "Document" at bounding box center [406, 329] width 8 height 10
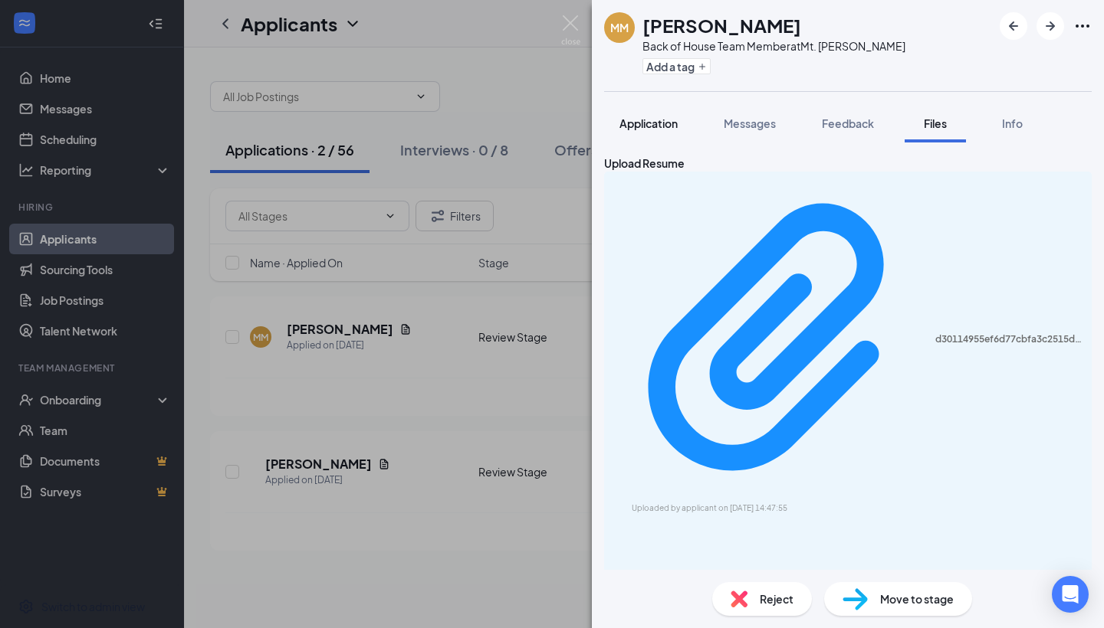
click at [645, 122] on span "Application" at bounding box center [648, 123] width 58 height 14
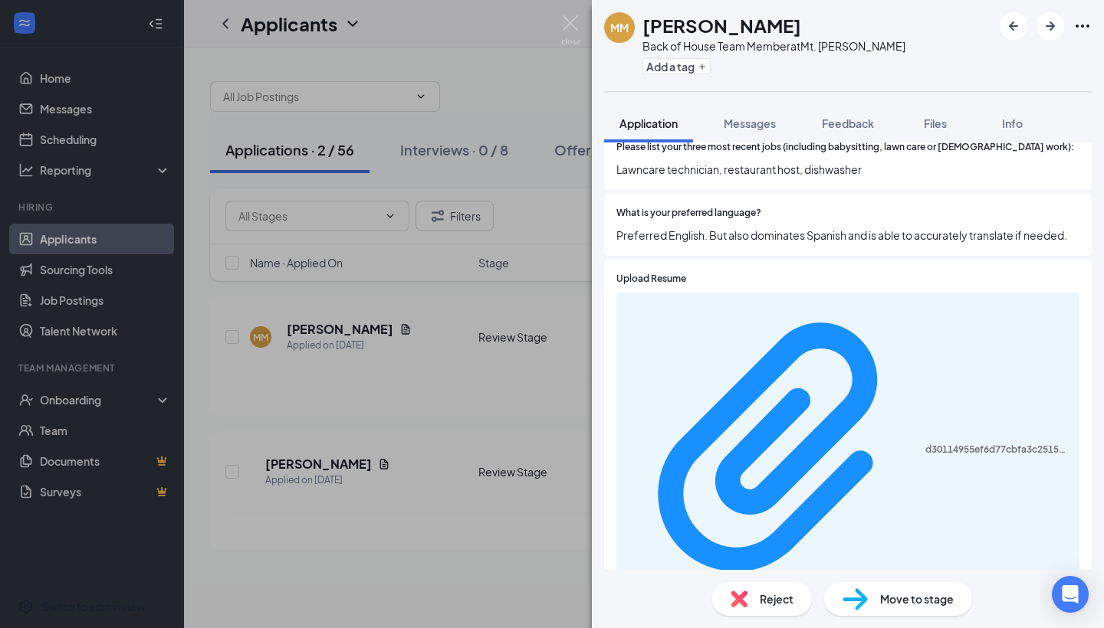
scroll to position [664, 0]
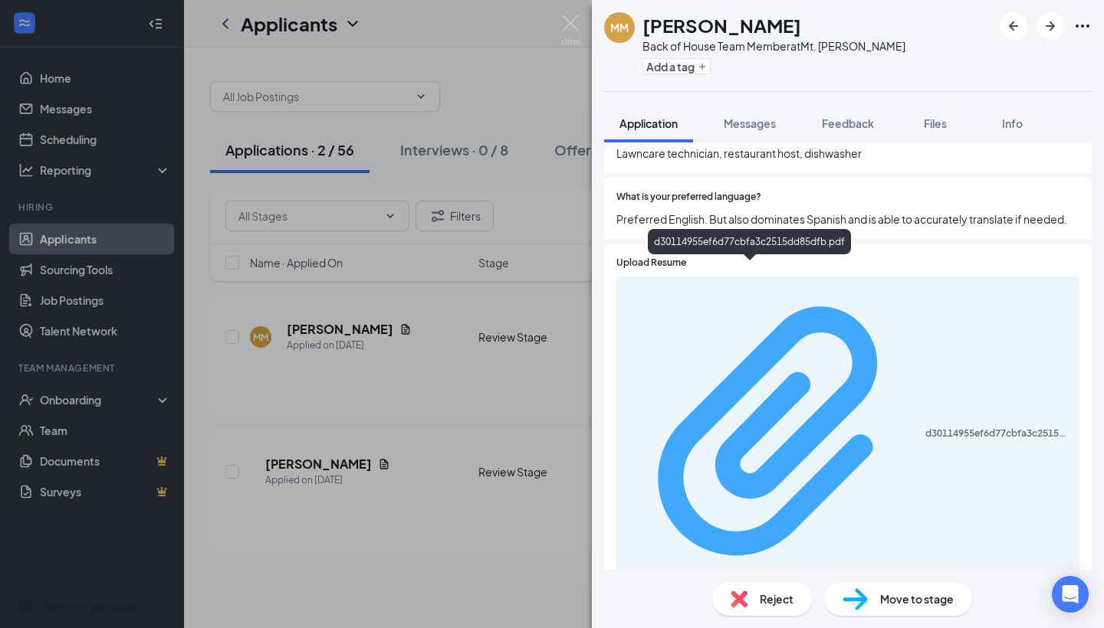
click at [766, 428] on div "d30114955ef6d77cbfa3c2515dd85dfb.pdf" at bounding box center [997, 434] width 145 height 12
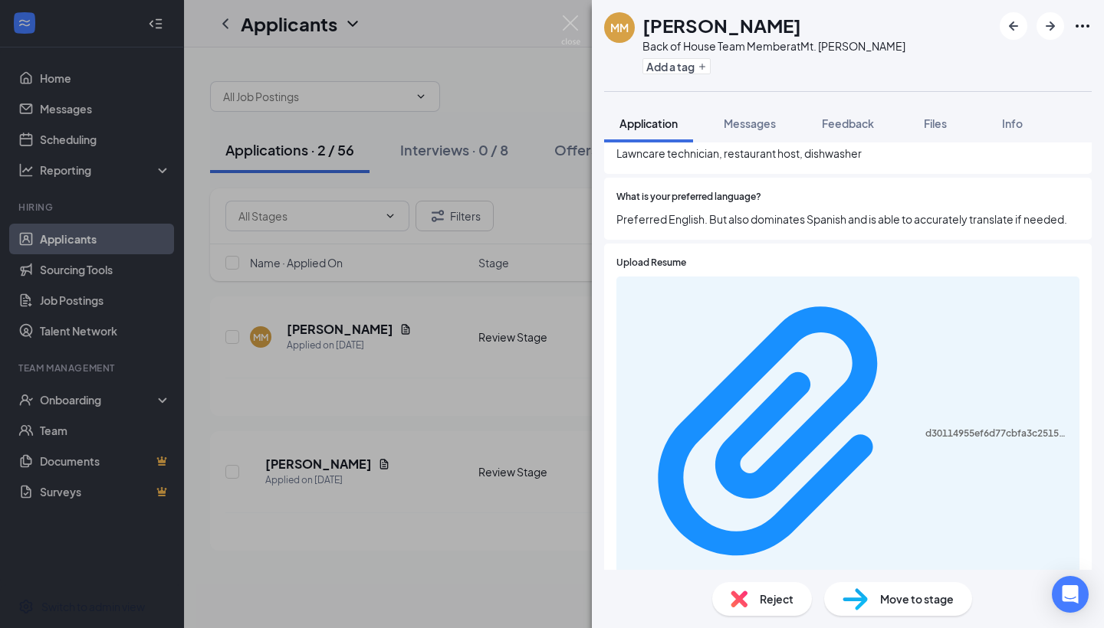
click at [638, 134] on button "Application" at bounding box center [648, 123] width 89 height 38
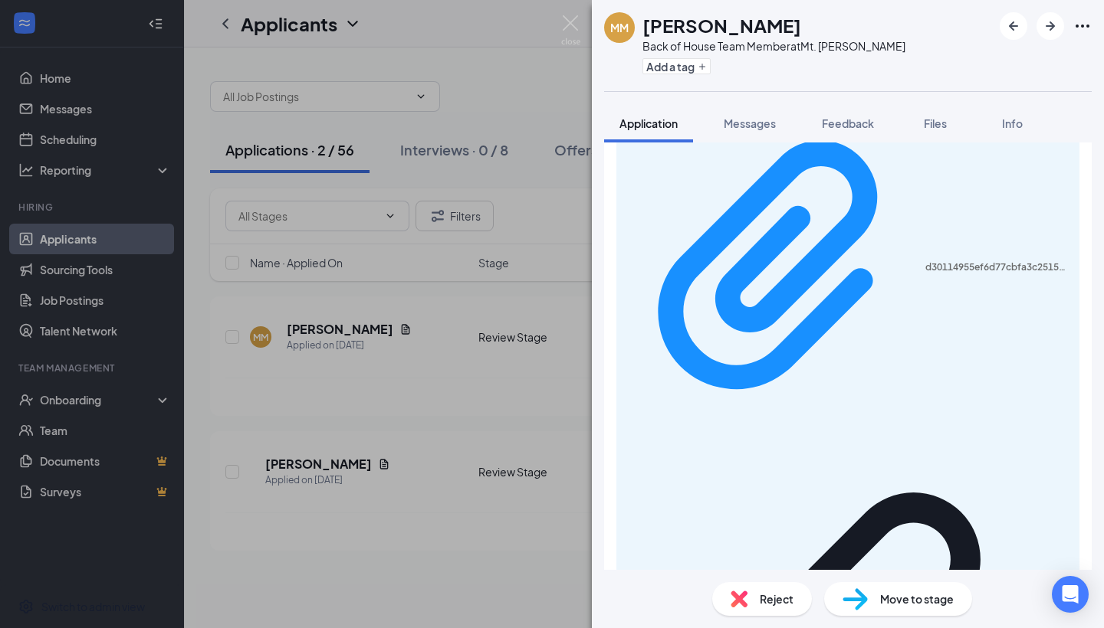
scroll to position [1007, 0]
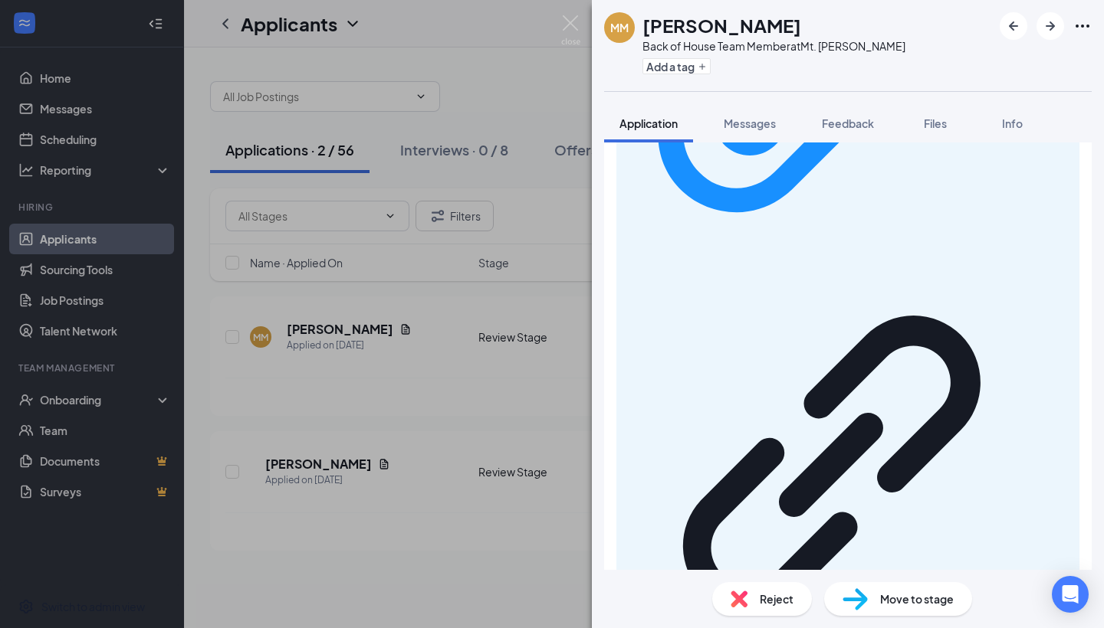
click at [575, 14] on div "MM [PERSON_NAME] Back of House Team Member at Mt. [PERSON_NAME] Add a tag Appli…" at bounding box center [552, 314] width 1104 height 628
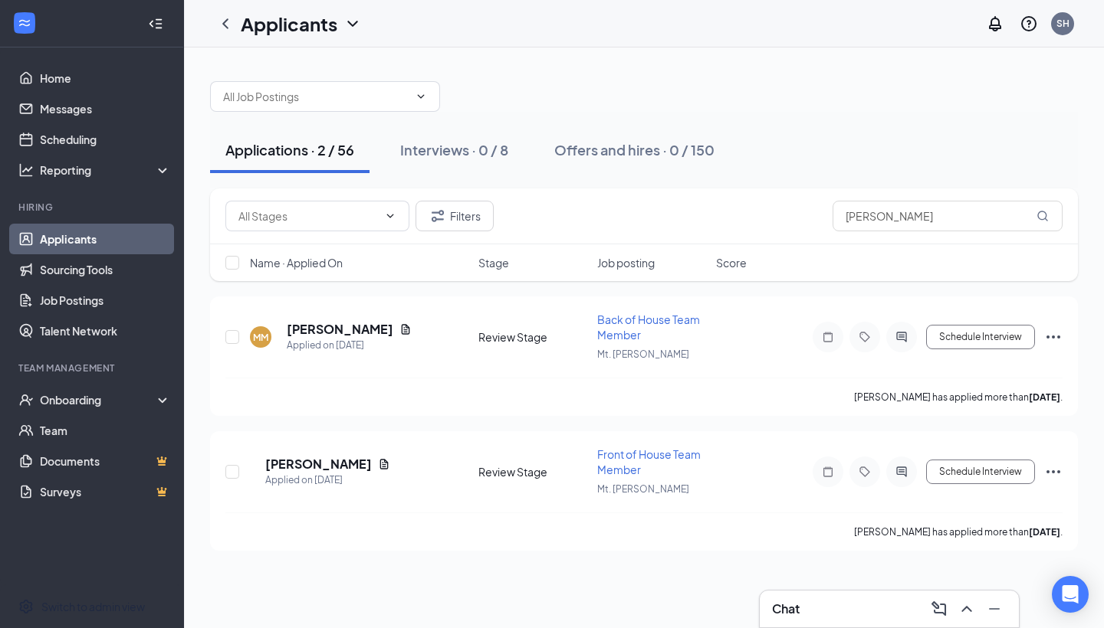
click at [290, 161] on button "Applications · 2 / 56" at bounding box center [289, 150] width 159 height 46
click at [295, 146] on div "Applications · 2 / 56" at bounding box center [289, 149] width 129 height 19
click at [359, 140] on button "Applications · 2 / 56" at bounding box center [289, 150] width 159 height 46
click at [225, 17] on icon "ChevronLeft" at bounding box center [225, 24] width 18 height 18
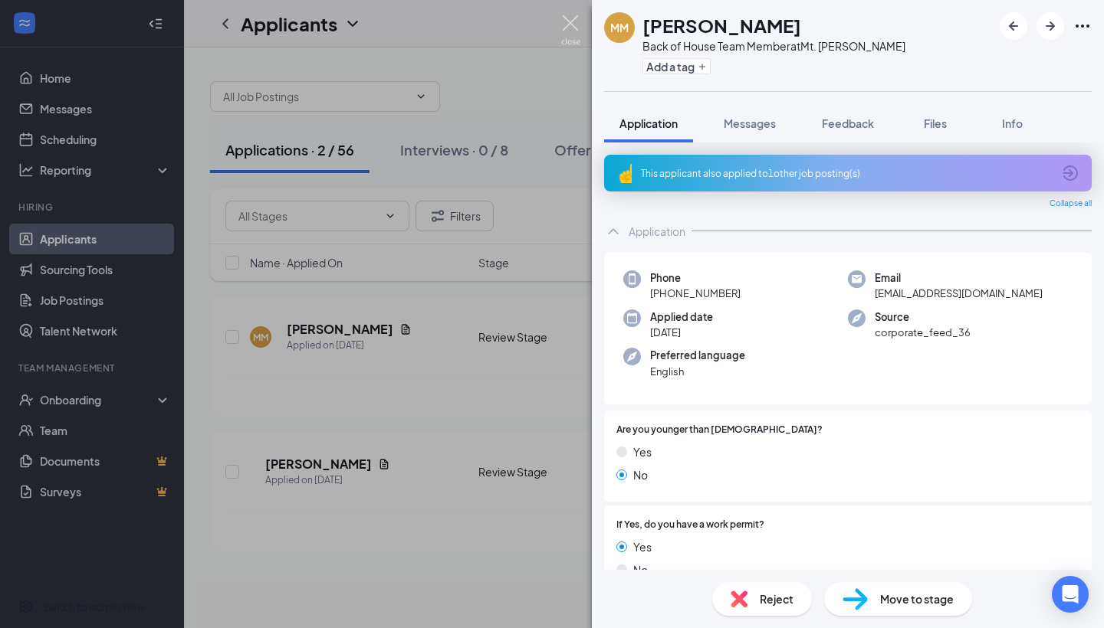
click at [575, 37] on img at bounding box center [570, 30] width 19 height 30
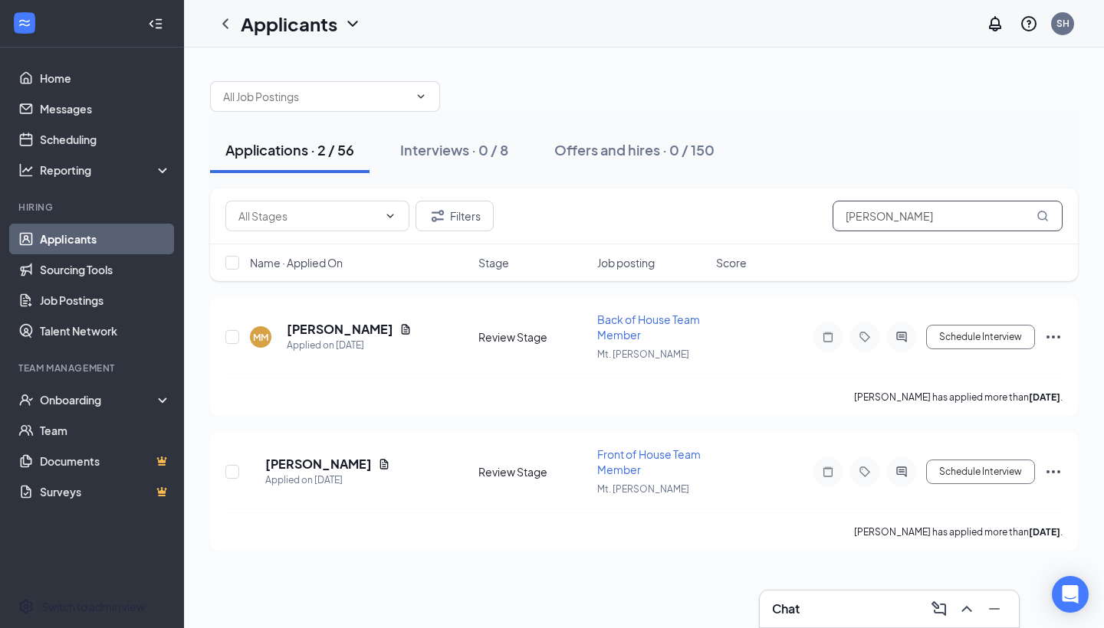
drag, startPoint x: 891, startPoint y: 210, endPoint x: 788, endPoint y: 208, distance: 102.7
click at [766, 210] on div "Filters [PERSON_NAME]" at bounding box center [643, 216] width 837 height 31
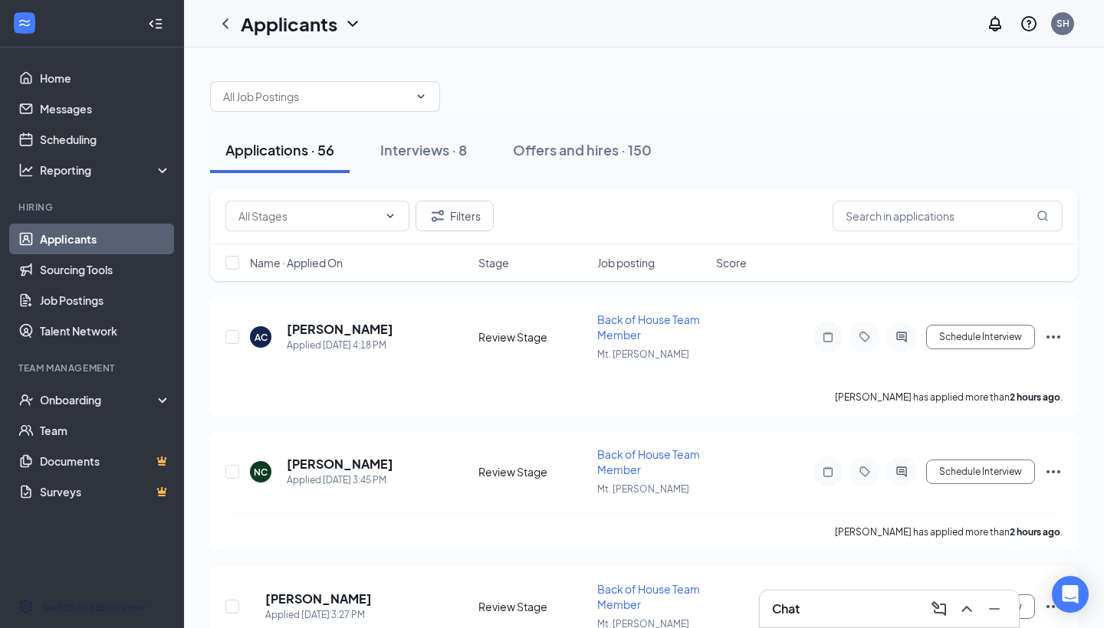
click at [618, 259] on span "Job posting" at bounding box center [625, 262] width 57 height 15
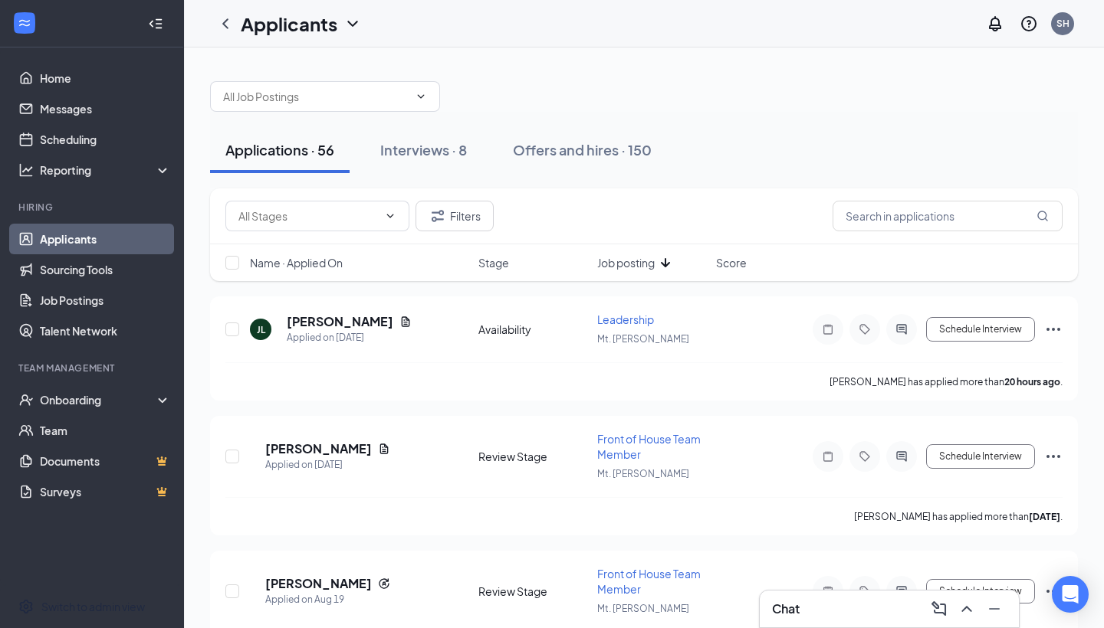
click at [323, 259] on span "Name · Applied On" at bounding box center [296, 262] width 93 height 15
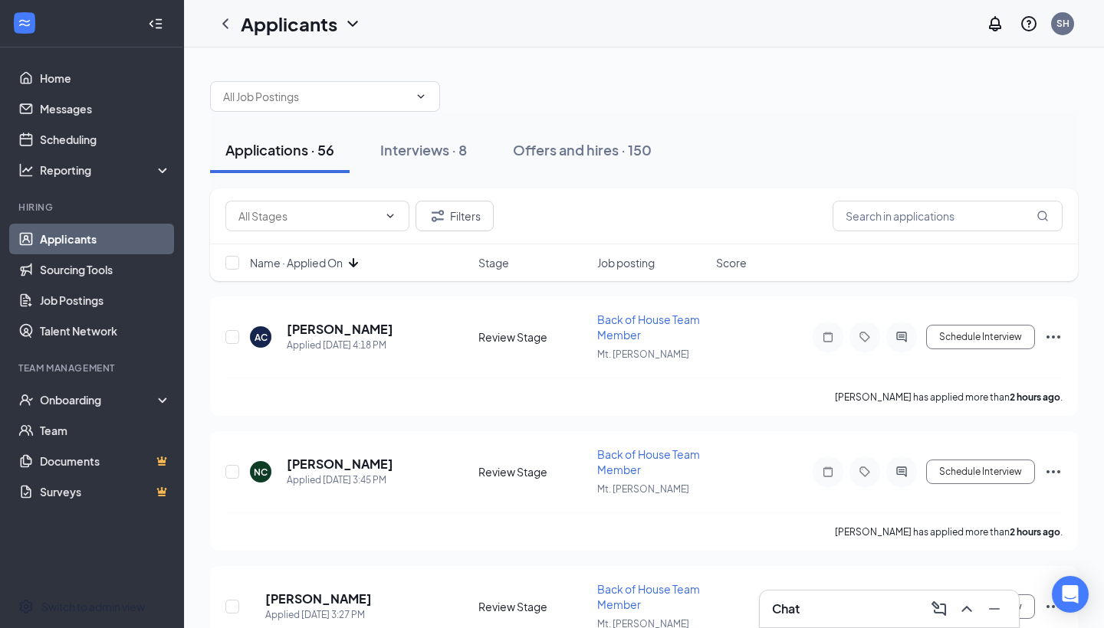
click at [323, 259] on span "Name · Applied On" at bounding box center [296, 262] width 93 height 15
click at [279, 156] on div "Applications · 56" at bounding box center [279, 149] width 109 height 19
click at [464, 149] on div "Interviews · 8" at bounding box center [423, 149] width 87 height 19
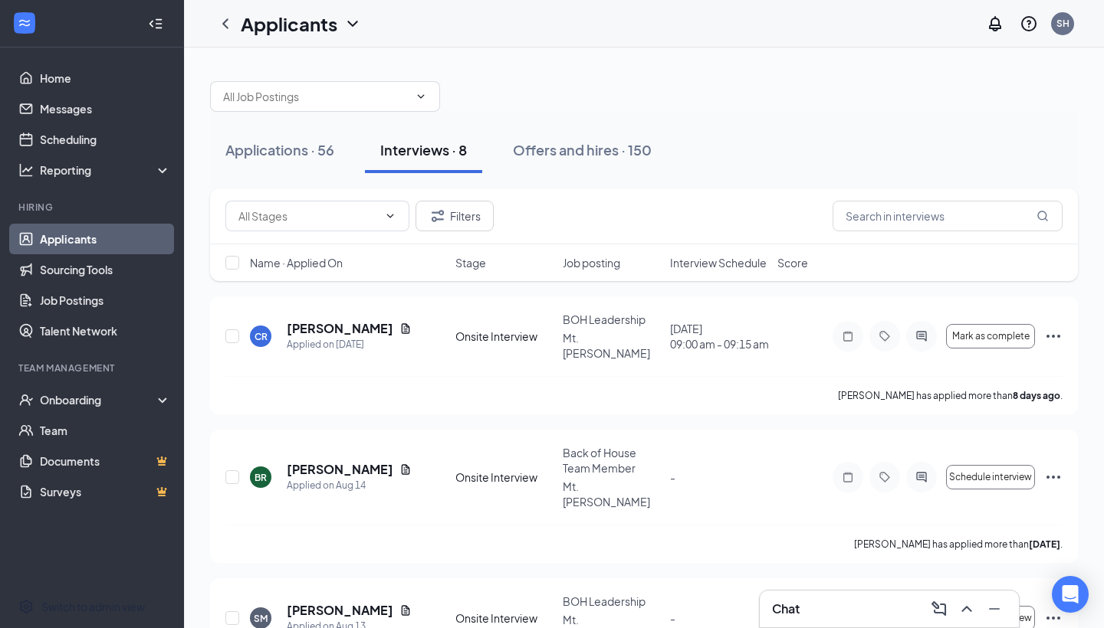
click at [707, 271] on div "Name · Applied On Stage Job posting Interview Schedule Score" at bounding box center [644, 262] width 868 height 37
click at [704, 264] on span "Interview Schedule" at bounding box center [718, 262] width 97 height 15
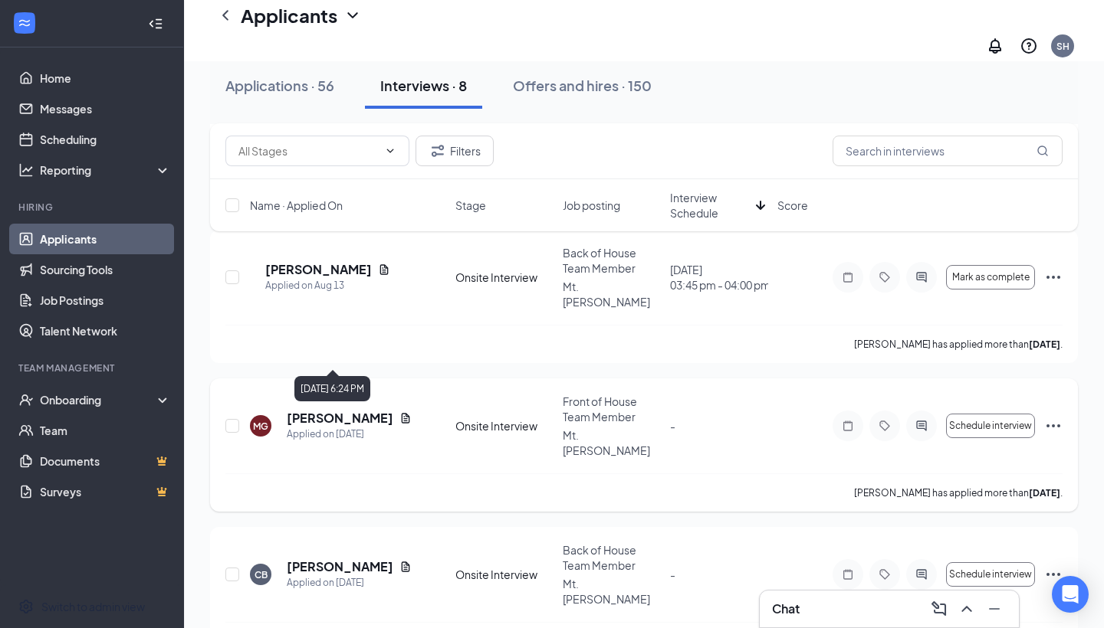
scroll to position [379, 0]
click at [330, 409] on h5 "[PERSON_NAME]" at bounding box center [340, 417] width 107 height 17
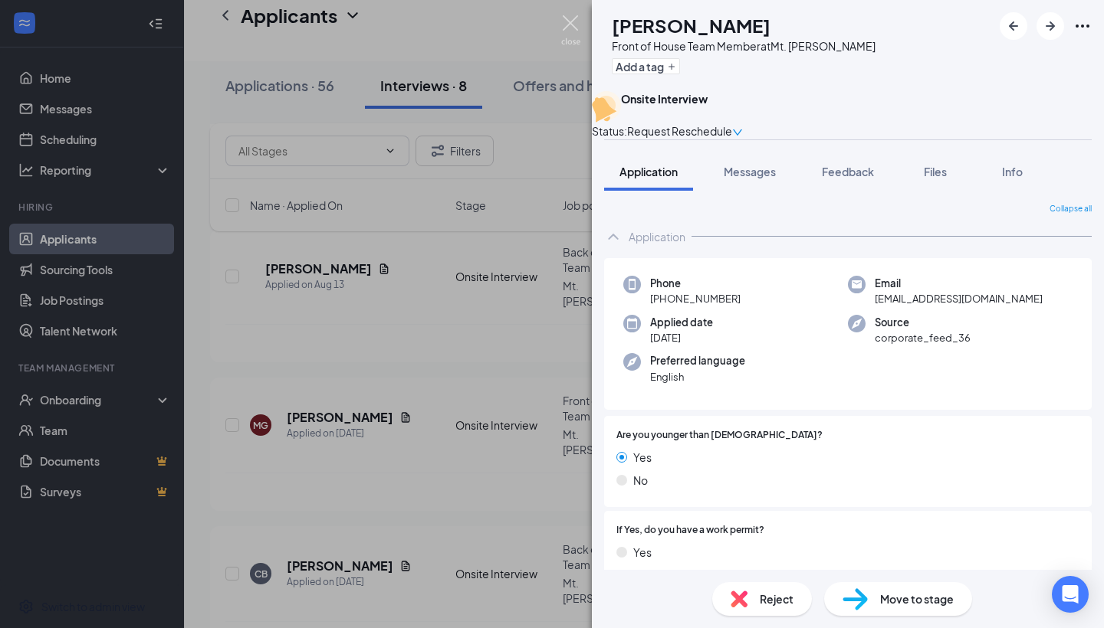
click at [569, 20] on img at bounding box center [570, 30] width 19 height 30
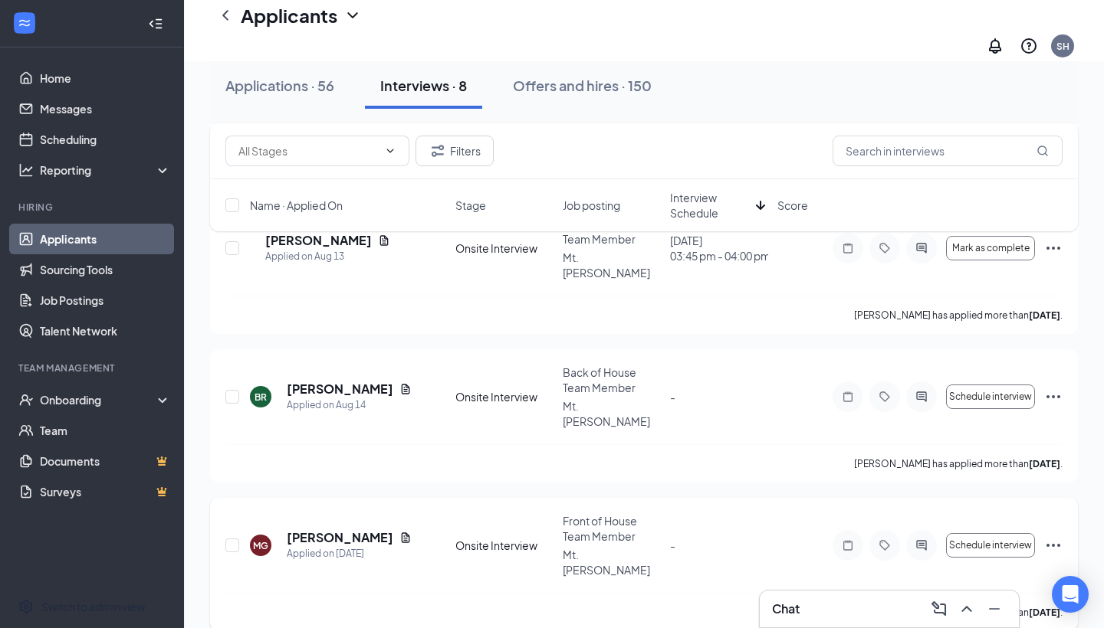
scroll to position [376, 0]
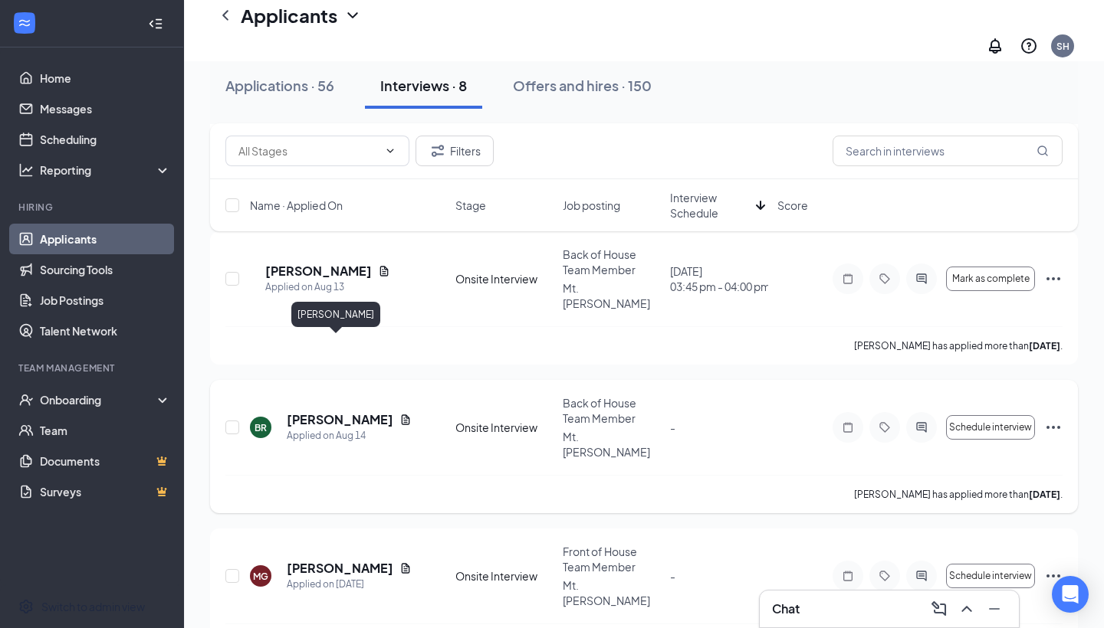
click at [339, 412] on h5 "[PERSON_NAME]" at bounding box center [340, 420] width 107 height 17
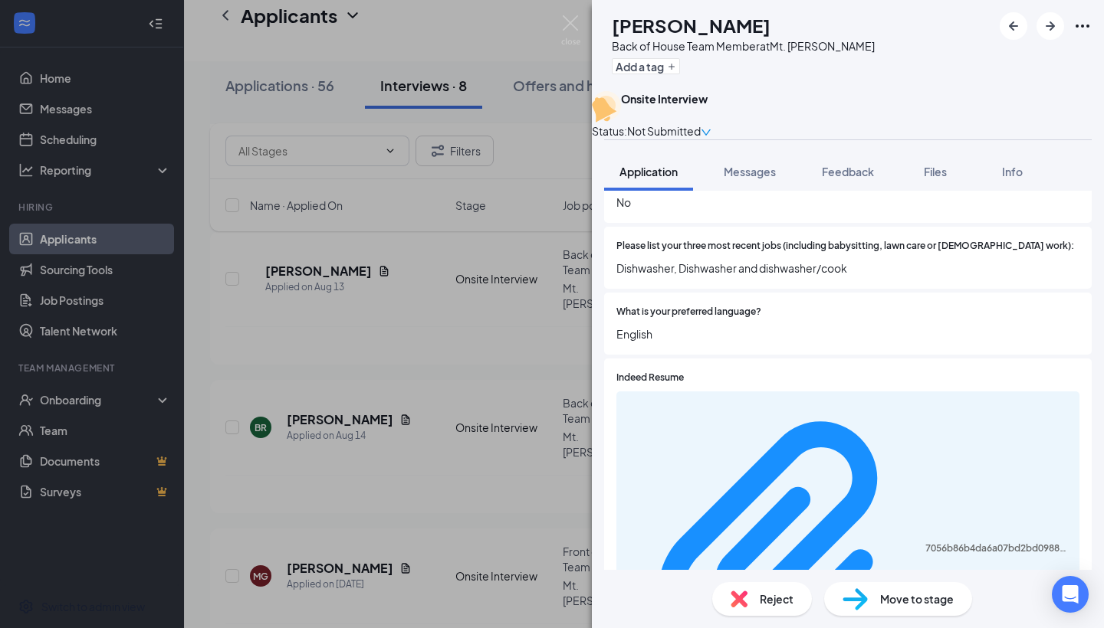
scroll to position [553, 0]
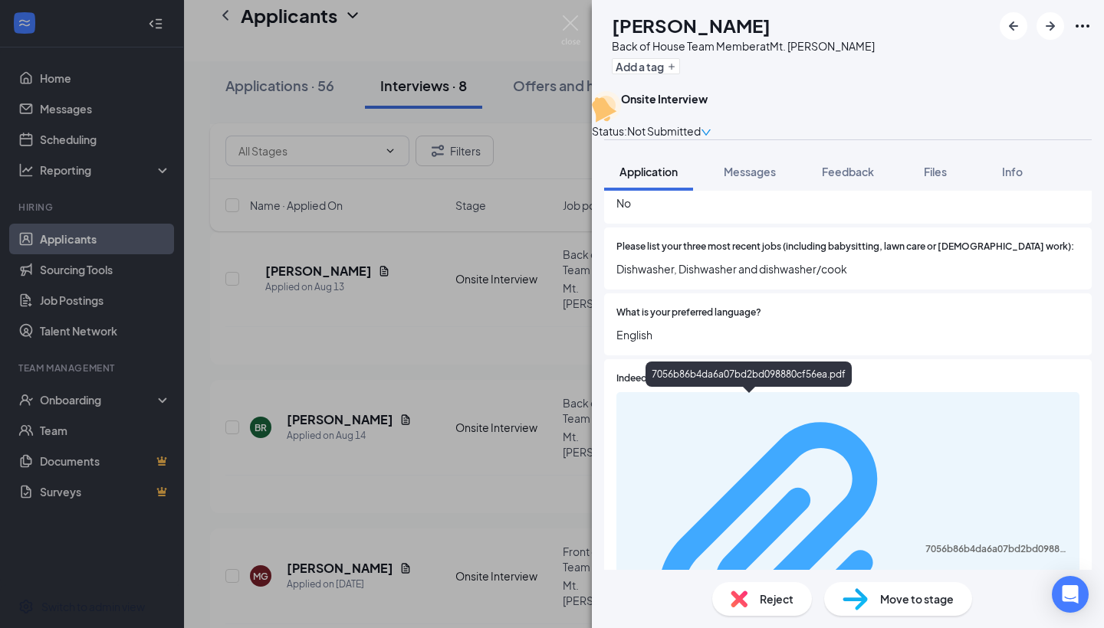
click at [766, 543] on div "7056b86b4da6a07bd2bd098880cf56ea.pdf" at bounding box center [997, 549] width 145 height 12
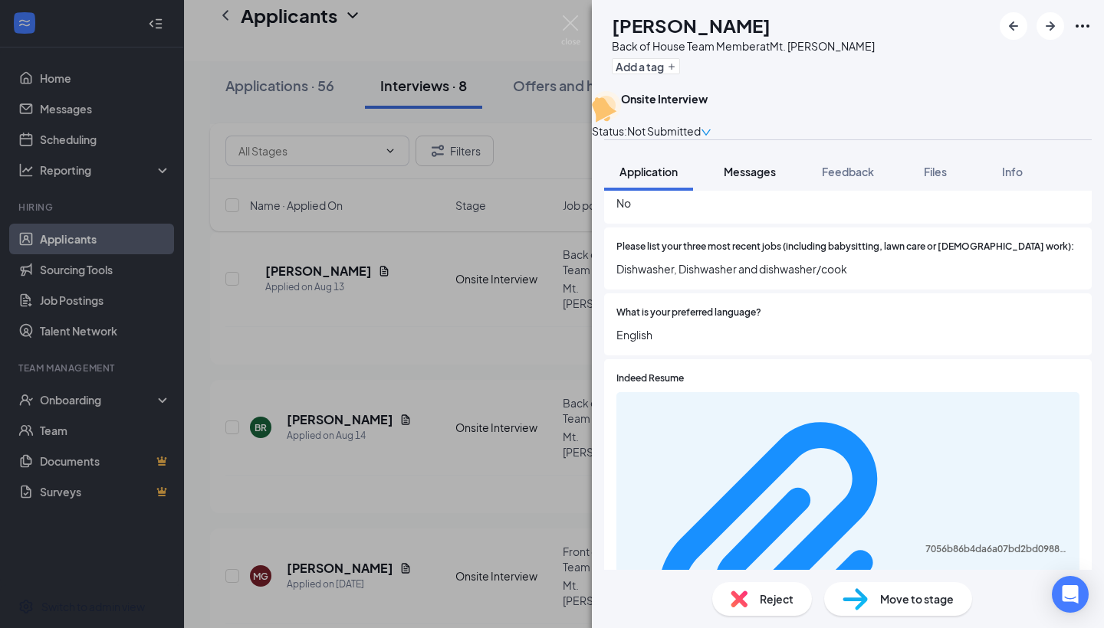
click at [739, 179] on span "Messages" at bounding box center [749, 172] width 52 height 14
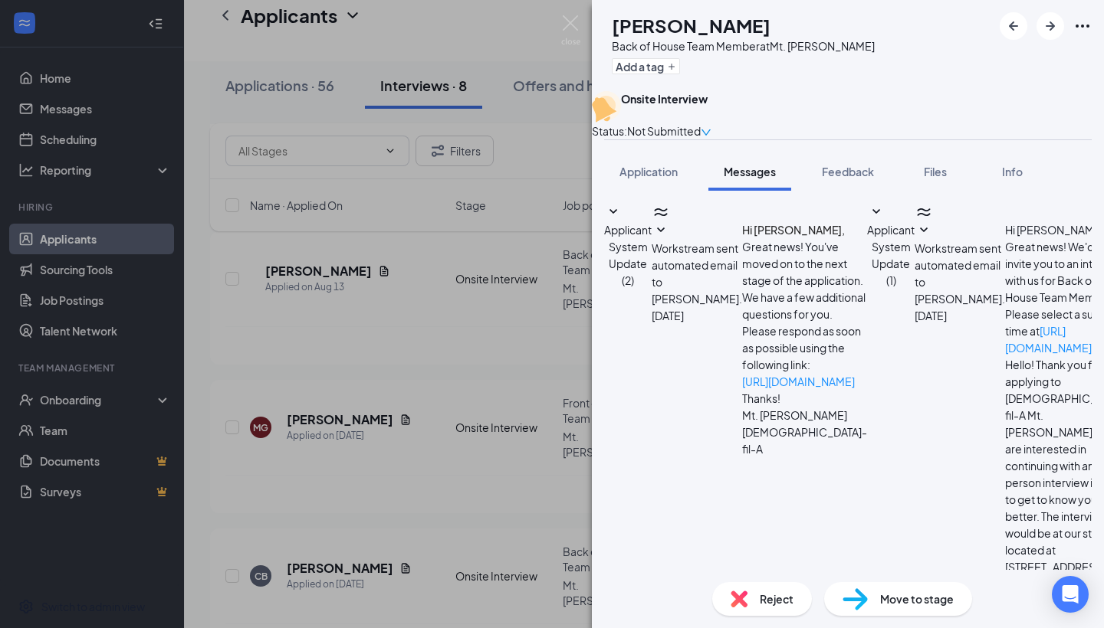
scroll to position [112, 0]
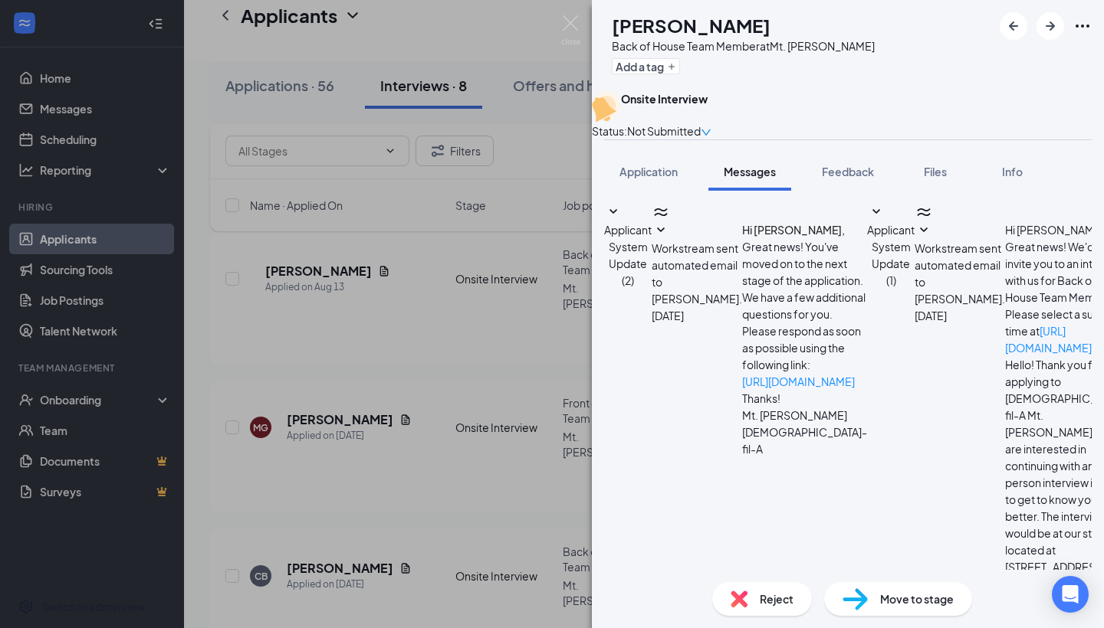
click at [569, 31] on img at bounding box center [570, 30] width 19 height 30
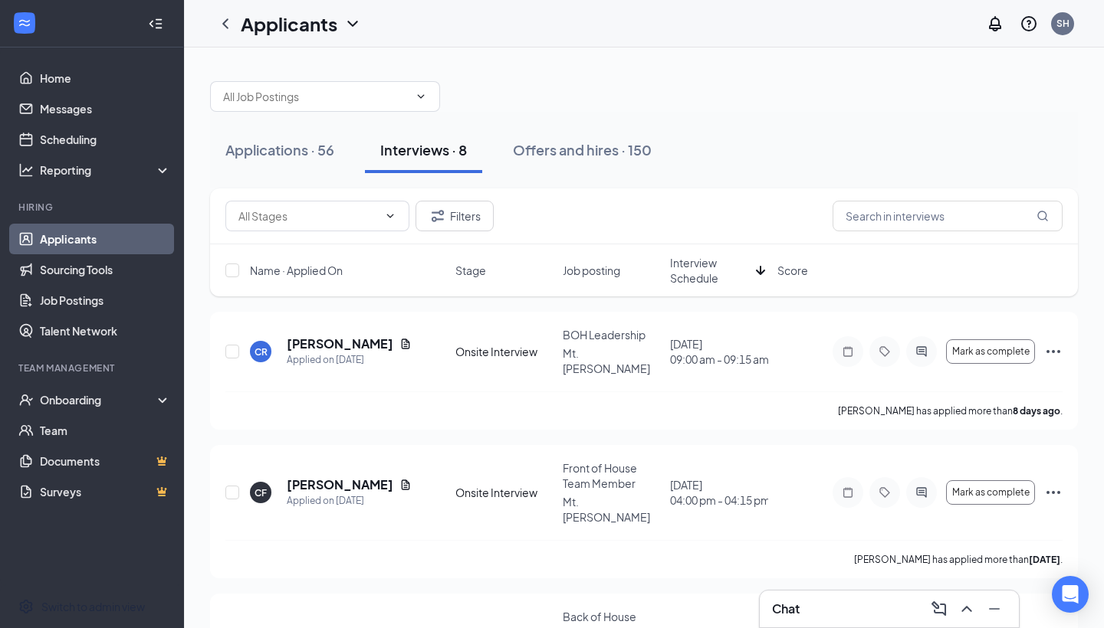
click at [297, 269] on span "Name · Applied On" at bounding box center [296, 270] width 93 height 15
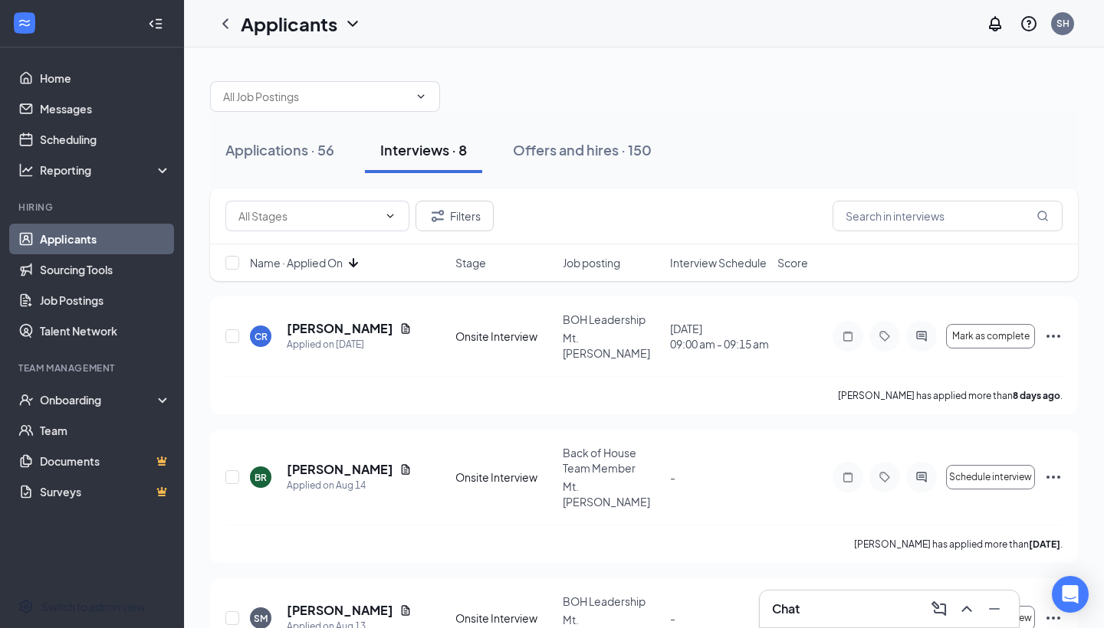
click at [707, 258] on span "Interview Schedule" at bounding box center [718, 262] width 97 height 15
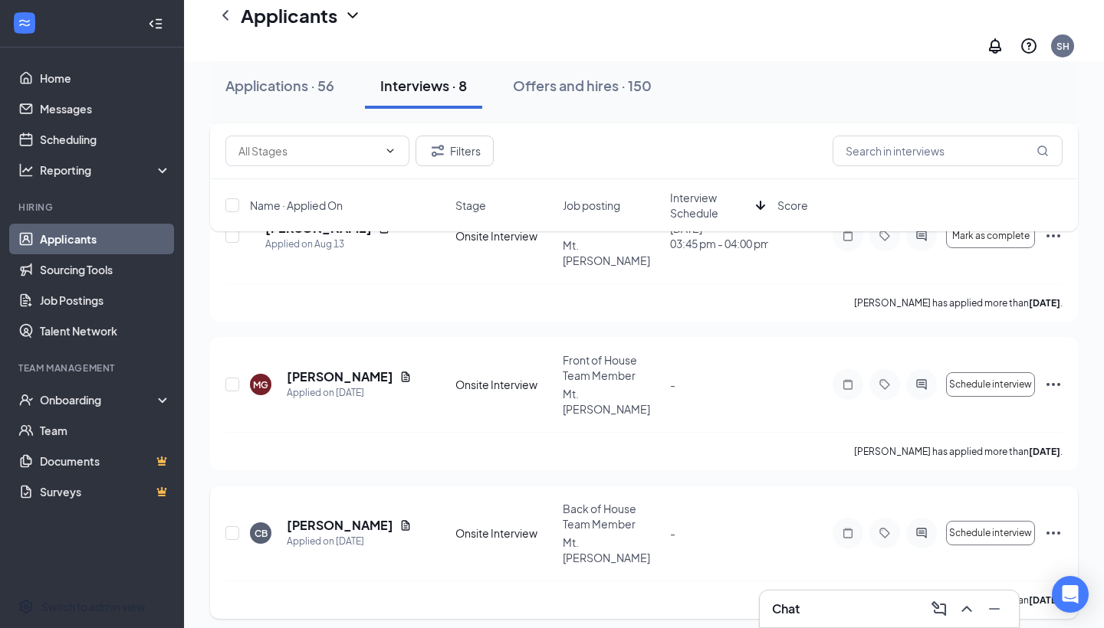
scroll to position [441, 0]
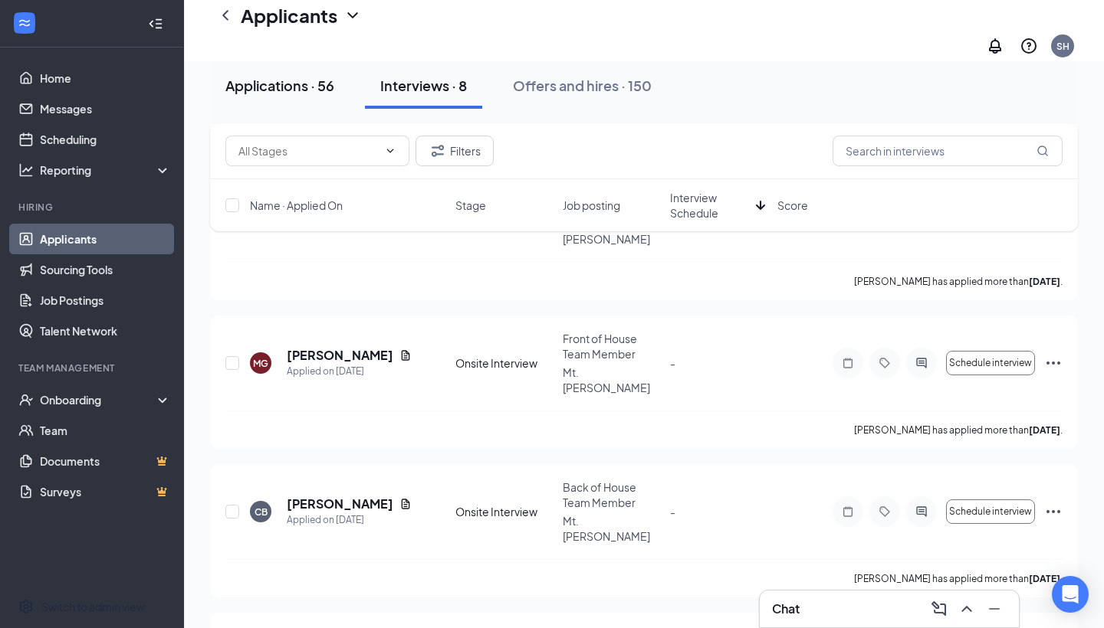
click at [288, 68] on button "Applications · 56" at bounding box center [279, 86] width 139 height 46
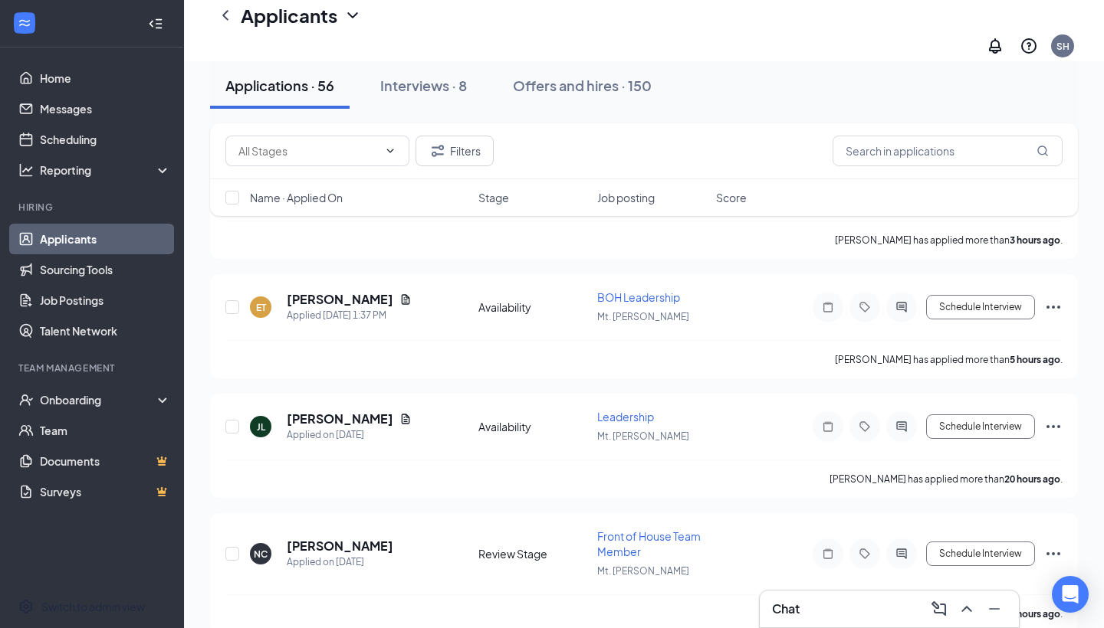
click at [329, 196] on span "Name · Applied On" at bounding box center [296, 197] width 93 height 15
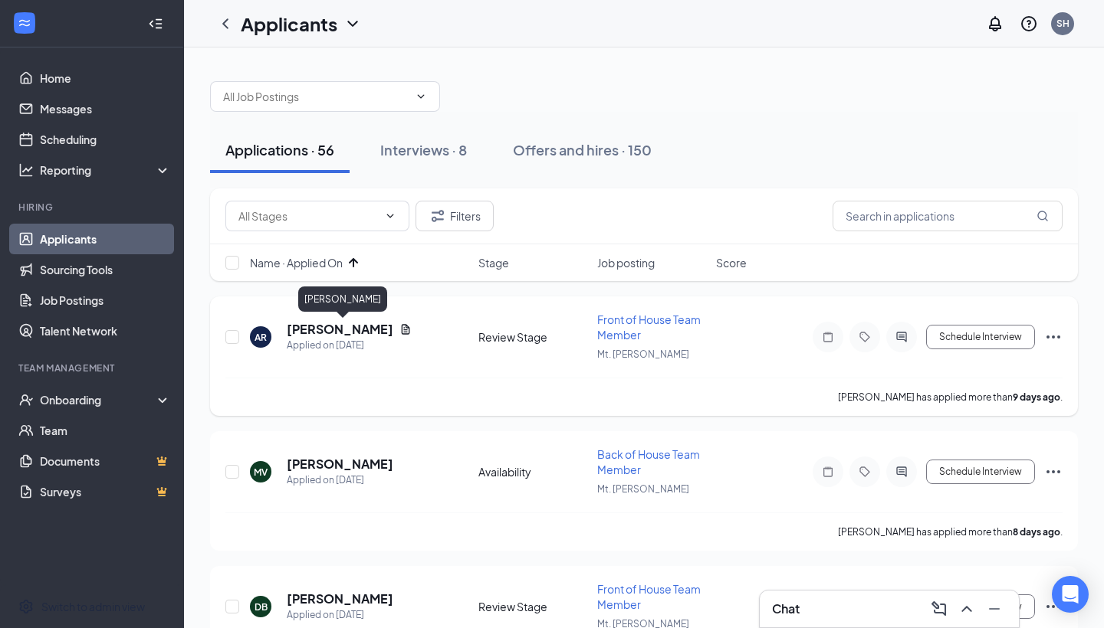
click at [381, 327] on h5 "[PERSON_NAME]" at bounding box center [340, 329] width 107 height 17
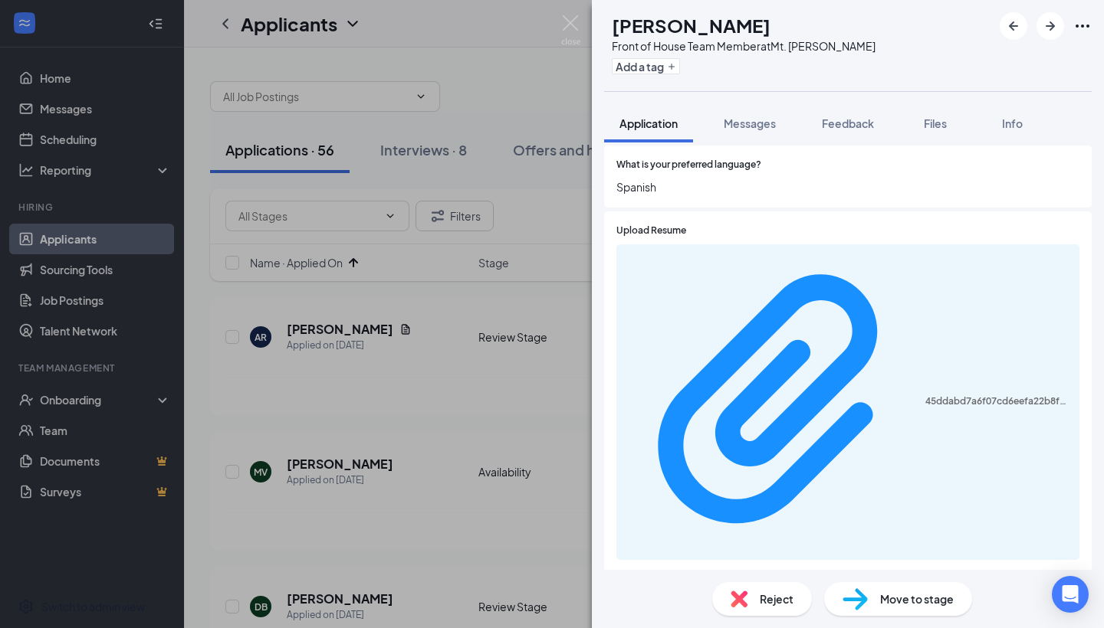
scroll to position [679, 0]
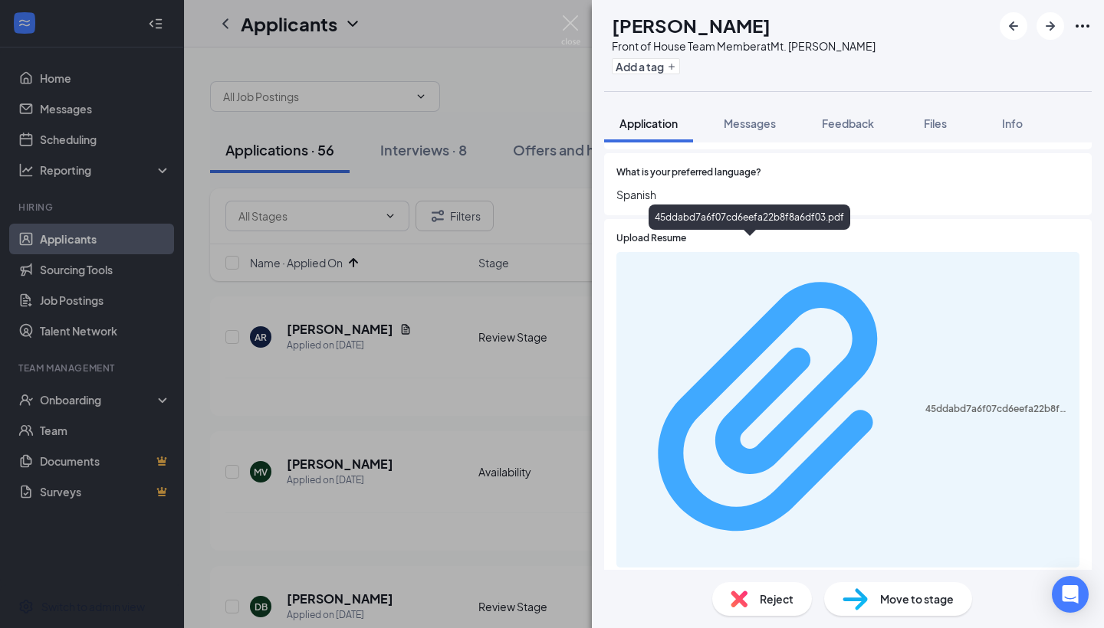
click at [766, 403] on div "45ddabd7a6f07cd6eefa22b8f8a6df03.pdf" at bounding box center [997, 409] width 145 height 12
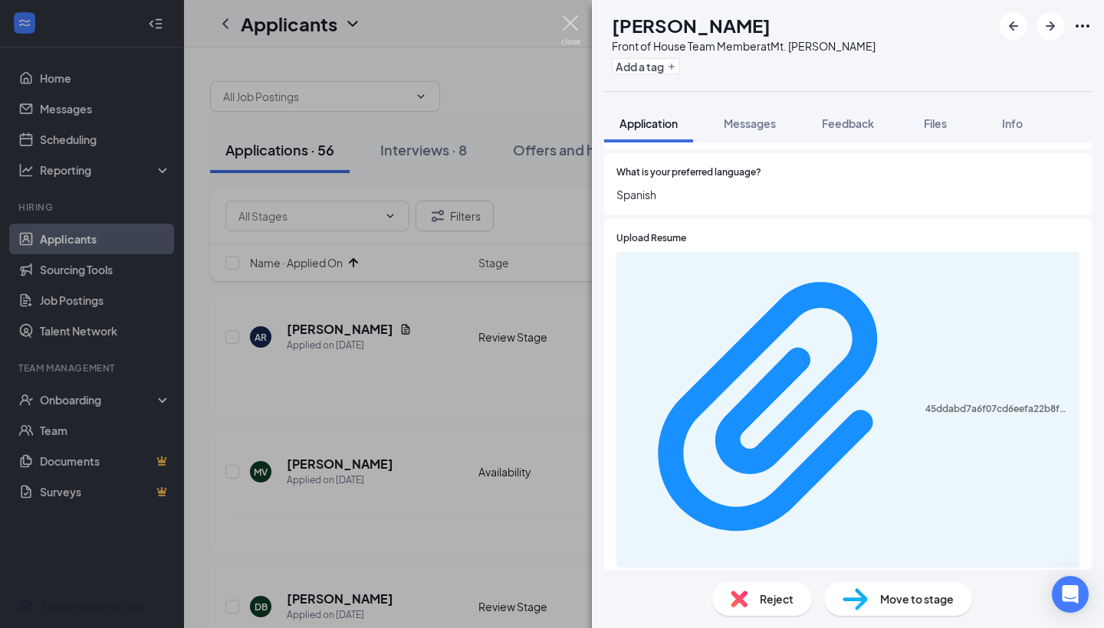
click at [572, 18] on img at bounding box center [570, 30] width 19 height 30
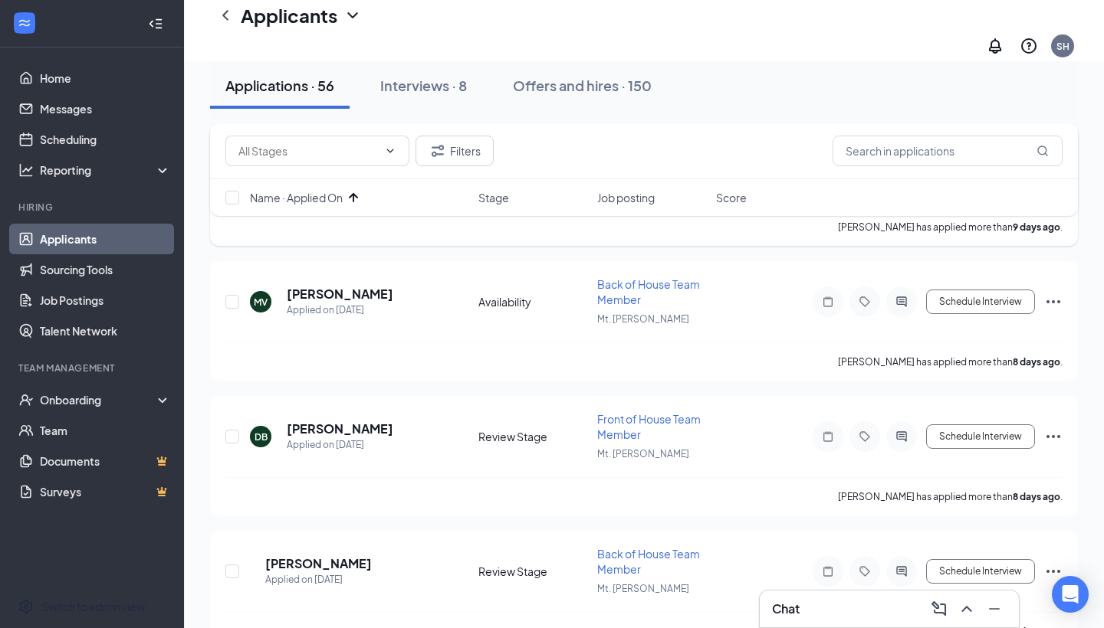
scroll to position [189, 0]
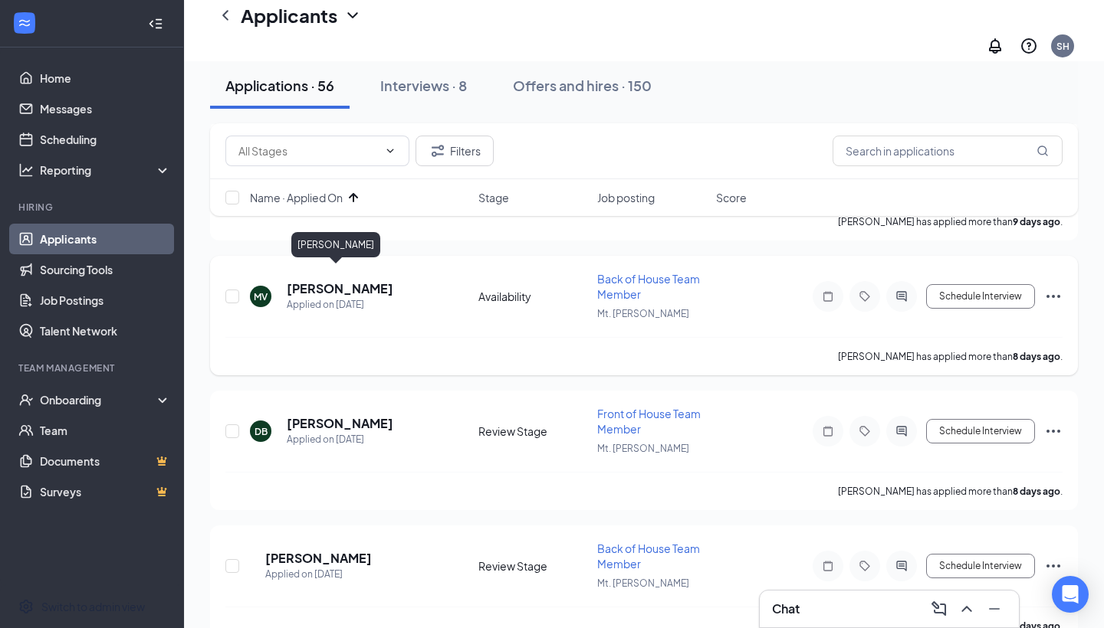
click at [341, 280] on h5 "[PERSON_NAME]" at bounding box center [340, 288] width 107 height 17
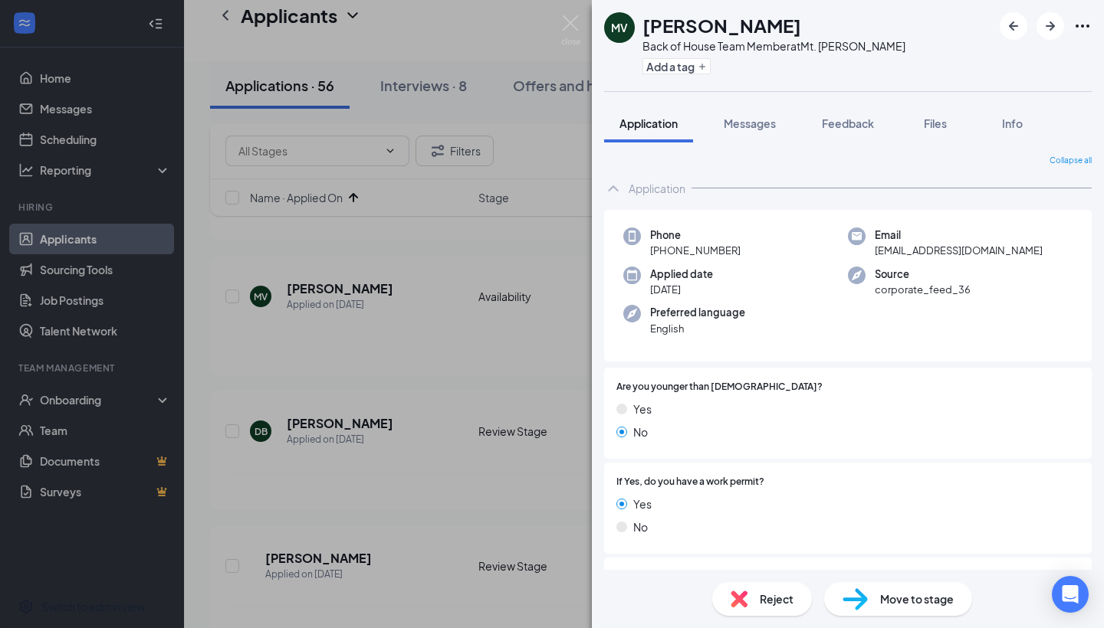
click at [756, 566] on div "Reject" at bounding box center [762, 599] width 100 height 34
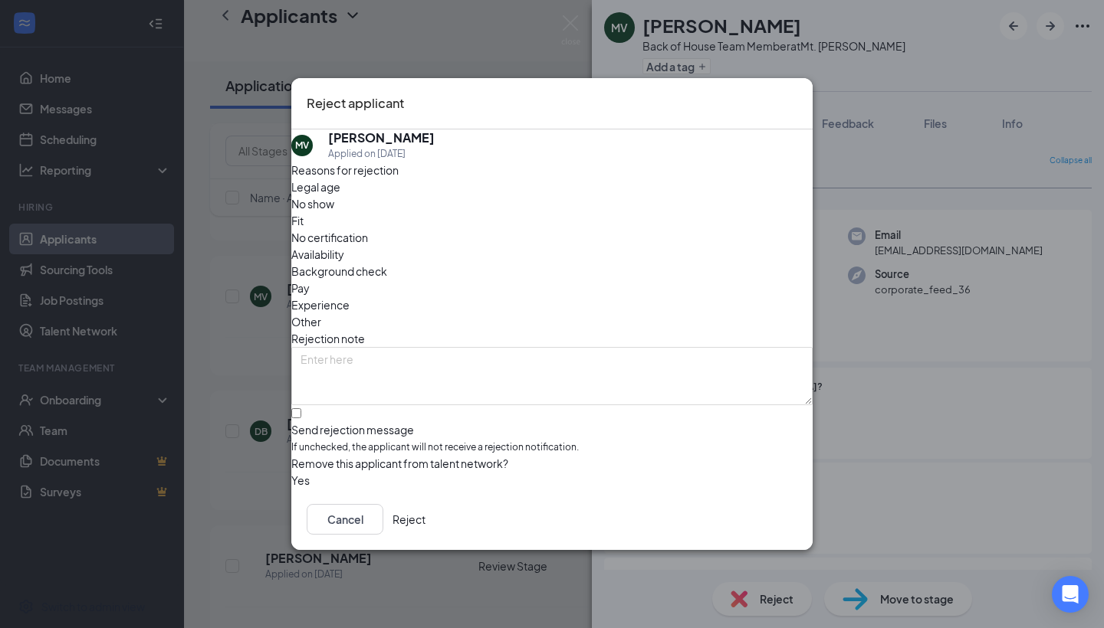
click at [585, 313] on div "Other" at bounding box center [551, 321] width 521 height 17
click at [313, 422] on div at bounding box center [551, 422] width 521 height 0
click at [301, 408] on input "Send rejection message If unchecked, the applicant will not receive a rejection…" at bounding box center [296, 413] width 10 height 10
checkbox input "true"
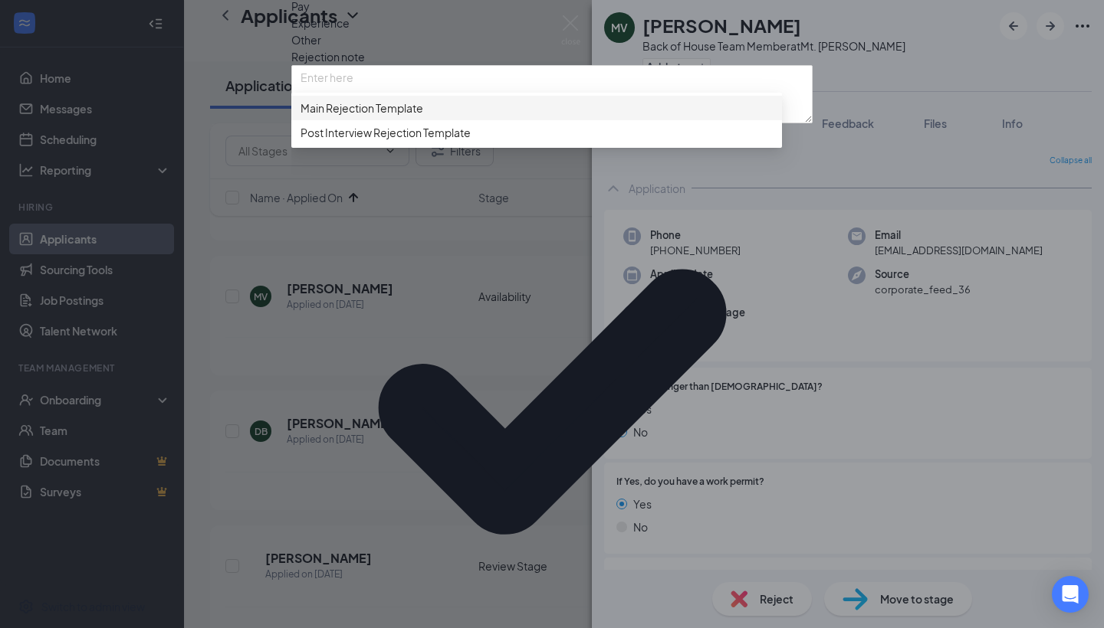
click at [359, 116] on span "Main Rejection Template" at bounding box center [361, 108] width 123 height 17
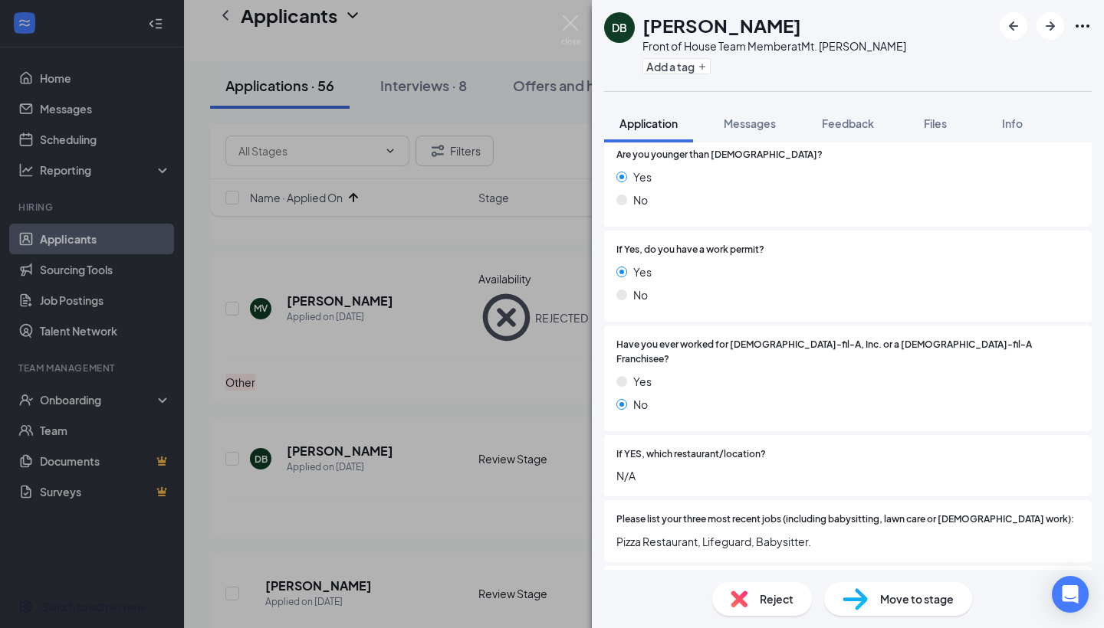
scroll to position [53, 0]
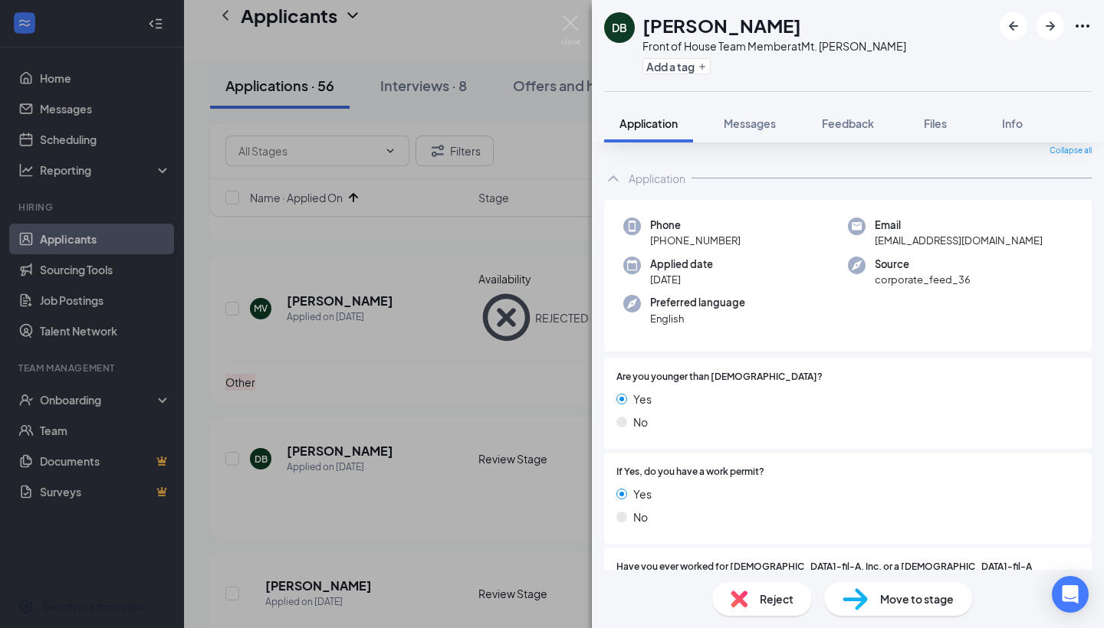
click at [749, 566] on div "Reject" at bounding box center [762, 599] width 100 height 34
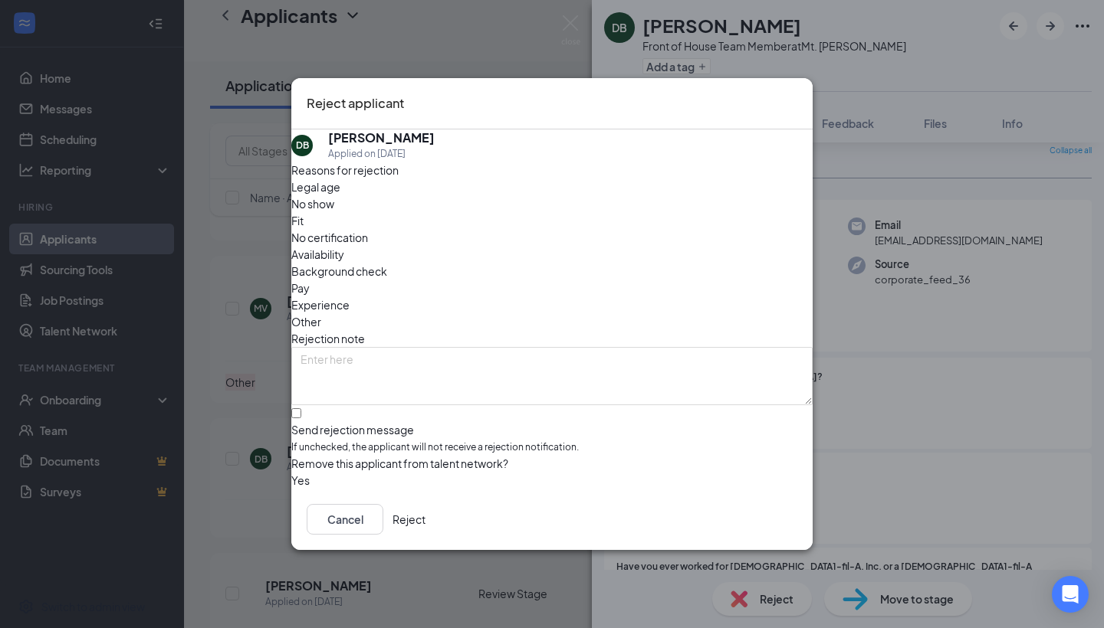
click at [321, 313] on span "Other" at bounding box center [306, 321] width 30 height 17
click at [321, 422] on div at bounding box center [551, 422] width 521 height 0
click at [301, 408] on input "Send rejection message If unchecked, the applicant will not receive a rejection…" at bounding box center [296, 413] width 10 height 10
checkbox input "true"
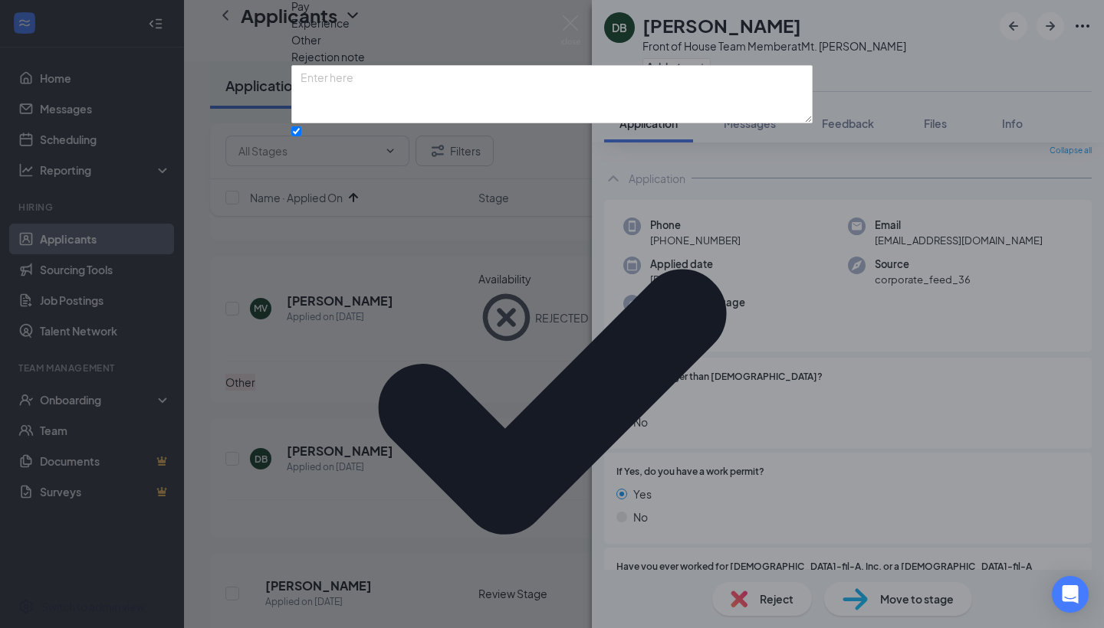
click at [342, 458] on div "Reasons for rejection Legal age No show Fit No certification Availability Backg…" at bounding box center [551, 333] width 521 height 907
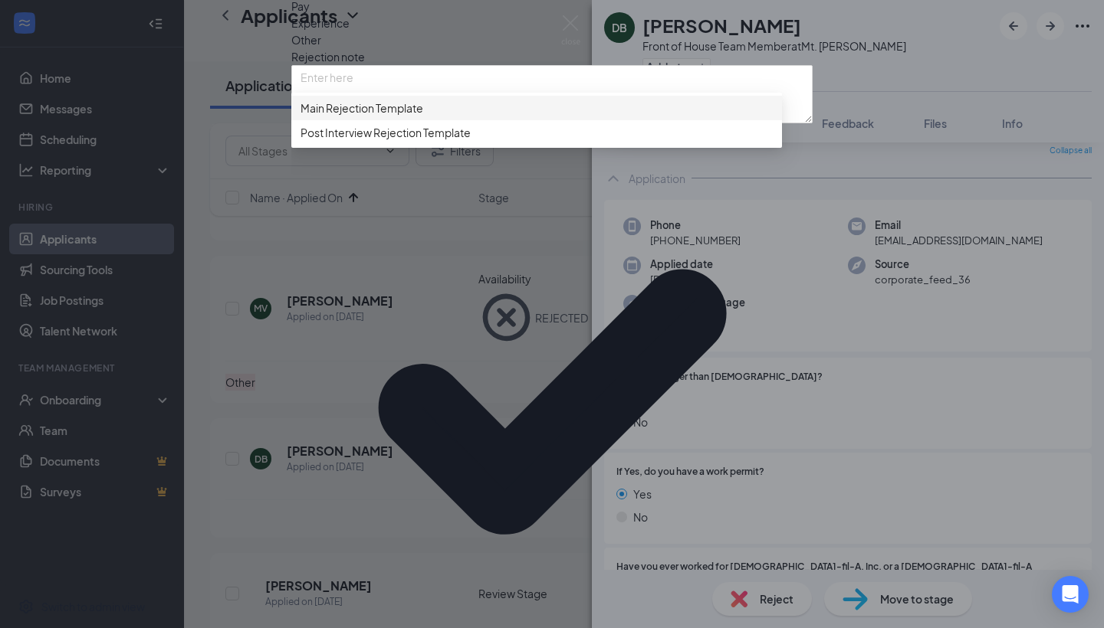
click at [357, 116] on span "Main Rejection Template" at bounding box center [361, 108] width 123 height 17
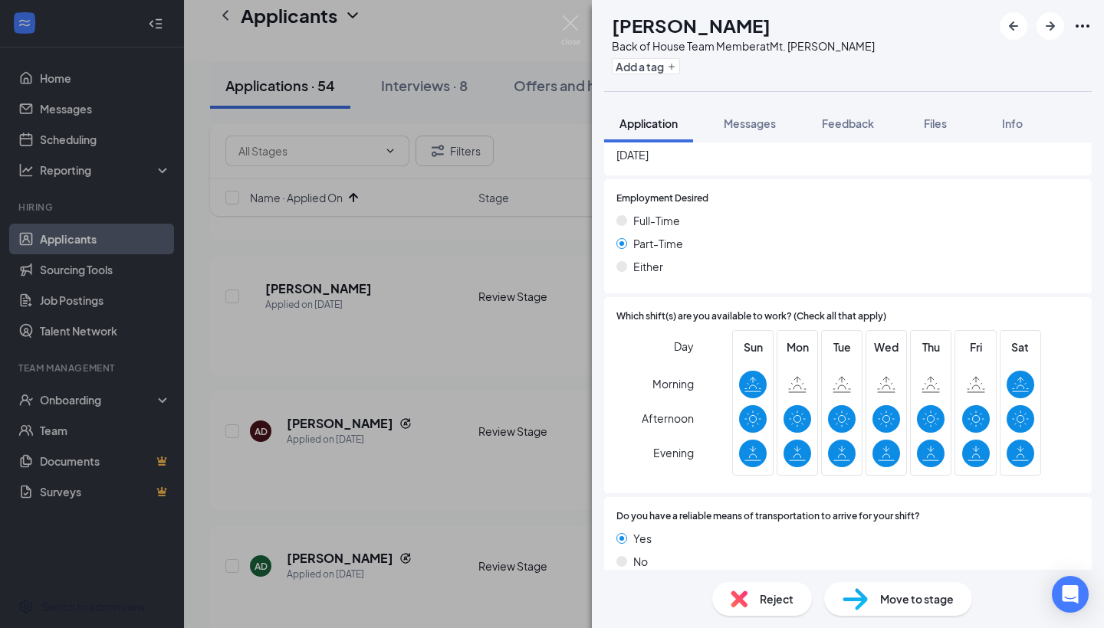
scroll to position [881, 0]
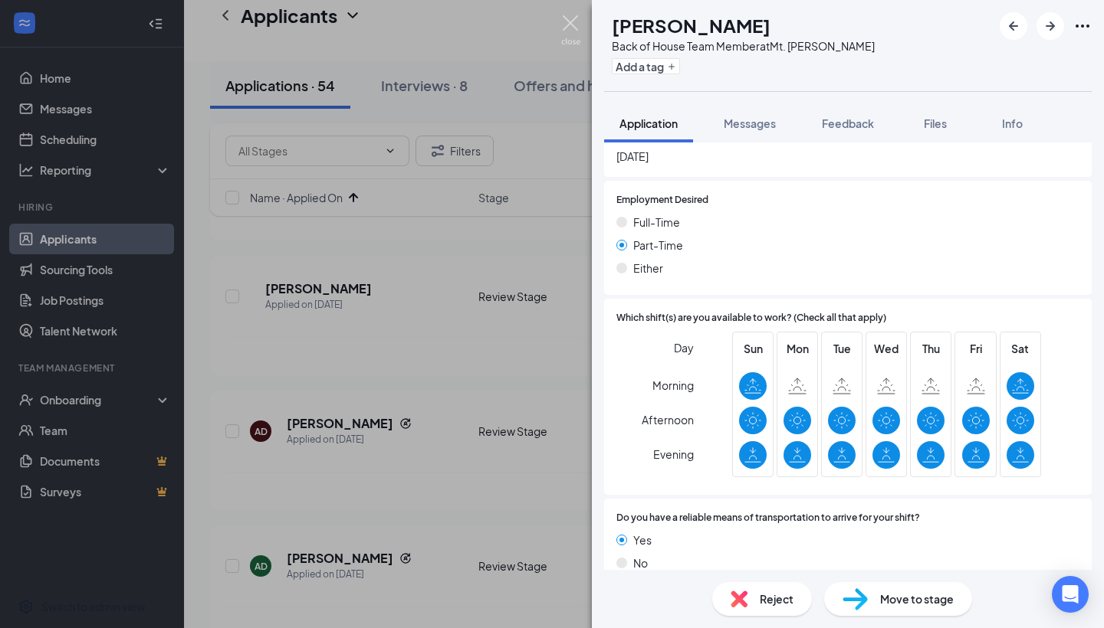
click at [569, 21] on img at bounding box center [570, 30] width 19 height 30
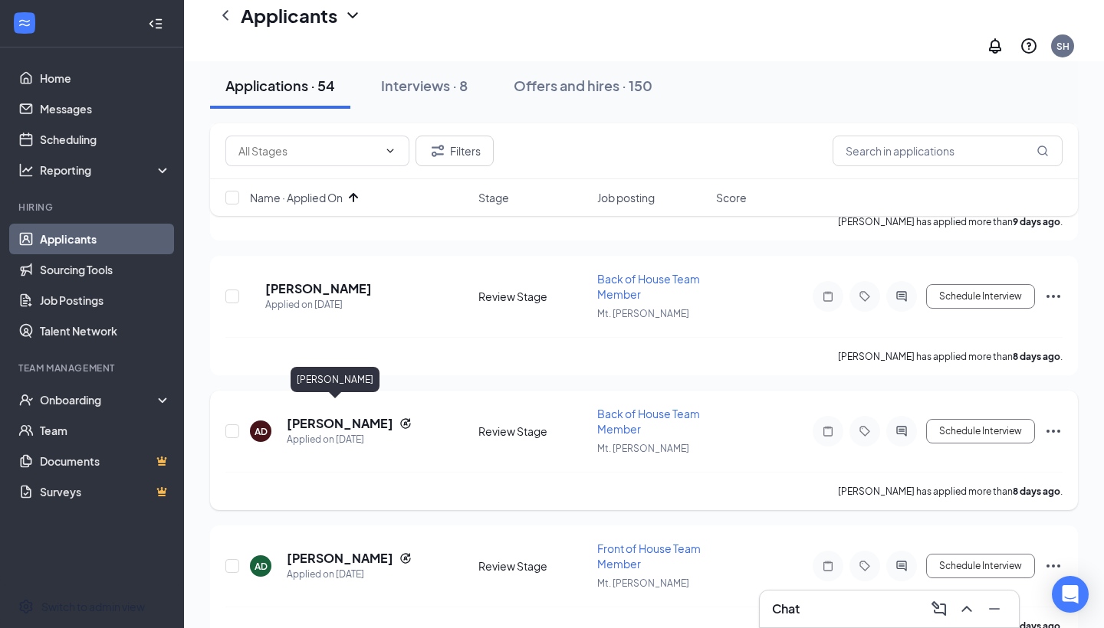
click at [313, 415] on h5 "[PERSON_NAME]" at bounding box center [340, 423] width 107 height 17
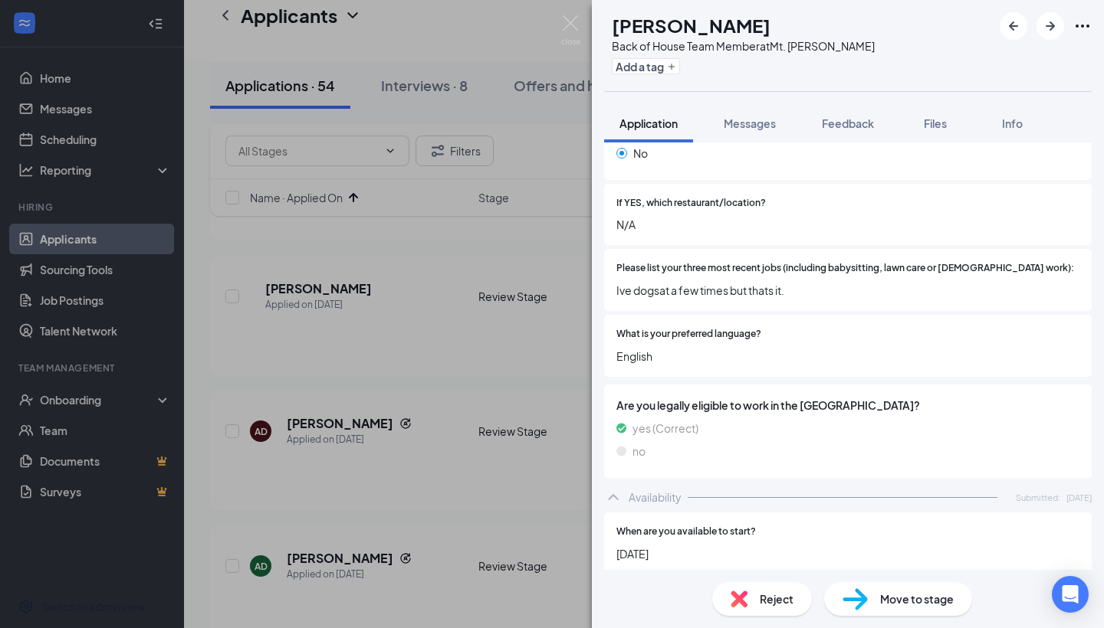
scroll to position [535, 0]
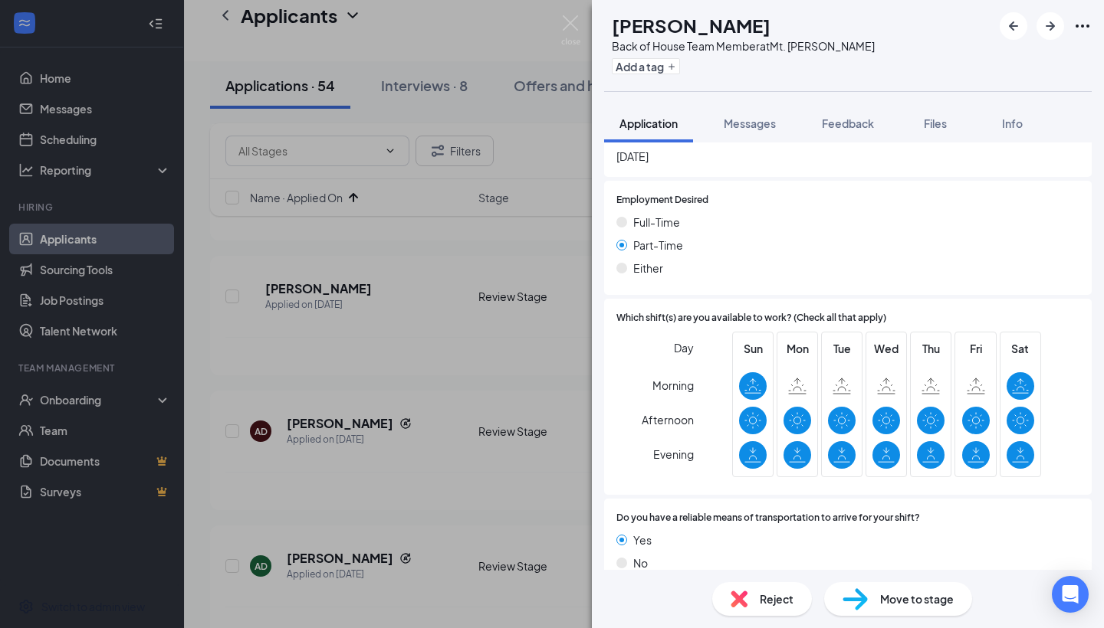
click at [765, 566] on span "Reject" at bounding box center [776, 599] width 34 height 17
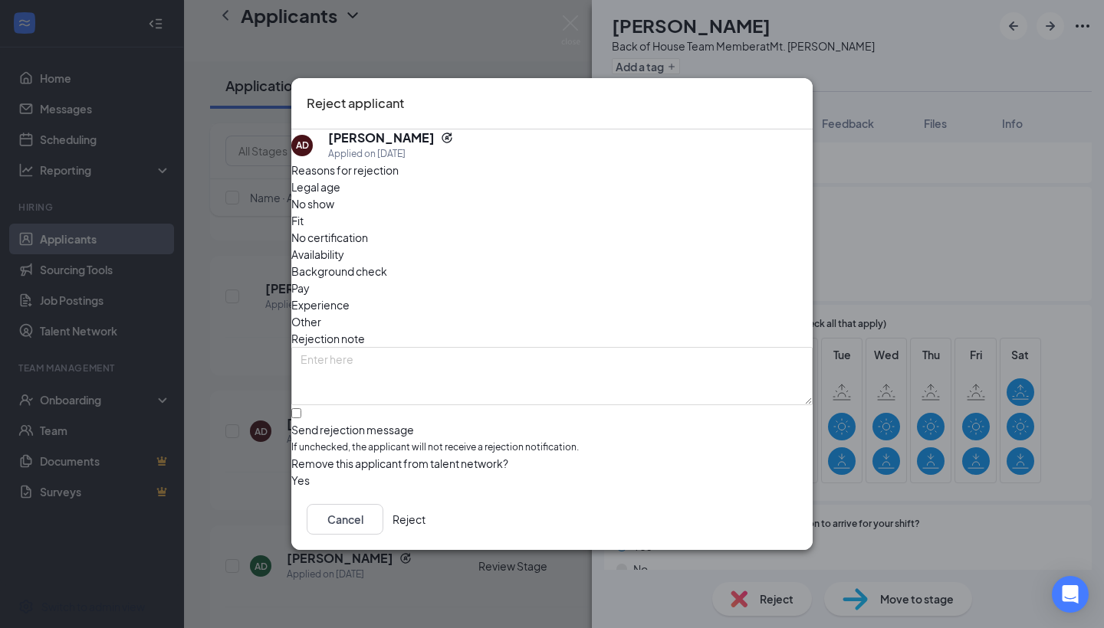
click at [321, 313] on span "Other" at bounding box center [306, 321] width 30 height 17
click at [301, 408] on input "Send rejection message If unchecked, the applicant will not receive a rejection…" at bounding box center [296, 413] width 10 height 10
checkbox input "true"
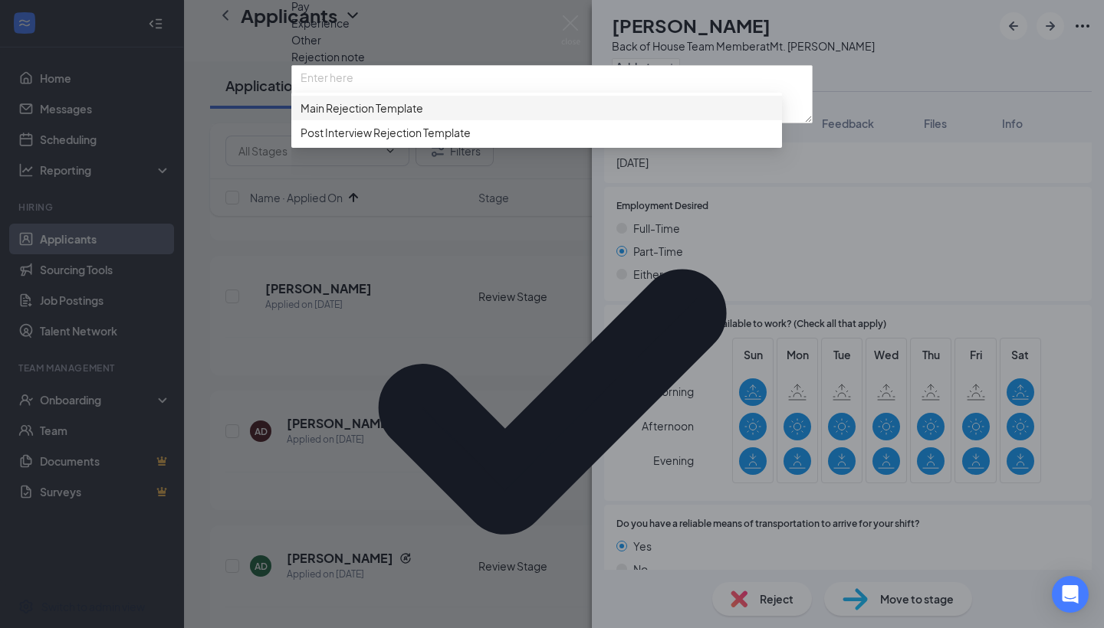
click at [352, 120] on div "Main Rejection Template" at bounding box center [536, 108] width 490 height 25
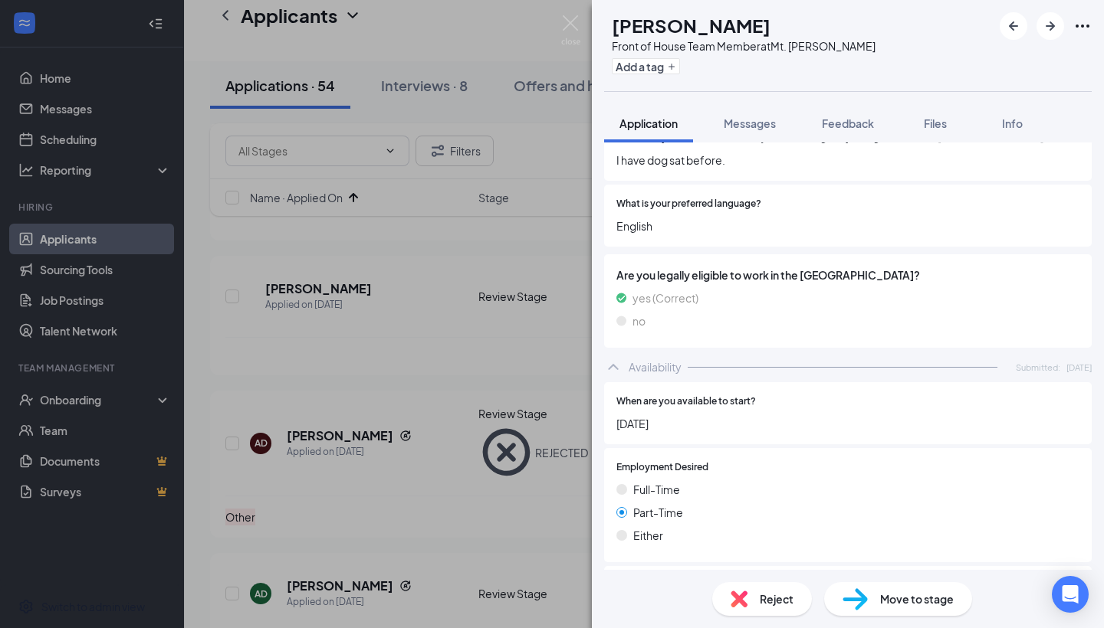
scroll to position [766, 0]
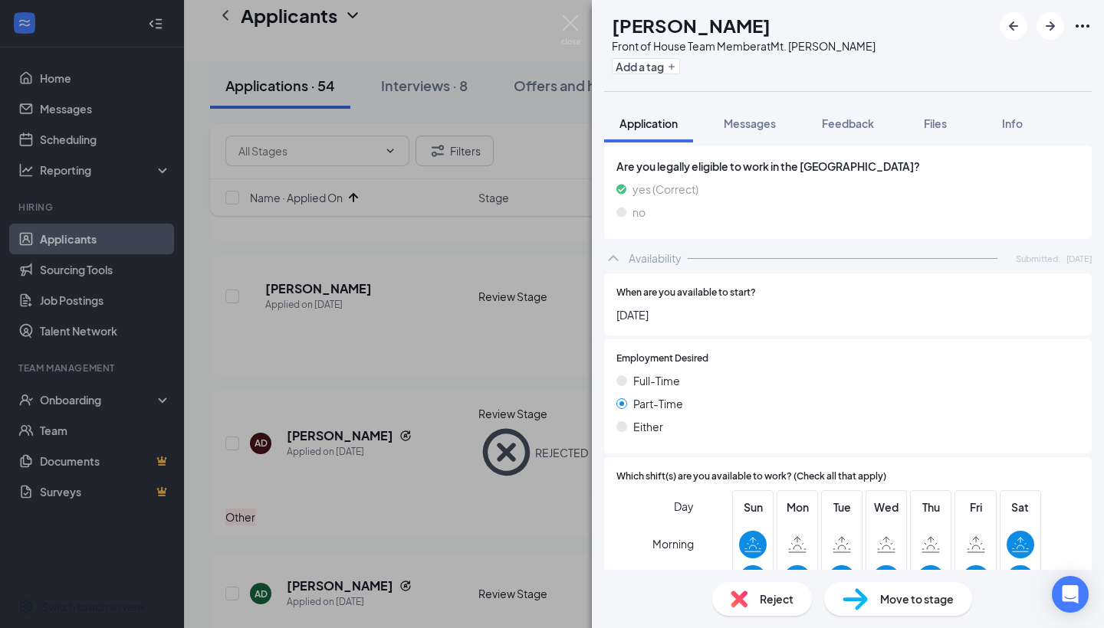
click at [739, 566] on div "Reject" at bounding box center [762, 599] width 100 height 34
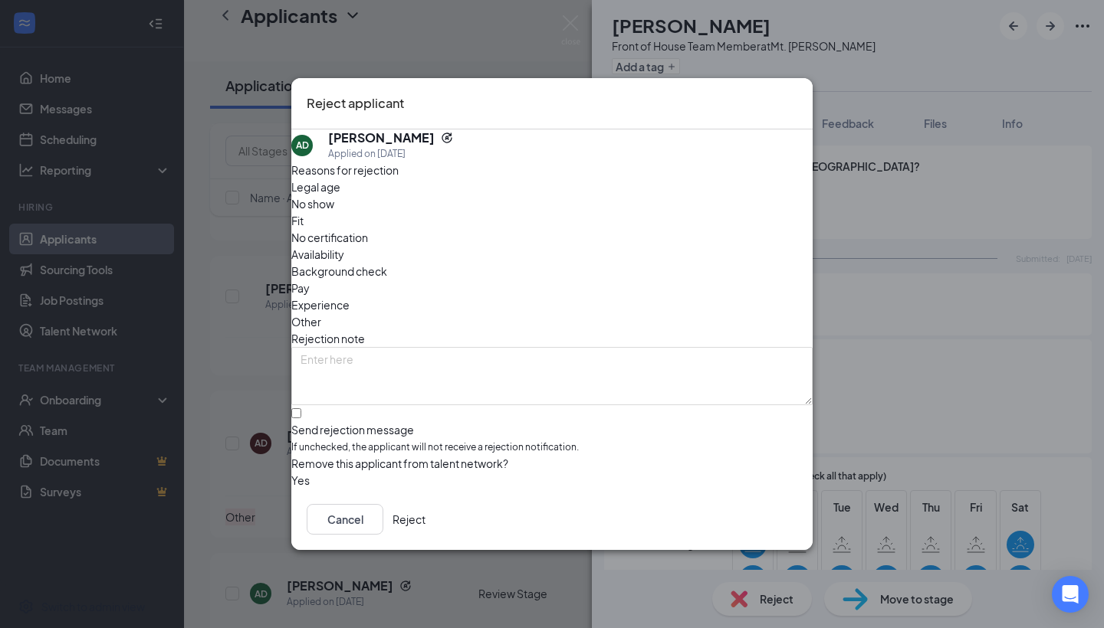
click at [571, 313] on div "Other" at bounding box center [551, 321] width 521 height 17
click at [313, 409] on label "Send rejection message If unchecked, the applicant will not receive a rejection…" at bounding box center [551, 432] width 521 height 47
click at [301, 408] on input "Send rejection message If unchecked, the applicant will not receive a rejection…" at bounding box center [296, 413] width 10 height 10
checkbox input "true"
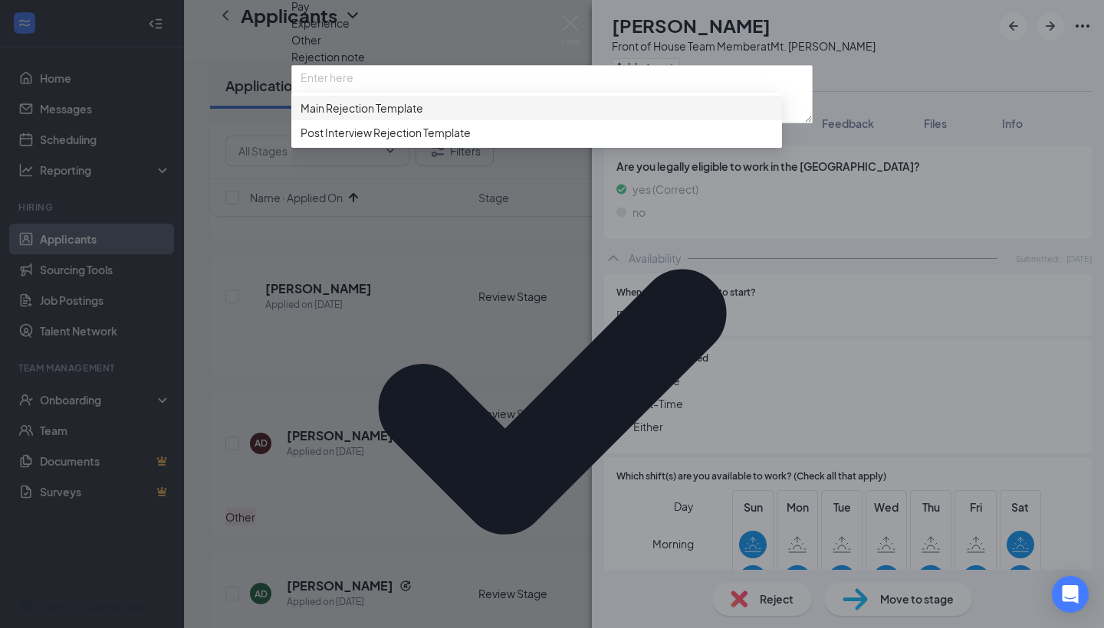
click at [365, 120] on div "Main Rejection Template" at bounding box center [536, 108] width 490 height 25
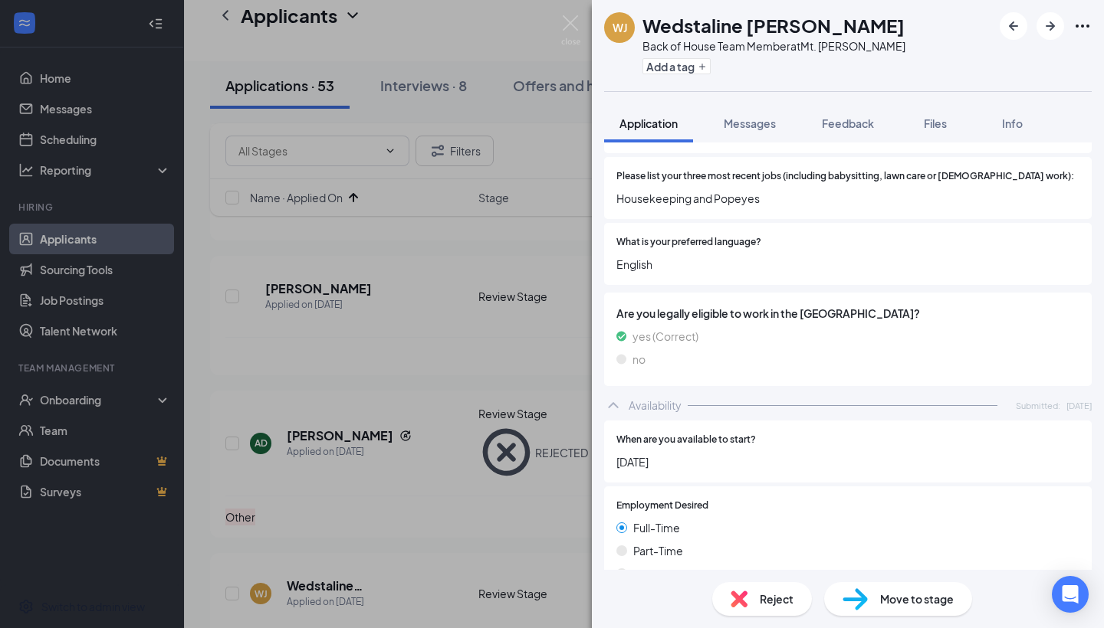
scroll to position [576, 0]
drag, startPoint x: 750, startPoint y: 184, endPoint x: 617, endPoint y: 184, distance: 133.3
click at [617, 189] on span "Housekeeping and Popeyes" at bounding box center [847, 197] width 463 height 17
drag, startPoint x: 618, startPoint y: 176, endPoint x: 861, endPoint y: 192, distance: 243.5
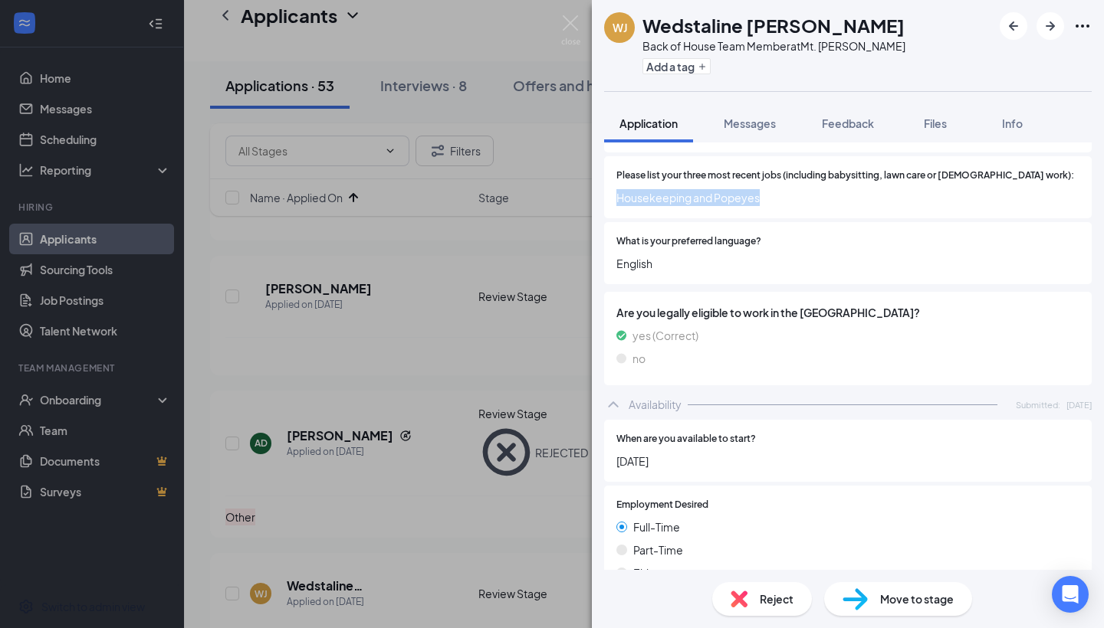
click at [766, 193] on div "Please list your three most recent jobs (including babysitting, lawn care or [D…" at bounding box center [847, 187] width 487 height 62
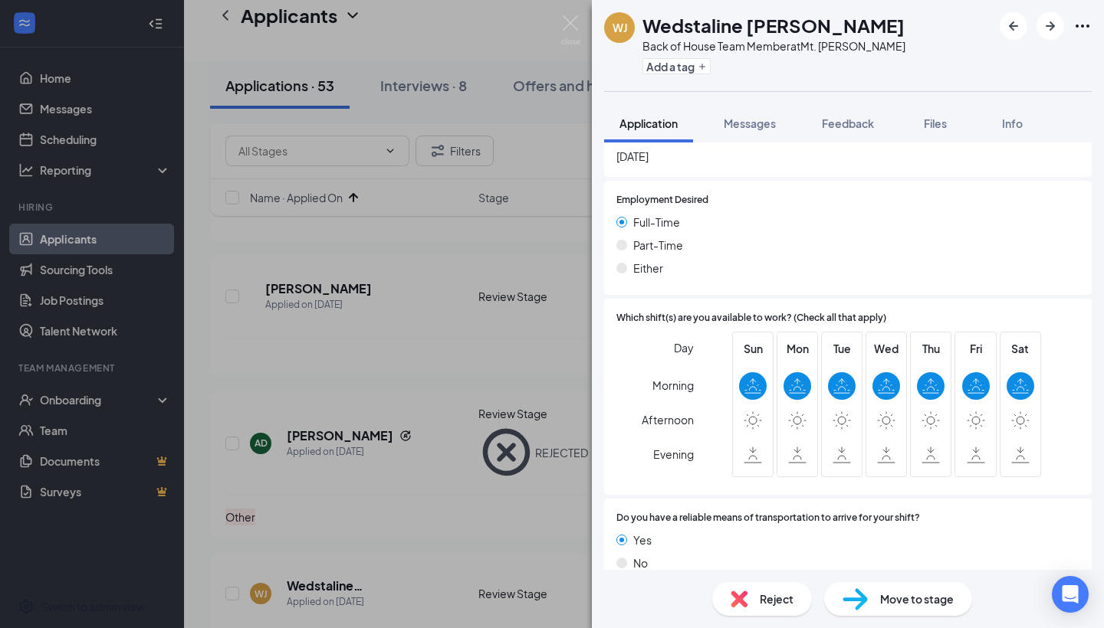
click at [763, 566] on div "Reject" at bounding box center [762, 599] width 100 height 34
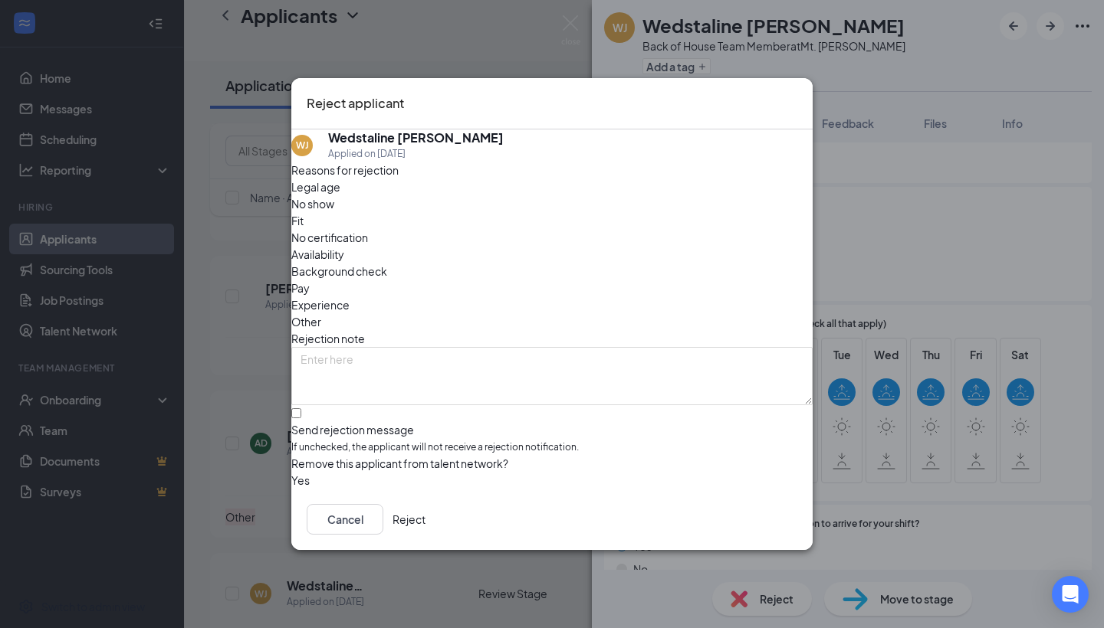
click at [321, 313] on span "Other" at bounding box center [306, 321] width 30 height 17
click at [301, 408] on input "Send rejection message If unchecked, the applicant will not receive a rejection…" at bounding box center [296, 413] width 10 height 10
checkbox input "true"
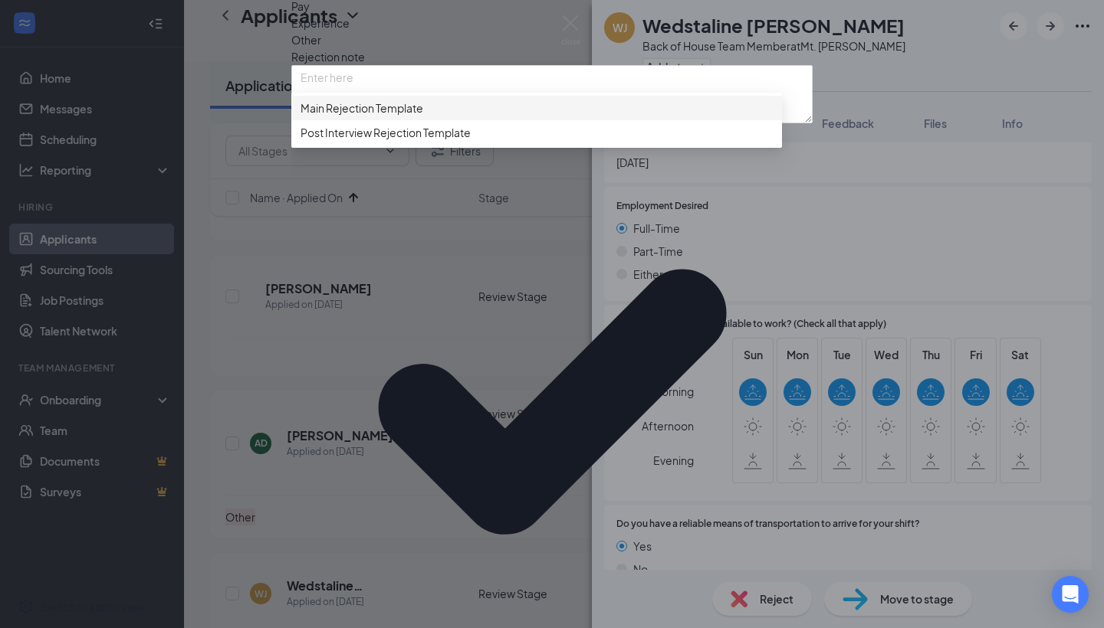
click at [349, 116] on span "Main Rejection Template" at bounding box center [361, 108] width 123 height 17
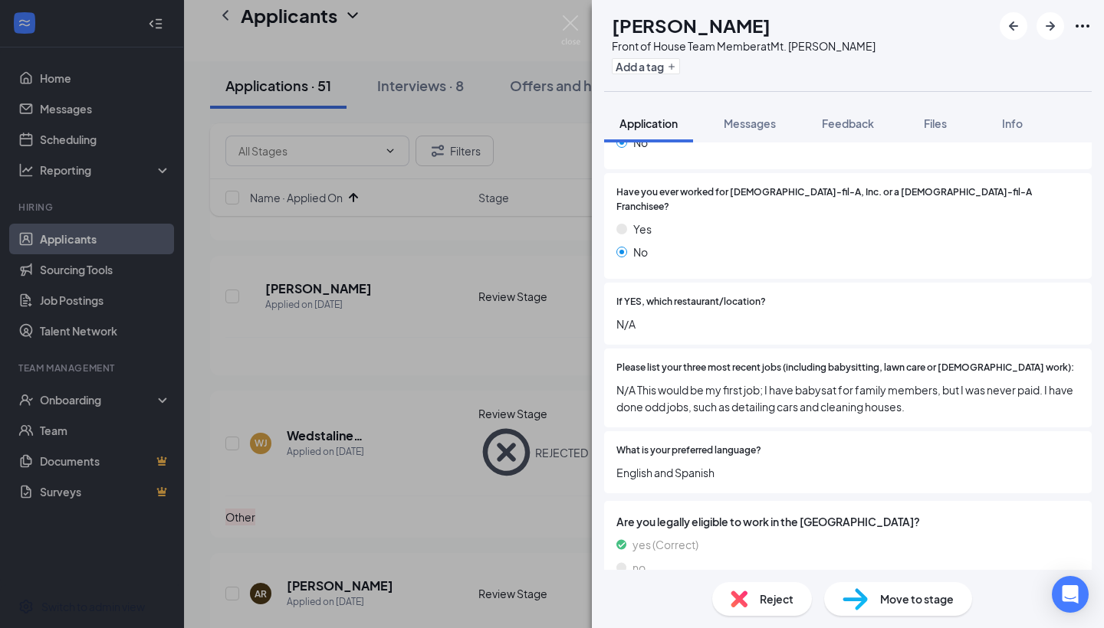
scroll to position [898, 0]
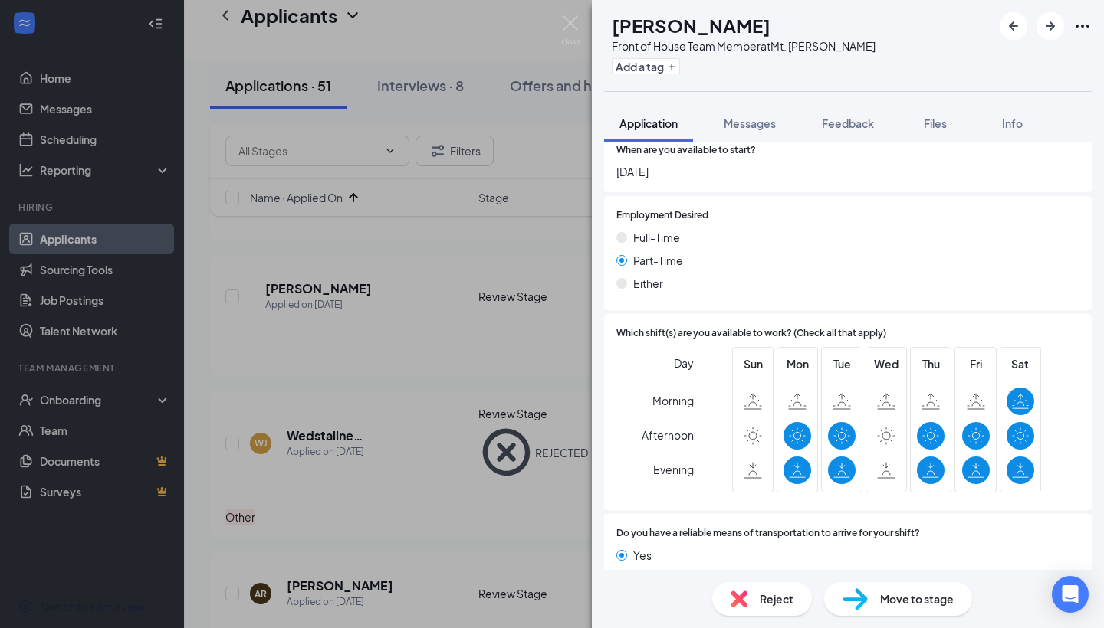
click at [760, 566] on span "Reject" at bounding box center [776, 599] width 34 height 17
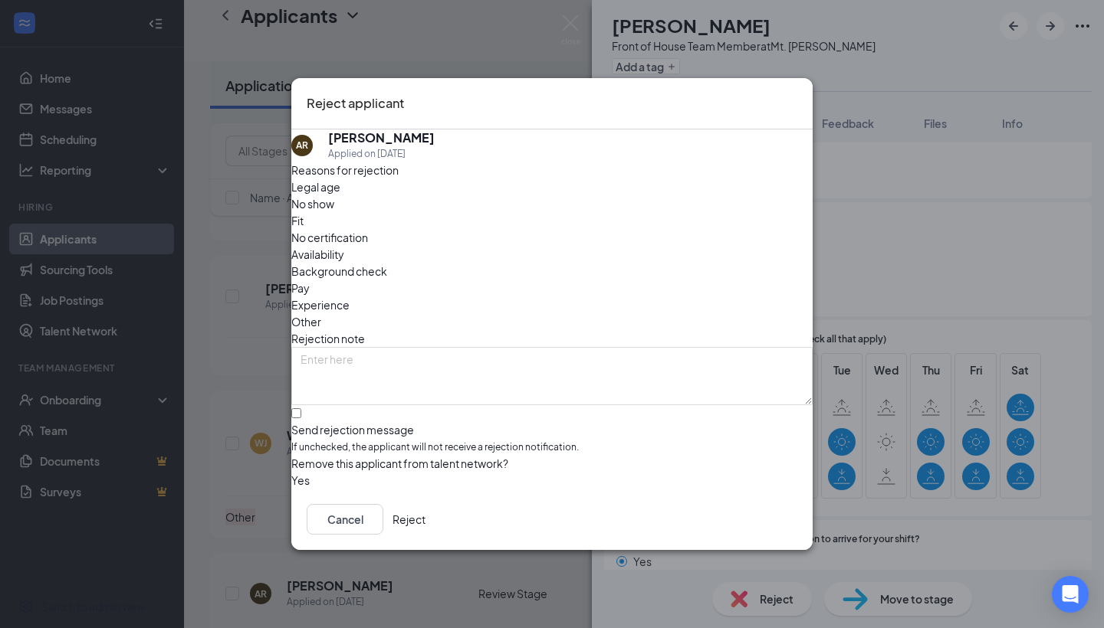
click at [321, 313] on span "Other" at bounding box center [306, 321] width 30 height 17
click at [323, 409] on label "Send rejection message If unchecked, the applicant will not receive a rejection…" at bounding box center [551, 432] width 521 height 47
click at [301, 408] on input "Send rejection message If unchecked, the applicant will not receive a rejection…" at bounding box center [296, 413] width 10 height 10
checkbox input "true"
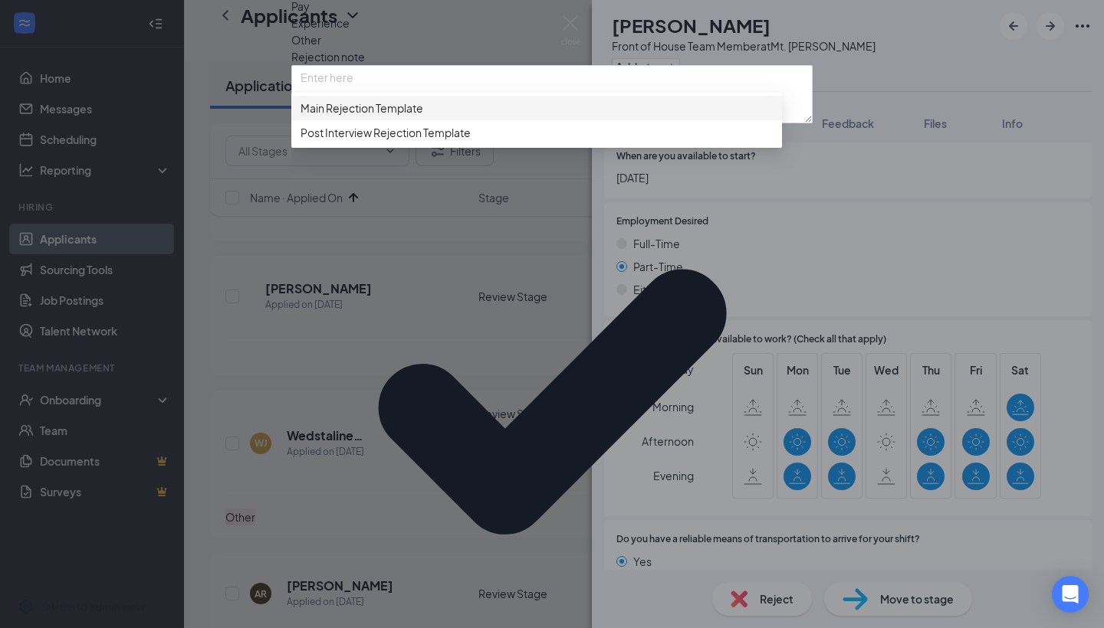
click at [359, 120] on div "Main Rejection Template" at bounding box center [536, 108] width 490 height 25
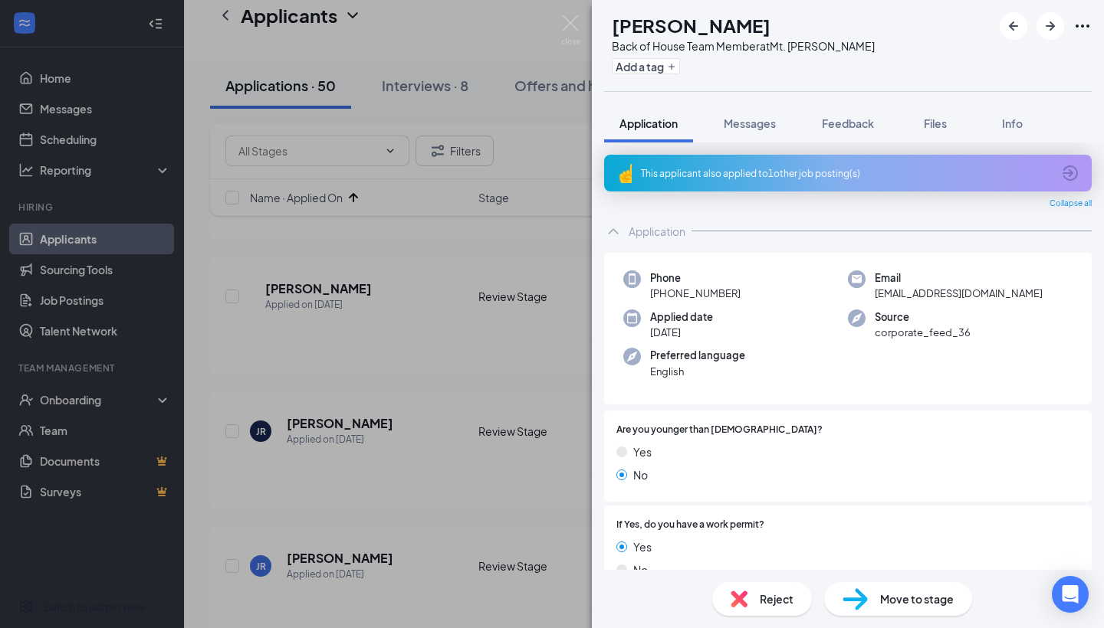
click at [741, 566] on div "Reject" at bounding box center [762, 599] width 100 height 34
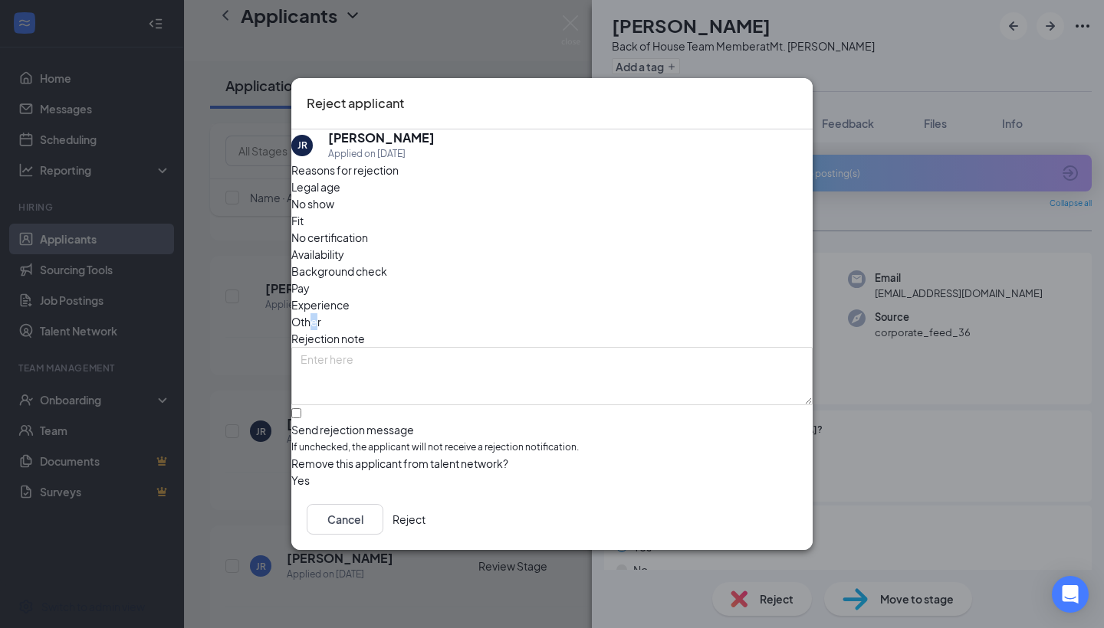
drag, startPoint x: 599, startPoint y: 251, endPoint x: 625, endPoint y: 241, distance: 27.5
click at [321, 313] on span "Other" at bounding box center [306, 321] width 30 height 17
click at [306, 385] on div "JR [PERSON_NAME] Applied on [DATE] Reasons for rejection Legal age No show Fit …" at bounding box center [551, 310] width 521 height 360
click at [301, 408] on input "Send rejection message If unchecked, the applicant will not receive a rejection…" at bounding box center [296, 413] width 10 height 10
checkbox input "true"
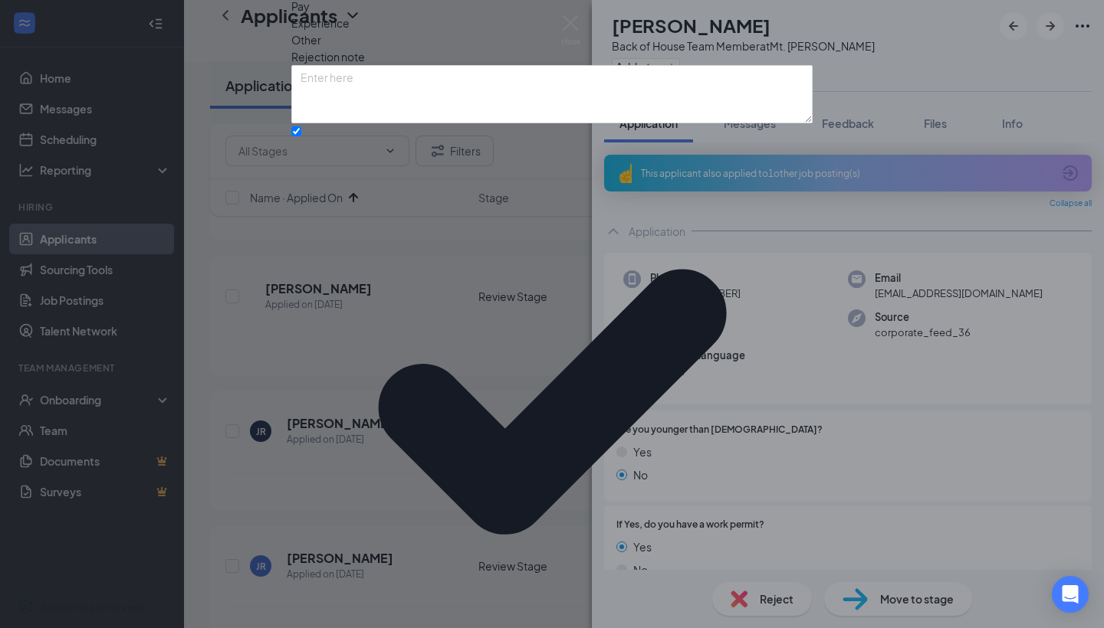
drag, startPoint x: 336, startPoint y: 447, endPoint x: 336, endPoint y: 435, distance: 12.3
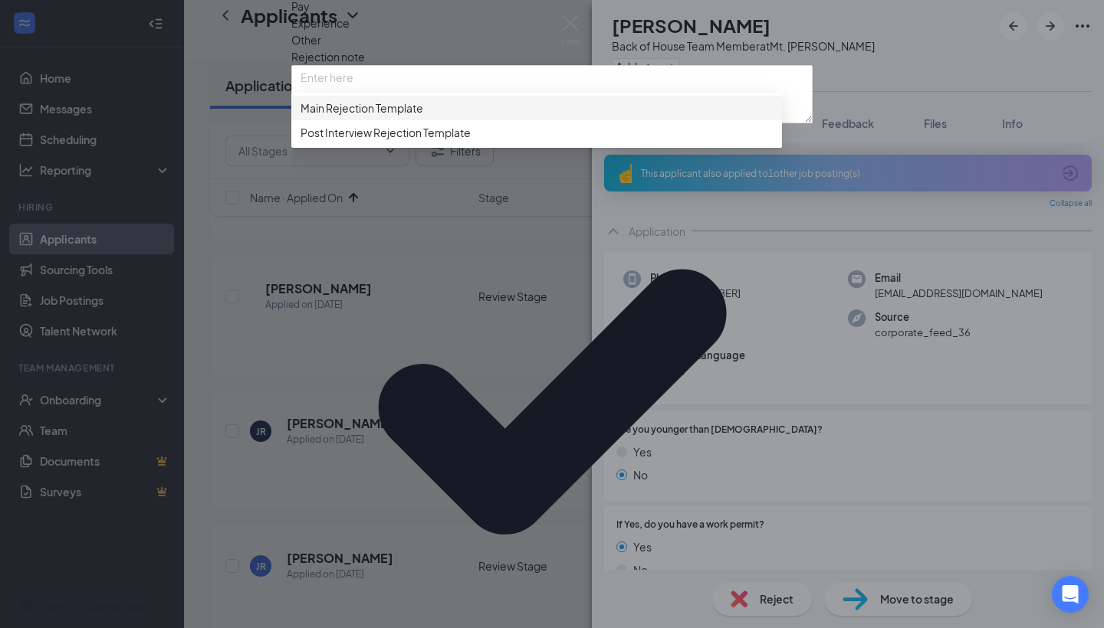
click at [354, 120] on div "Main Rejection Template" at bounding box center [536, 108] width 490 height 25
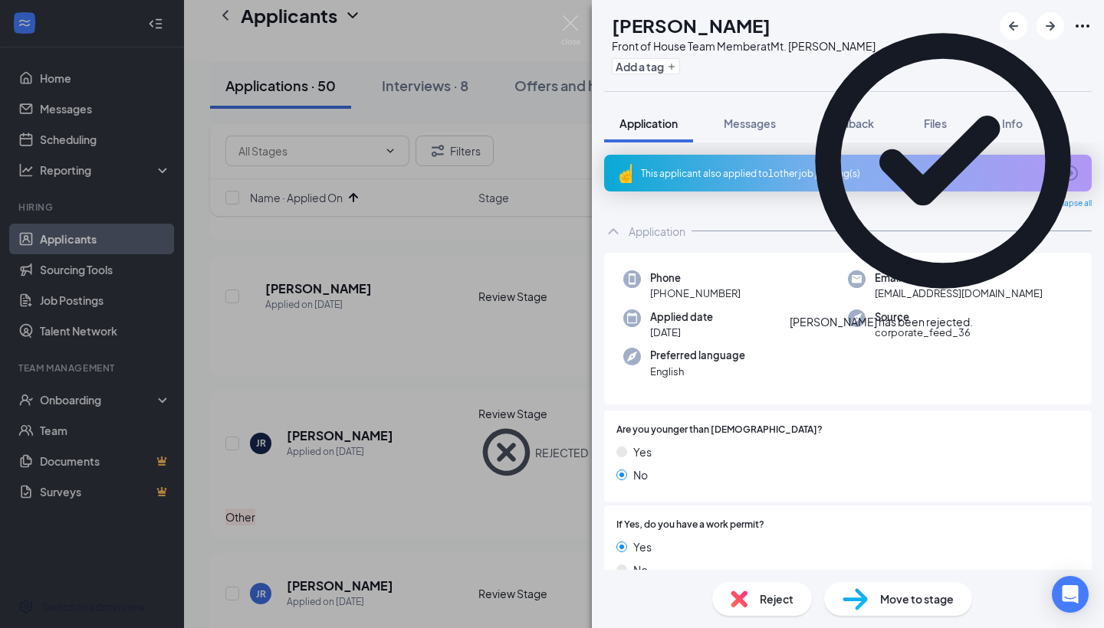
click at [748, 566] on div "Reject" at bounding box center [762, 599] width 100 height 34
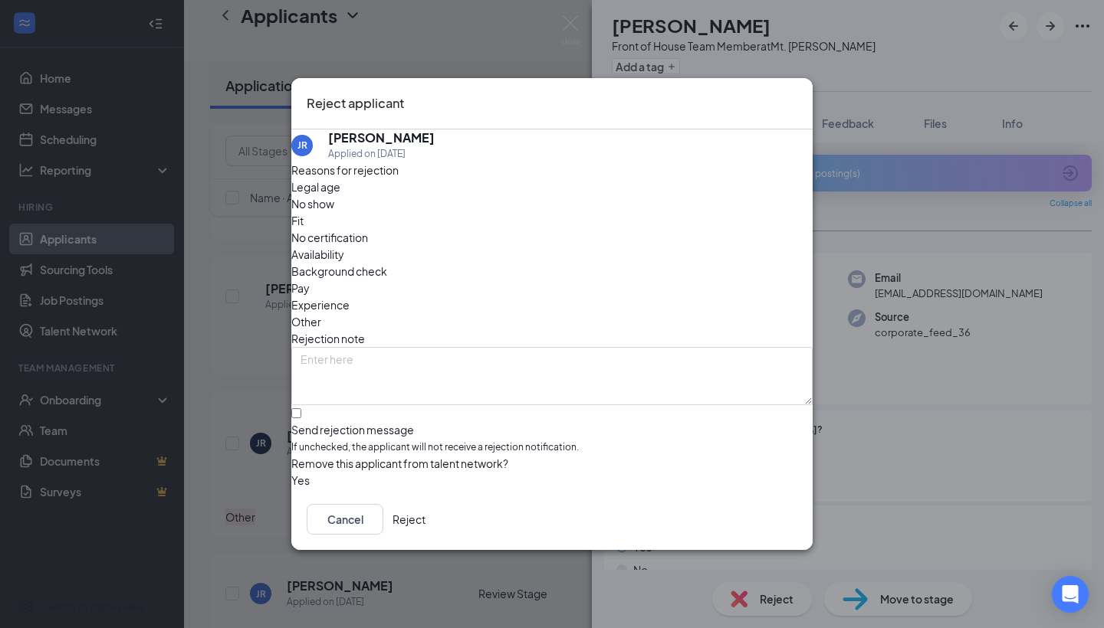
click at [321, 313] on span "Other" at bounding box center [306, 321] width 30 height 17
click at [301, 408] on input "Send rejection message If unchecked, the applicant will not receive a rejection…" at bounding box center [296, 413] width 10 height 10
checkbox input "true"
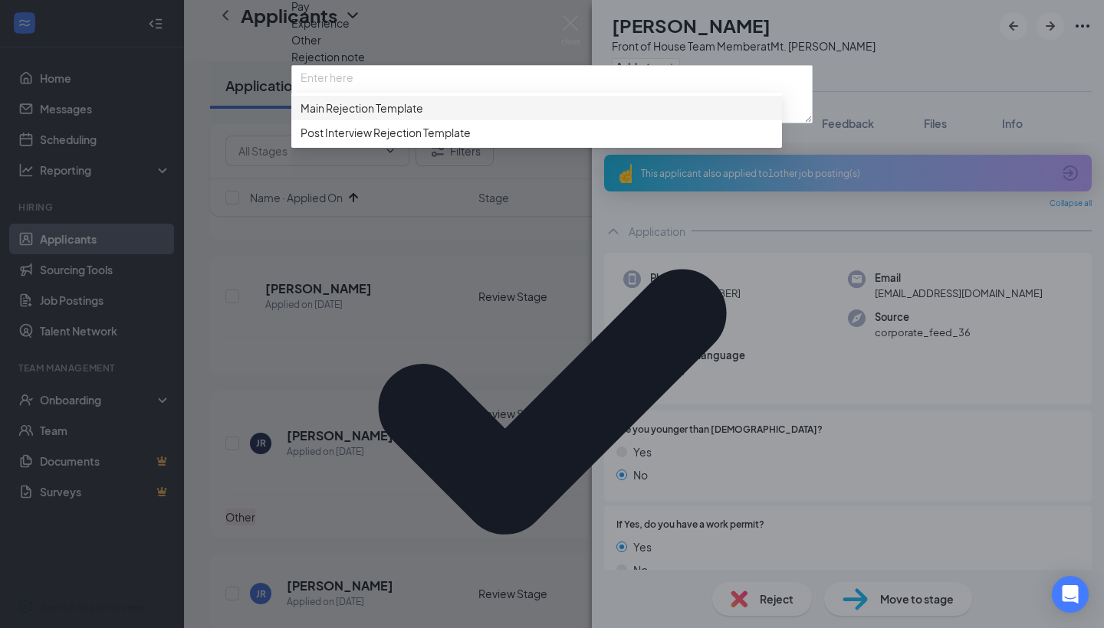
click at [356, 120] on div "Main Rejection Template" at bounding box center [536, 108] width 490 height 25
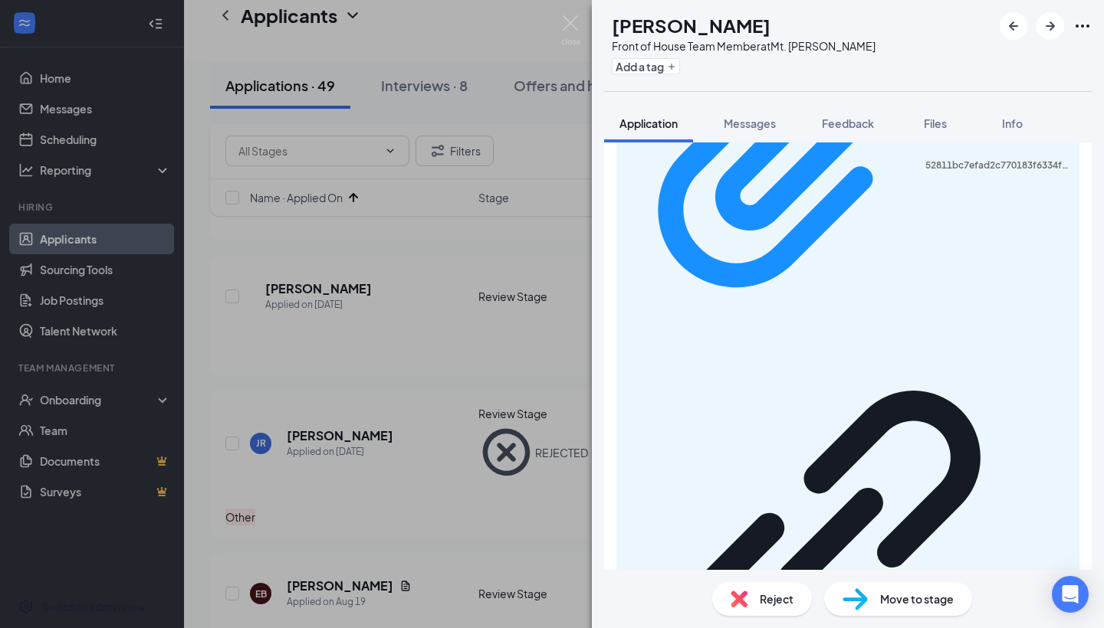
scroll to position [891, 0]
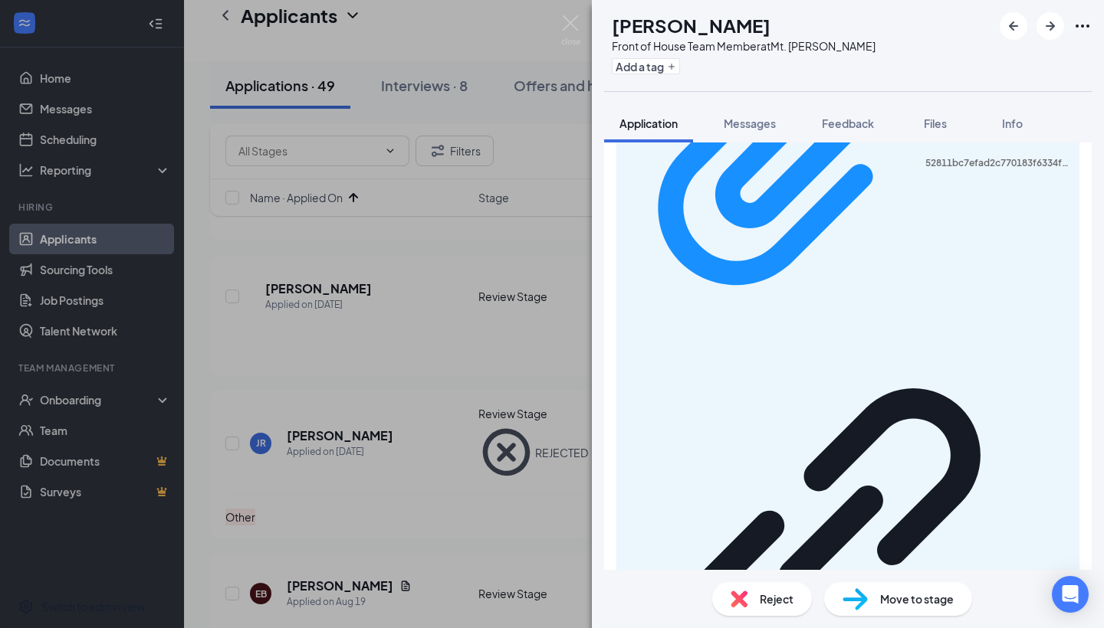
click at [758, 566] on div "Reject" at bounding box center [762, 599] width 100 height 34
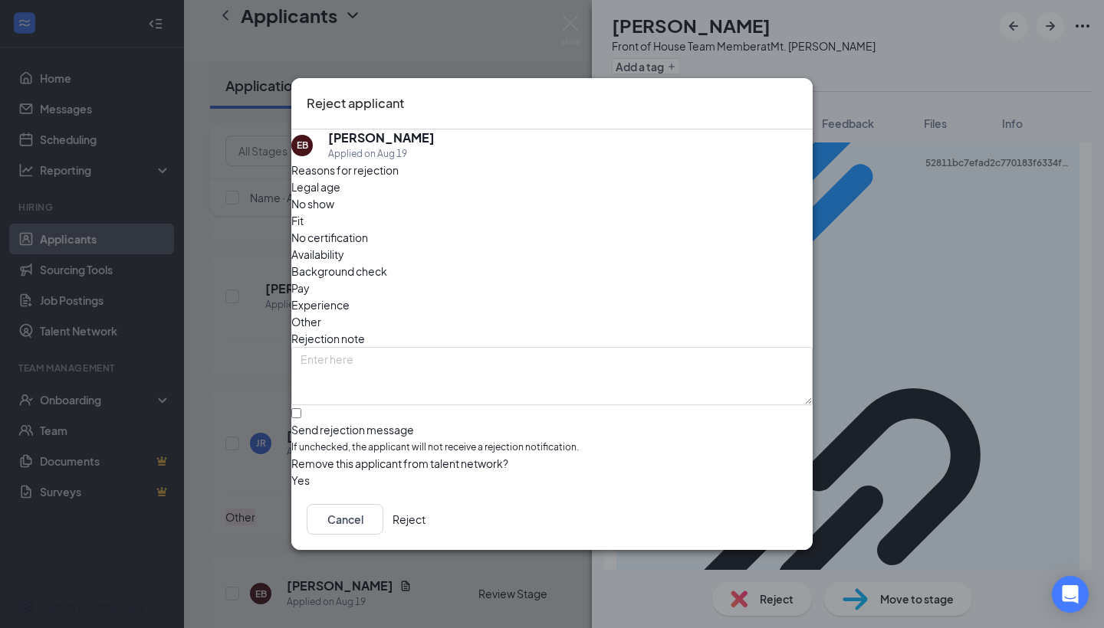
click at [595, 274] on div "Reasons for rejection Legal age No show Fit No certification Availability Backg…" at bounding box center [551, 326] width 521 height 328
click at [321, 313] on span "Other" at bounding box center [306, 321] width 30 height 17
click at [309, 409] on label "Send rejection message If unchecked, the applicant will not receive a rejection…" at bounding box center [551, 432] width 521 height 47
click at [301, 408] on input "Send rejection message If unchecked, the applicant will not receive a rejection…" at bounding box center [296, 413] width 10 height 10
checkbox input "true"
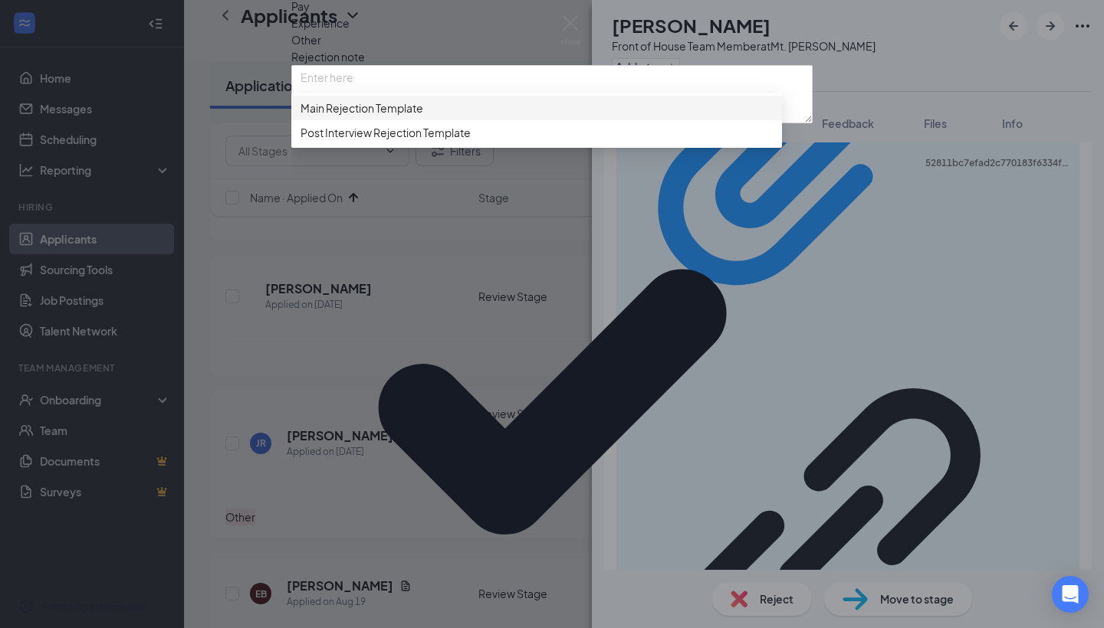
click at [360, 116] on span "Main Rejection Template" at bounding box center [361, 108] width 123 height 17
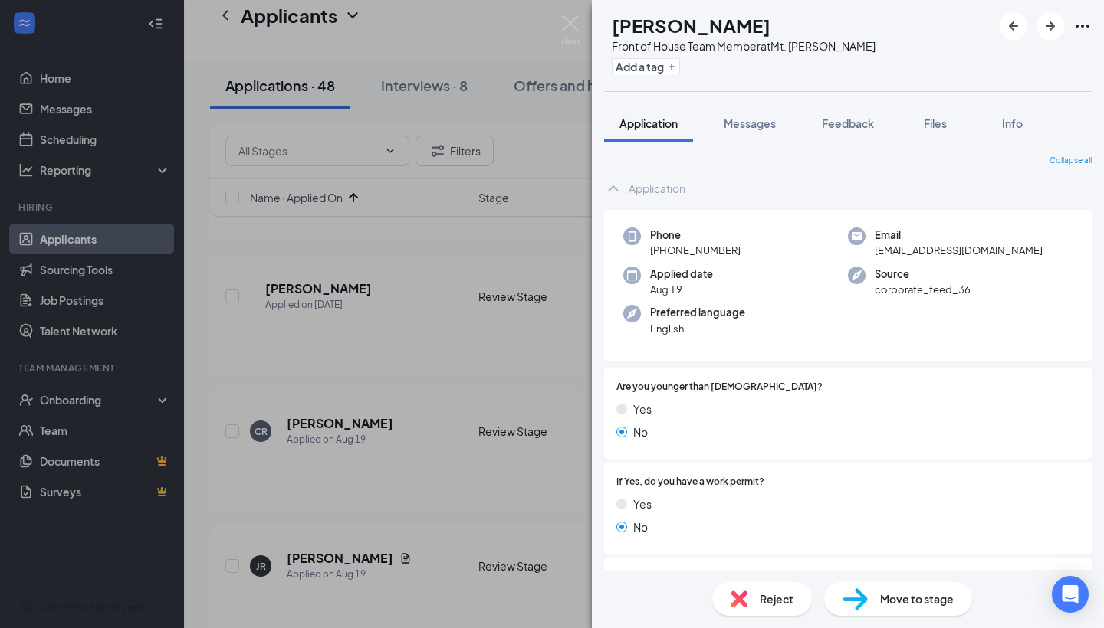
click at [759, 566] on div "Reject Move to stage" at bounding box center [848, 599] width 512 height 58
click at [763, 566] on span "Reject" at bounding box center [776, 599] width 34 height 17
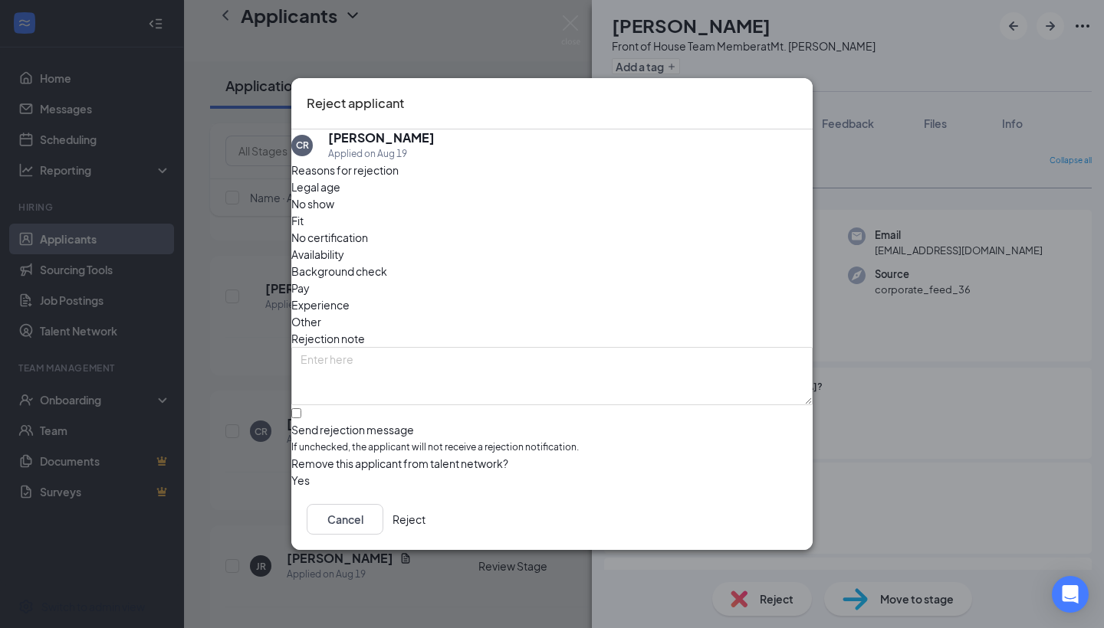
click at [321, 313] on span "Other" at bounding box center [306, 321] width 30 height 17
click at [301, 408] on input "Send rejection message If unchecked, the applicant will not receive a rejection…" at bounding box center [296, 413] width 10 height 10
checkbox input "true"
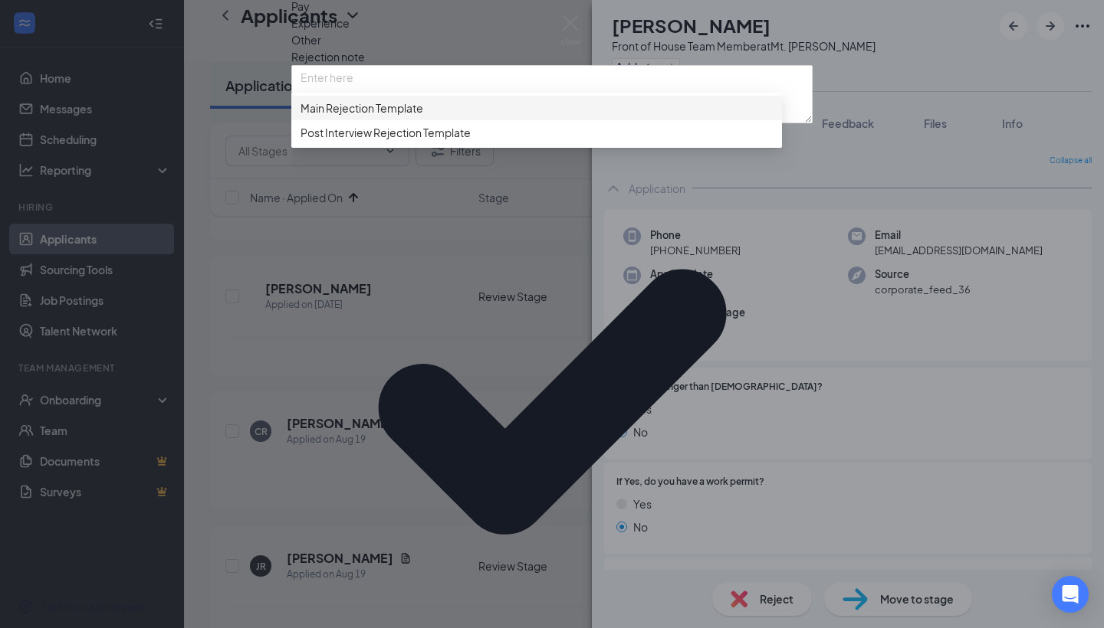
click at [349, 116] on span "Main Rejection Template" at bounding box center [361, 108] width 123 height 17
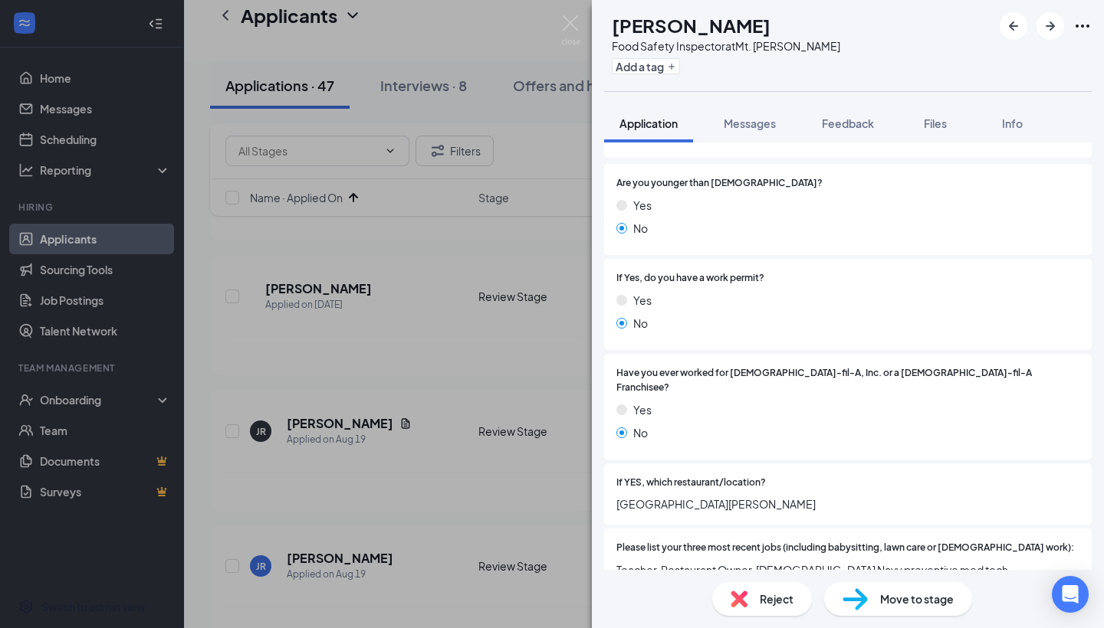
scroll to position [551, 0]
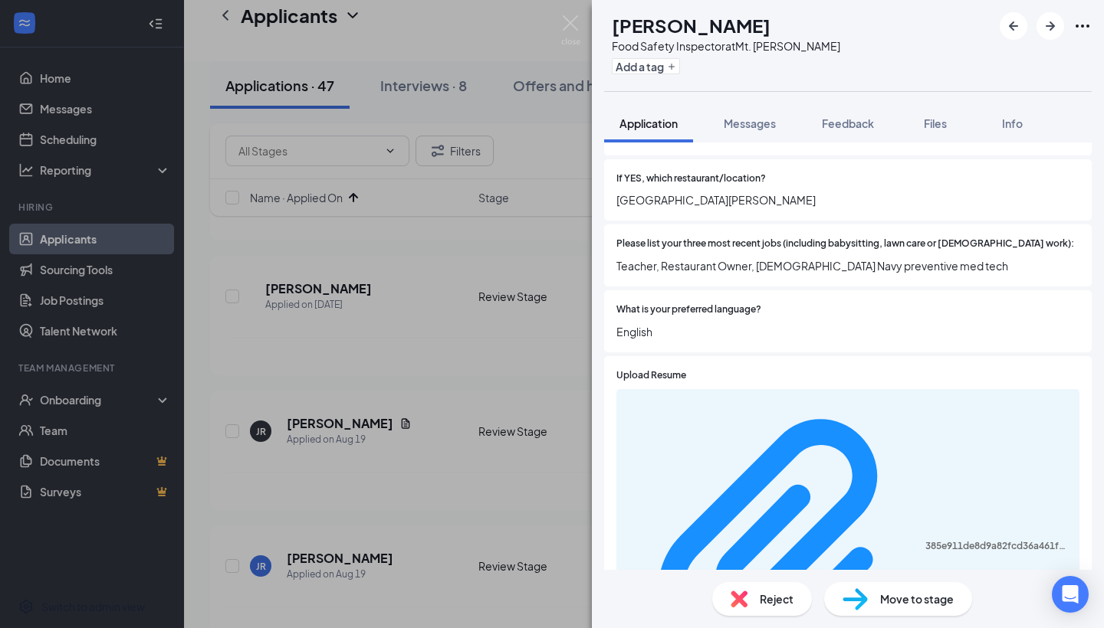
click at [736, 566] on img at bounding box center [738, 599] width 17 height 17
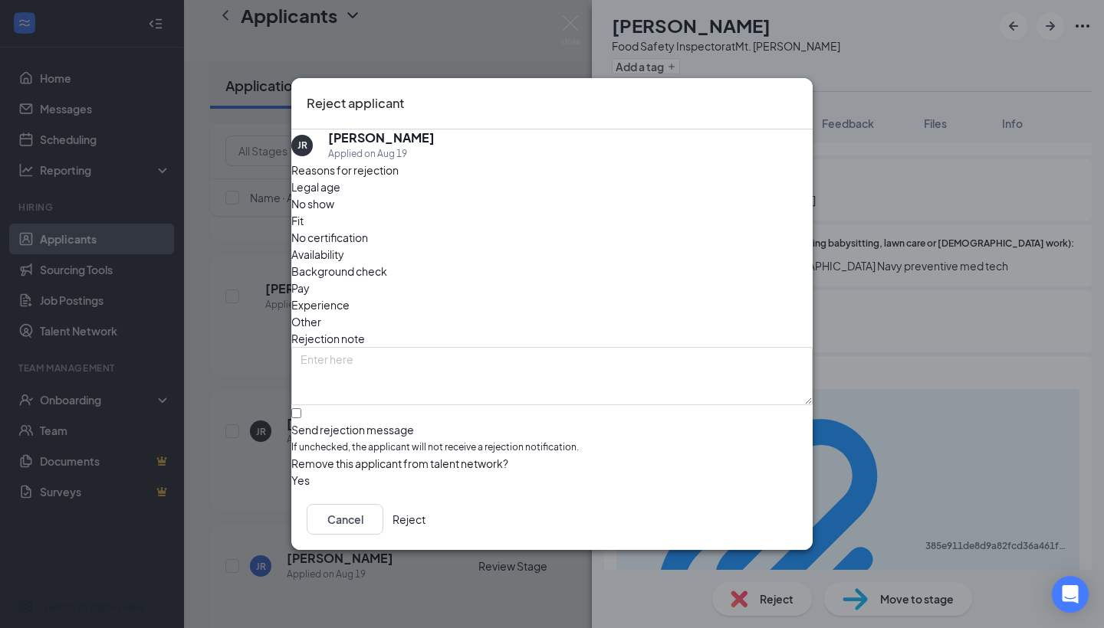
click at [321, 313] on span "Other" at bounding box center [306, 321] width 30 height 17
click at [316, 422] on div at bounding box center [551, 422] width 521 height 0
click at [301, 408] on input "Send rejection message If unchecked, the applicant will not receive a rejection…" at bounding box center [296, 413] width 10 height 10
checkbox input "true"
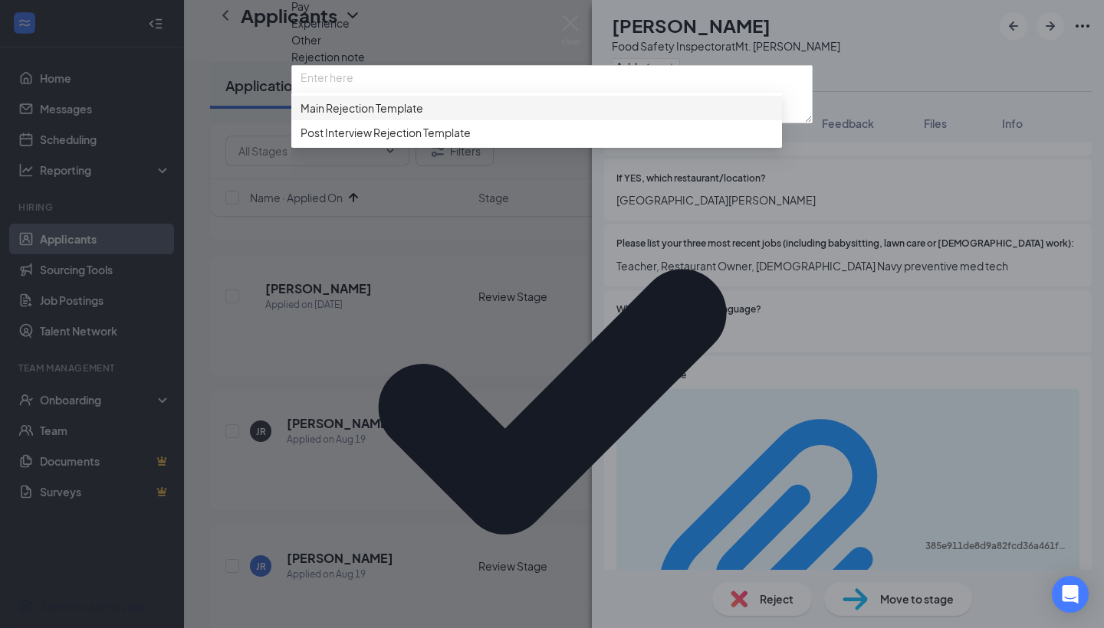
click at [387, 116] on span "Main Rejection Template" at bounding box center [361, 108] width 123 height 17
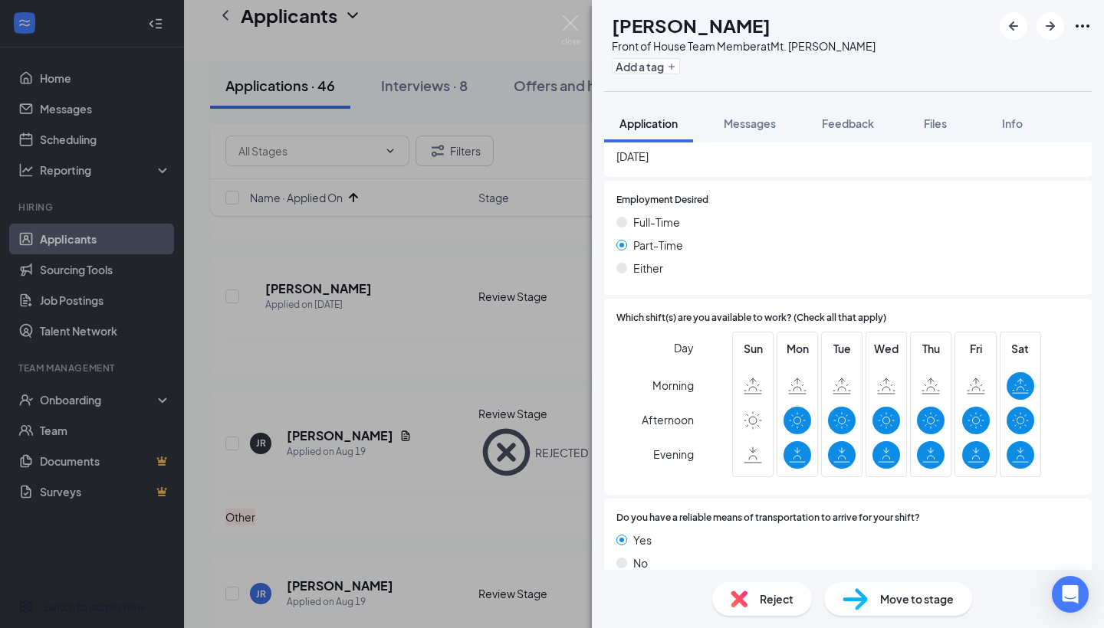
click at [754, 566] on div "Reject" at bounding box center [762, 599] width 100 height 34
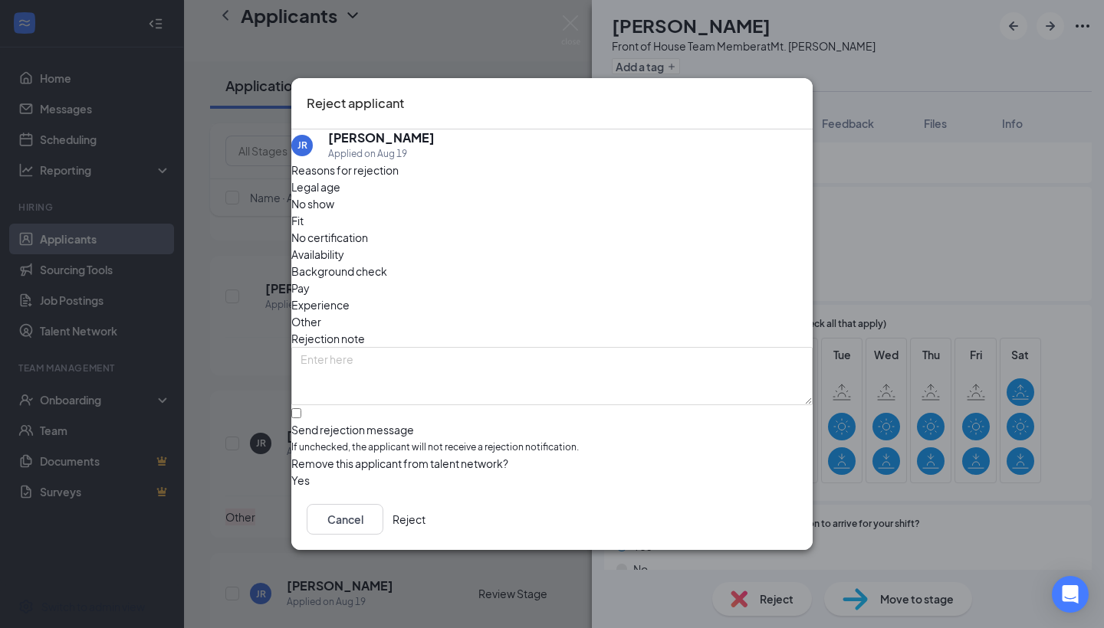
click at [321, 313] on span "Other" at bounding box center [306, 321] width 30 height 17
click at [321, 422] on div at bounding box center [551, 422] width 521 height 0
click at [301, 408] on input "Send rejection message If unchecked, the applicant will not receive a rejection…" at bounding box center [296, 413] width 10 height 10
checkbox input "true"
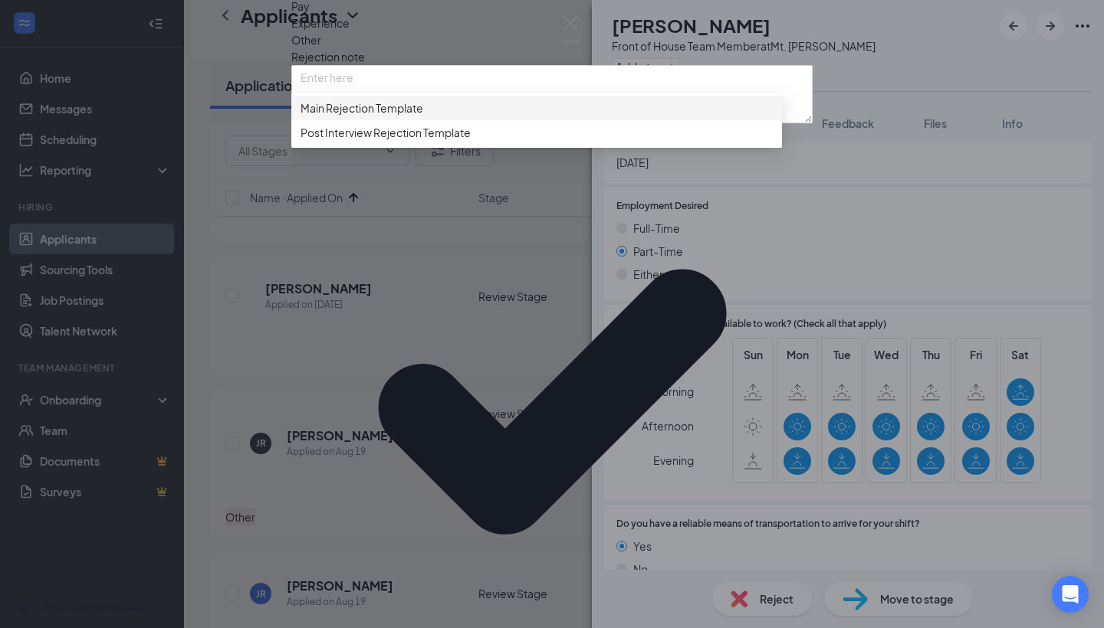
click at [399, 116] on span "Main Rejection Template" at bounding box center [361, 108] width 123 height 17
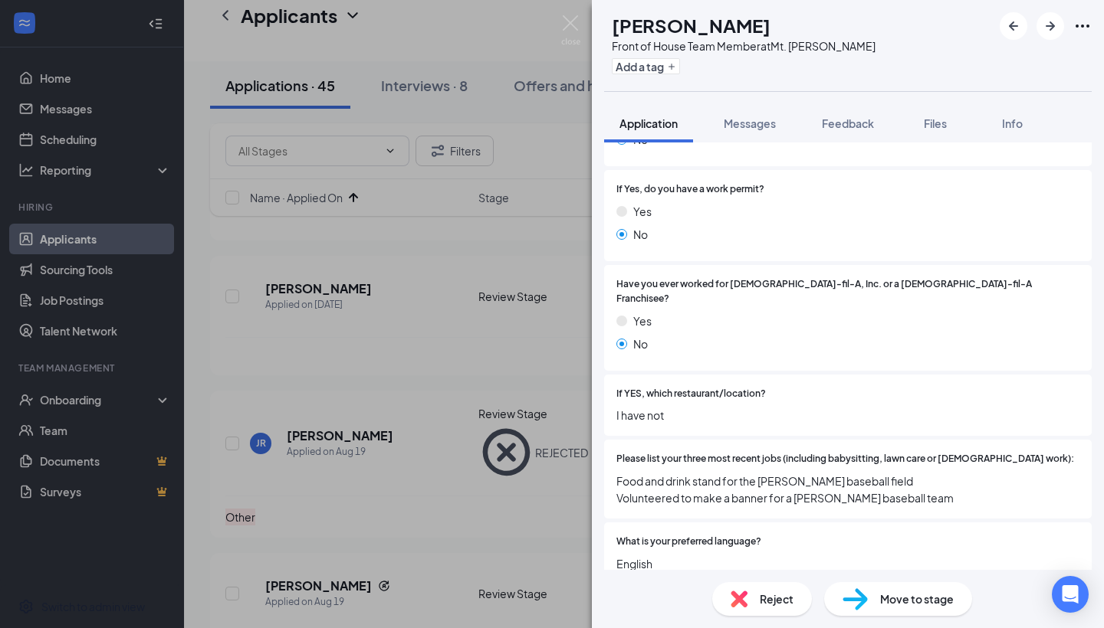
scroll to position [352, 0]
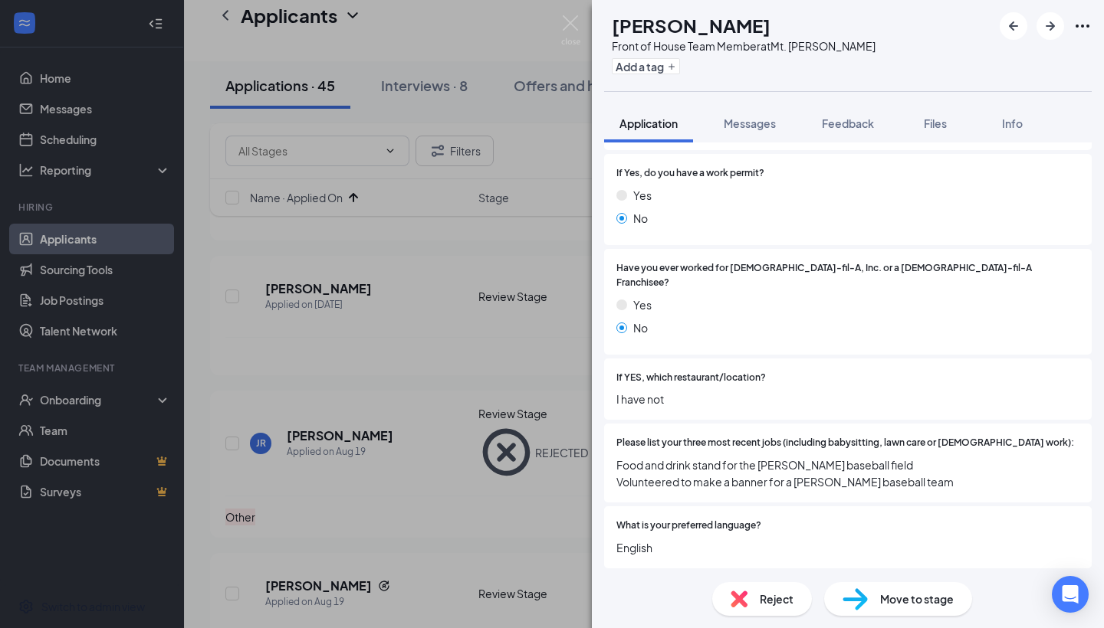
click at [766, 566] on div "Reject" at bounding box center [762, 599] width 100 height 34
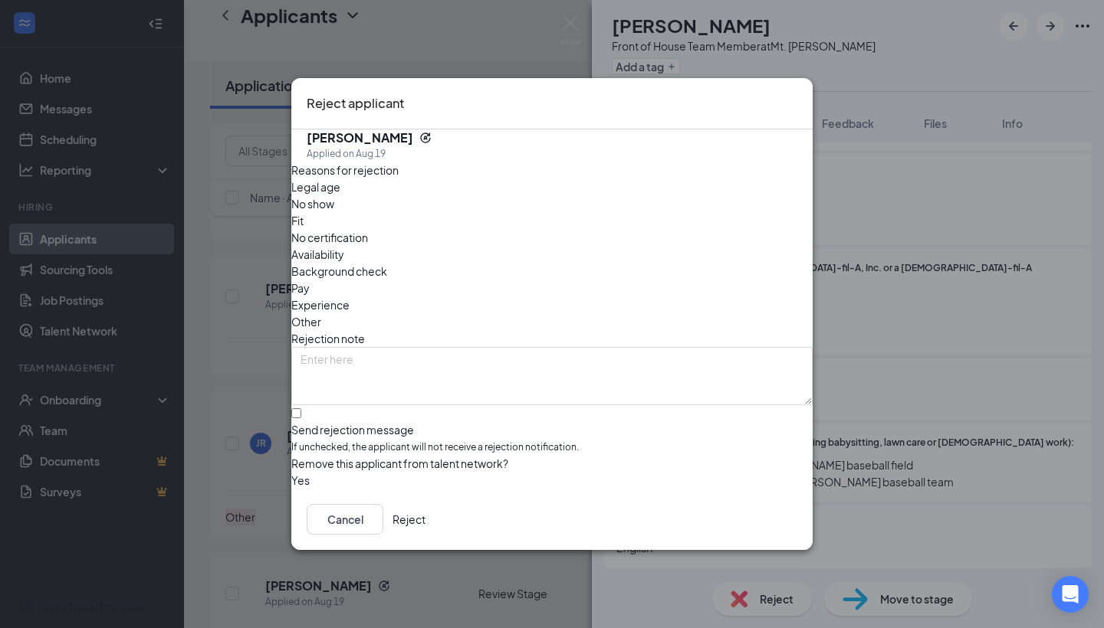
click at [609, 268] on div "Legal age No show Fit No certification Availability Background check Pay Experi…" at bounding box center [551, 255] width 521 height 152
click at [609, 313] on div "Other" at bounding box center [551, 321] width 521 height 17
click at [310, 422] on div at bounding box center [551, 422] width 521 height 0
click at [301, 408] on input "Send rejection message If unchecked, the applicant will not receive a rejection…" at bounding box center [296, 413] width 10 height 10
checkbox input "true"
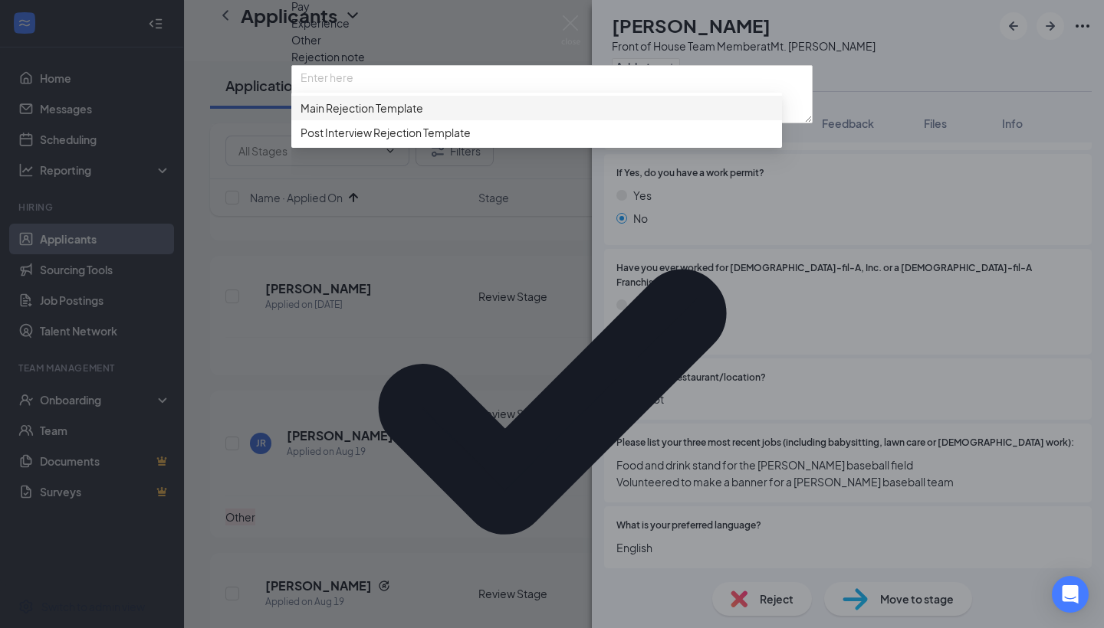
click at [362, 116] on span "Main Rejection Template" at bounding box center [361, 108] width 123 height 17
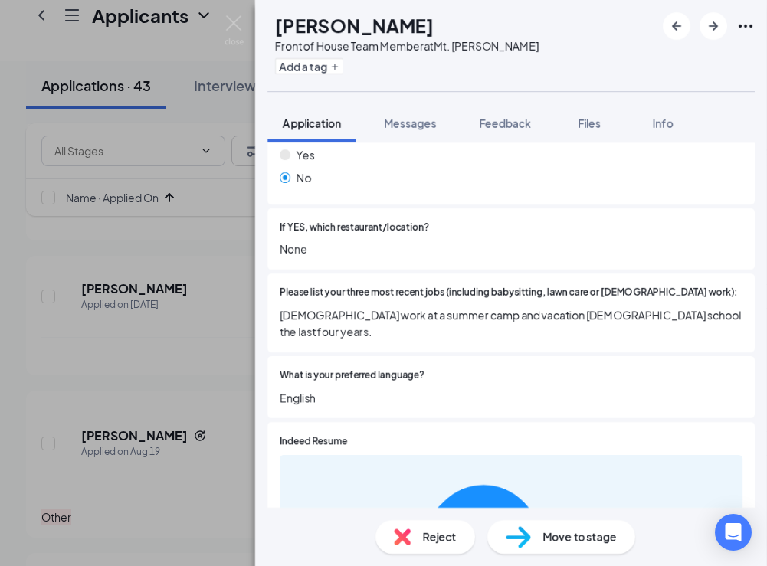
scroll to position [221, 0]
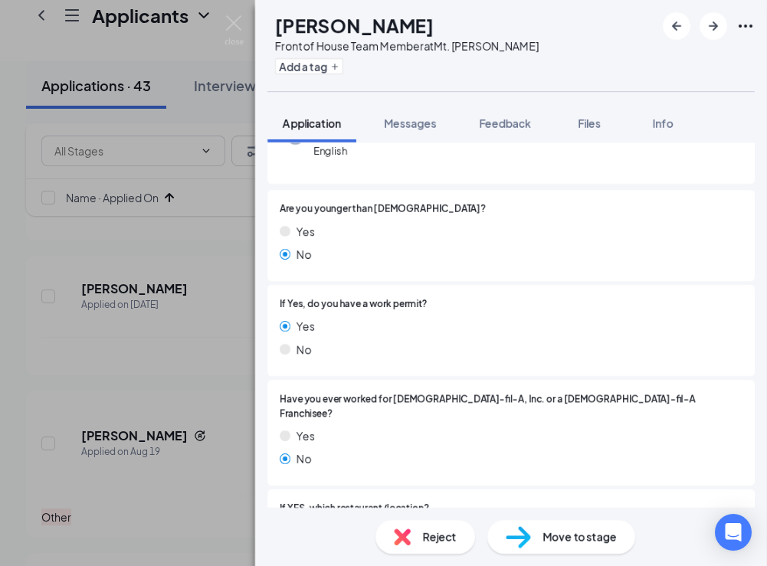
click at [408, 533] on img at bounding box center [402, 537] width 17 height 17
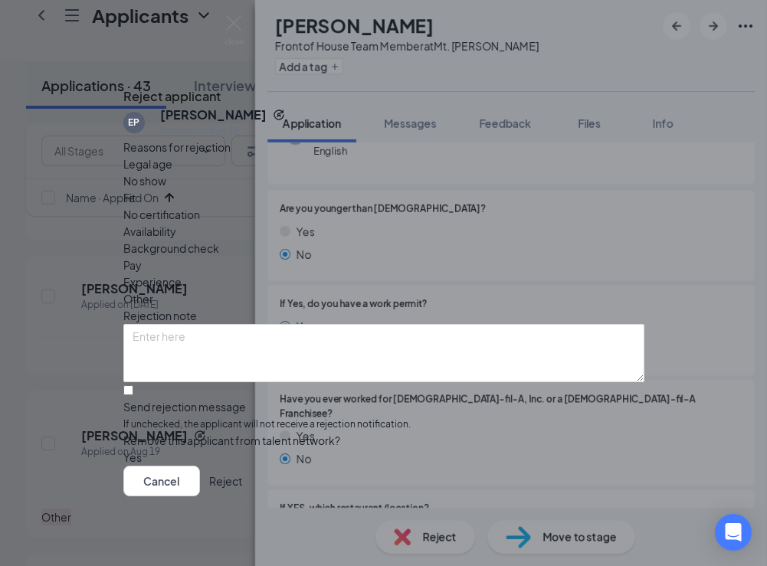
click at [153, 290] on span "Other" at bounding box center [138, 298] width 30 height 17
click at [150, 399] on div at bounding box center [383, 399] width 521 height 0
click at [133, 385] on input "Send rejection message If unchecked, the applicant will not receive a rejection…" at bounding box center [128, 390] width 10 height 10
checkbox input "true"
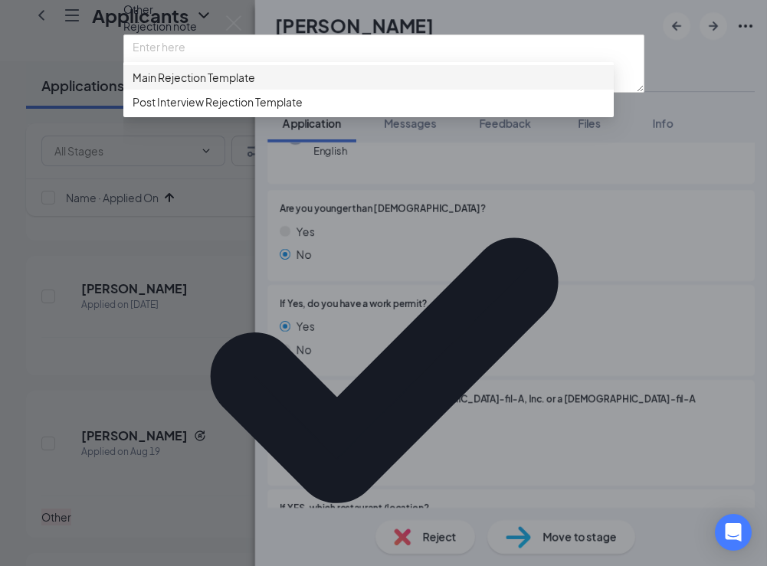
click at [191, 86] on span "Main Rejection Template" at bounding box center [194, 77] width 123 height 17
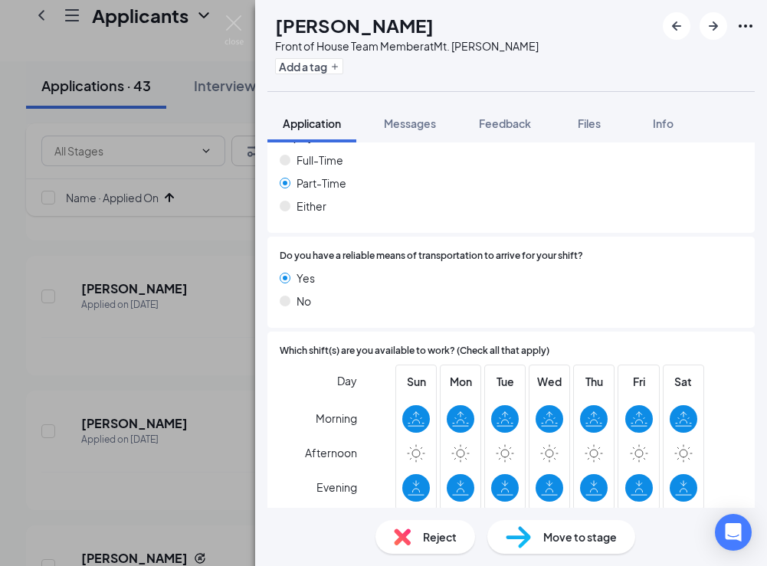
click at [418, 533] on div "Reject" at bounding box center [426, 537] width 100 height 34
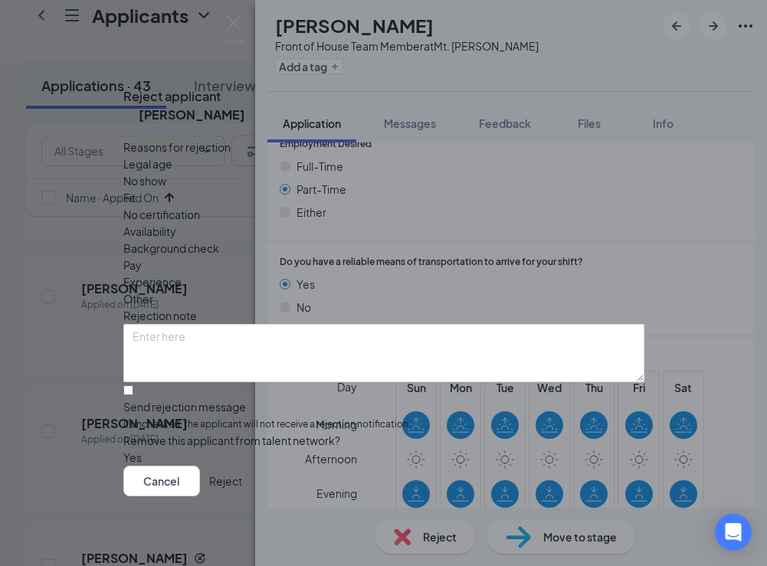
click at [418, 290] on div "Other" at bounding box center [383, 298] width 521 height 17
click at [153, 290] on span "Other" at bounding box center [138, 298] width 30 height 17
click at [136, 87] on icon "Cross" at bounding box center [131, 91] width 9 height 9
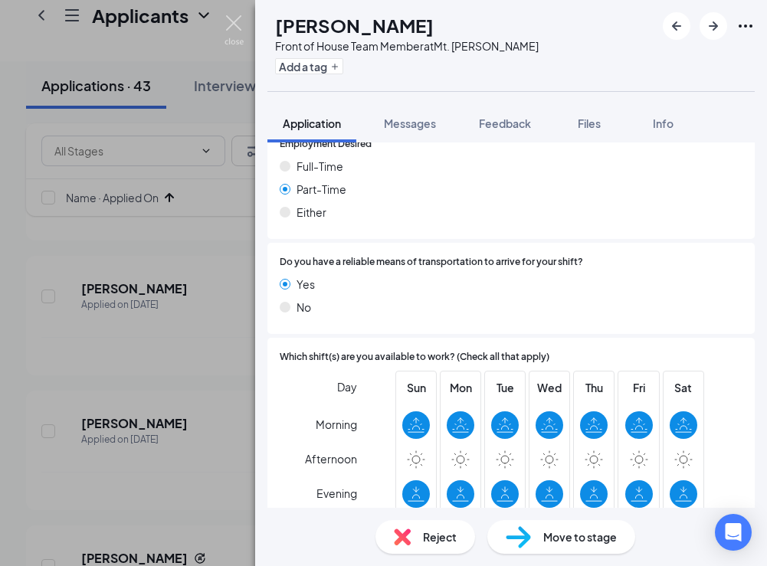
click at [236, 25] on img at bounding box center [234, 30] width 19 height 30
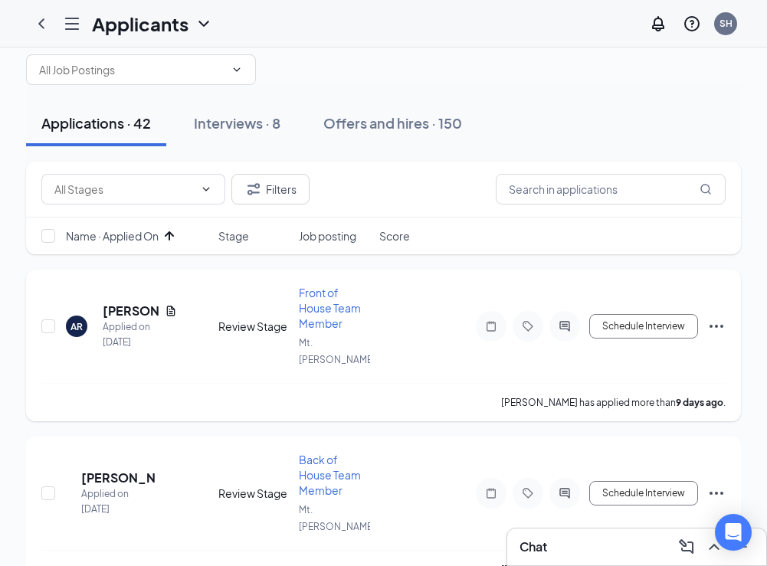
scroll to position [26, 0]
click at [130, 471] on h5 "[PERSON_NAME]" at bounding box center [118, 479] width 74 height 17
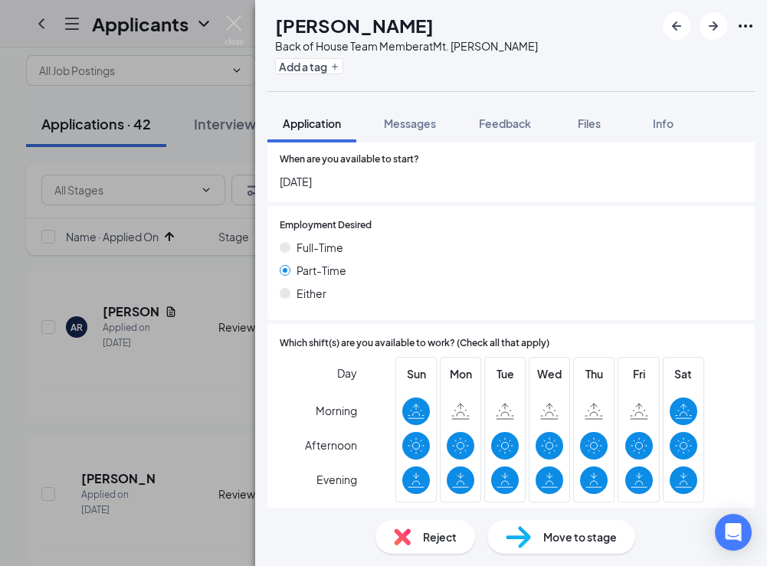
scroll to position [874, 0]
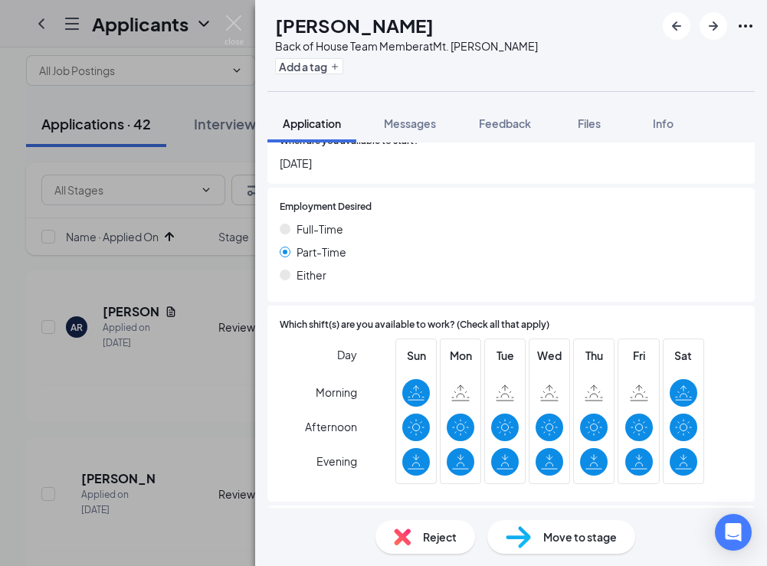
click at [415, 539] on div "Reject" at bounding box center [426, 537] width 100 height 34
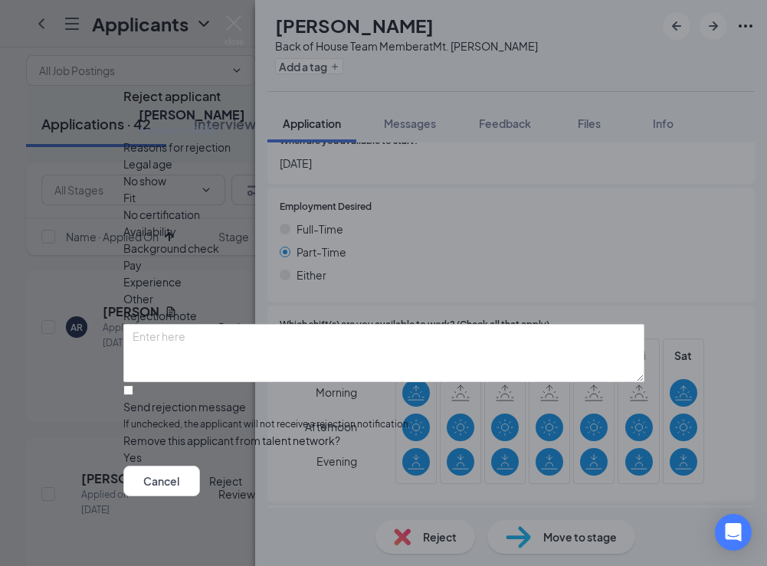
click at [153, 290] on span "Other" at bounding box center [138, 298] width 30 height 17
click at [143, 399] on div at bounding box center [383, 399] width 521 height 0
click at [133, 385] on input "Send rejection message If unchecked, the applicant will not receive a rejection…" at bounding box center [128, 390] width 10 height 10
checkbox input "true"
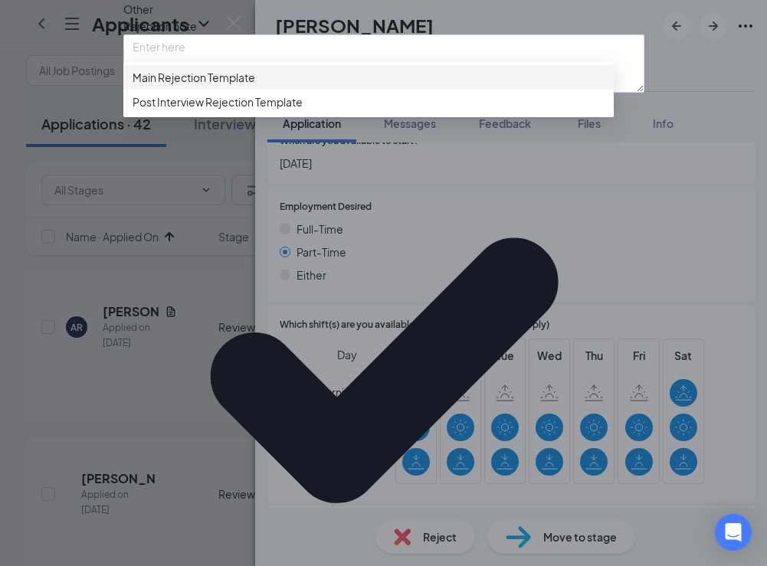
click at [187, 86] on span "Main Rejection Template" at bounding box center [194, 77] width 123 height 17
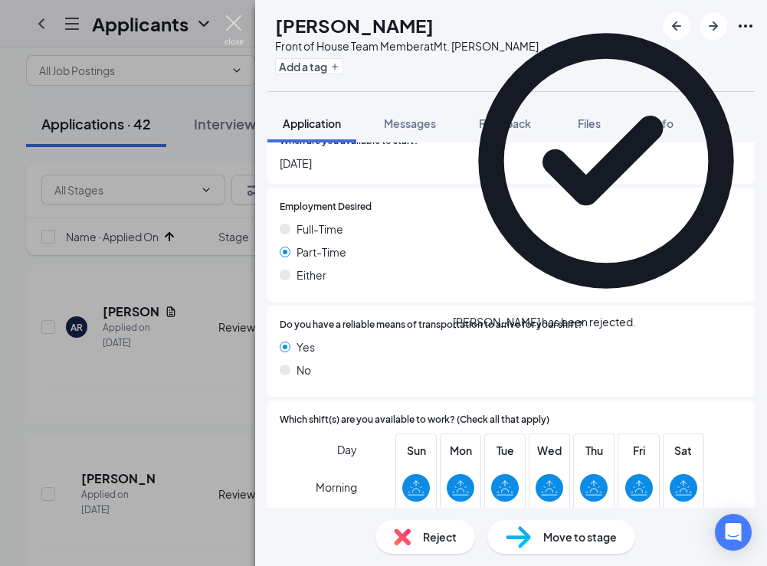
click at [241, 21] on img at bounding box center [234, 30] width 19 height 30
